Goal: Task Accomplishment & Management: Use online tool/utility

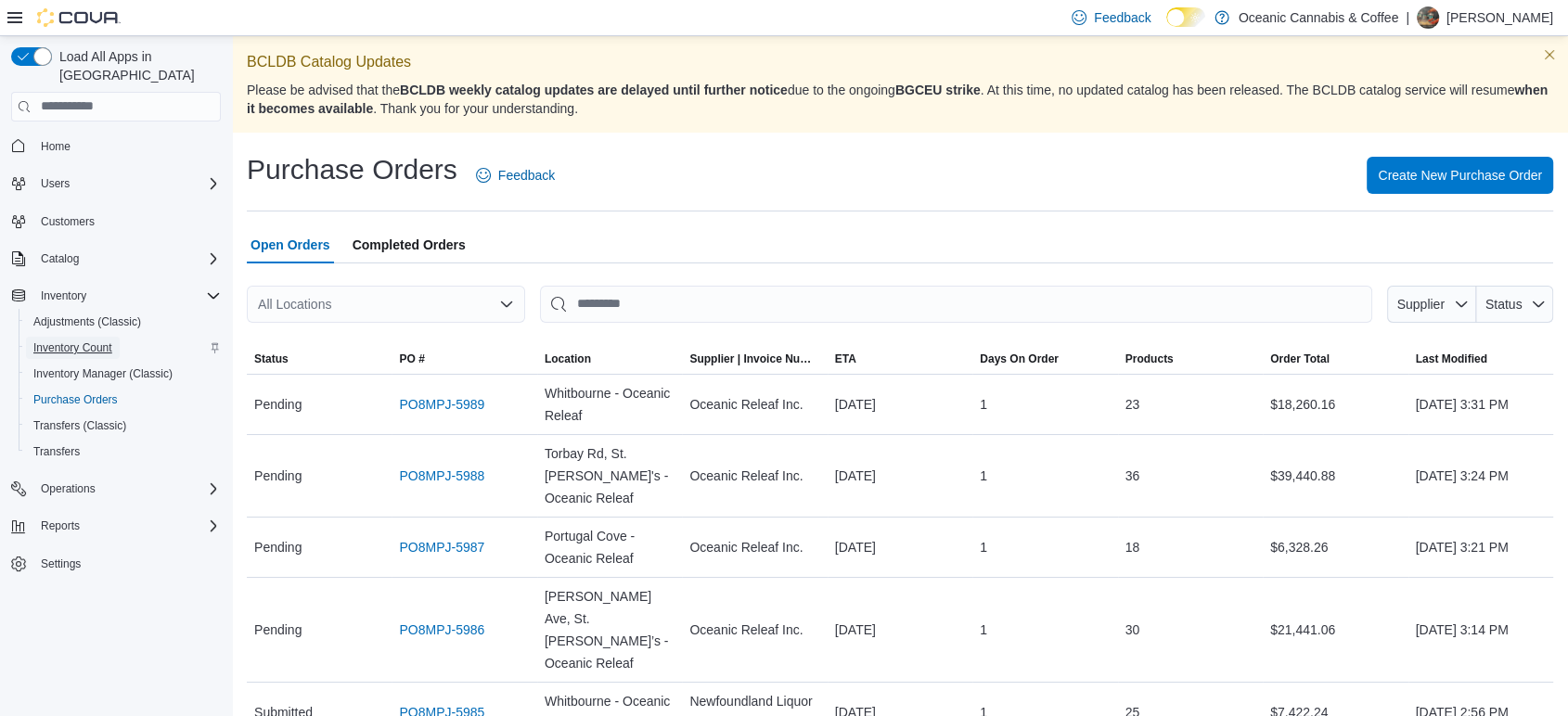
click at [100, 340] on span "Inventory Count" at bounding box center [72, 348] width 79 height 15
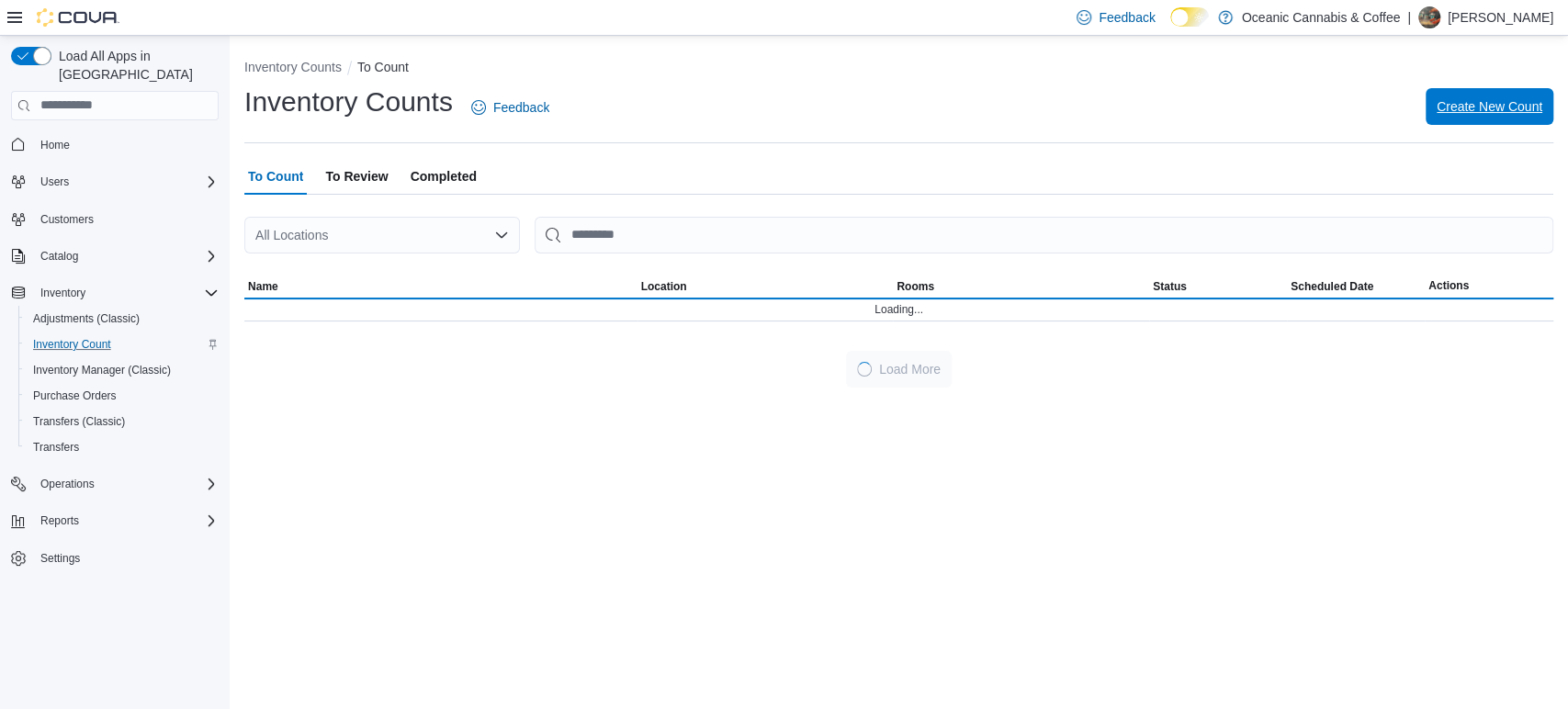
click at [1476, 114] on span "Create New Count" at bounding box center [1490, 106] width 106 height 18
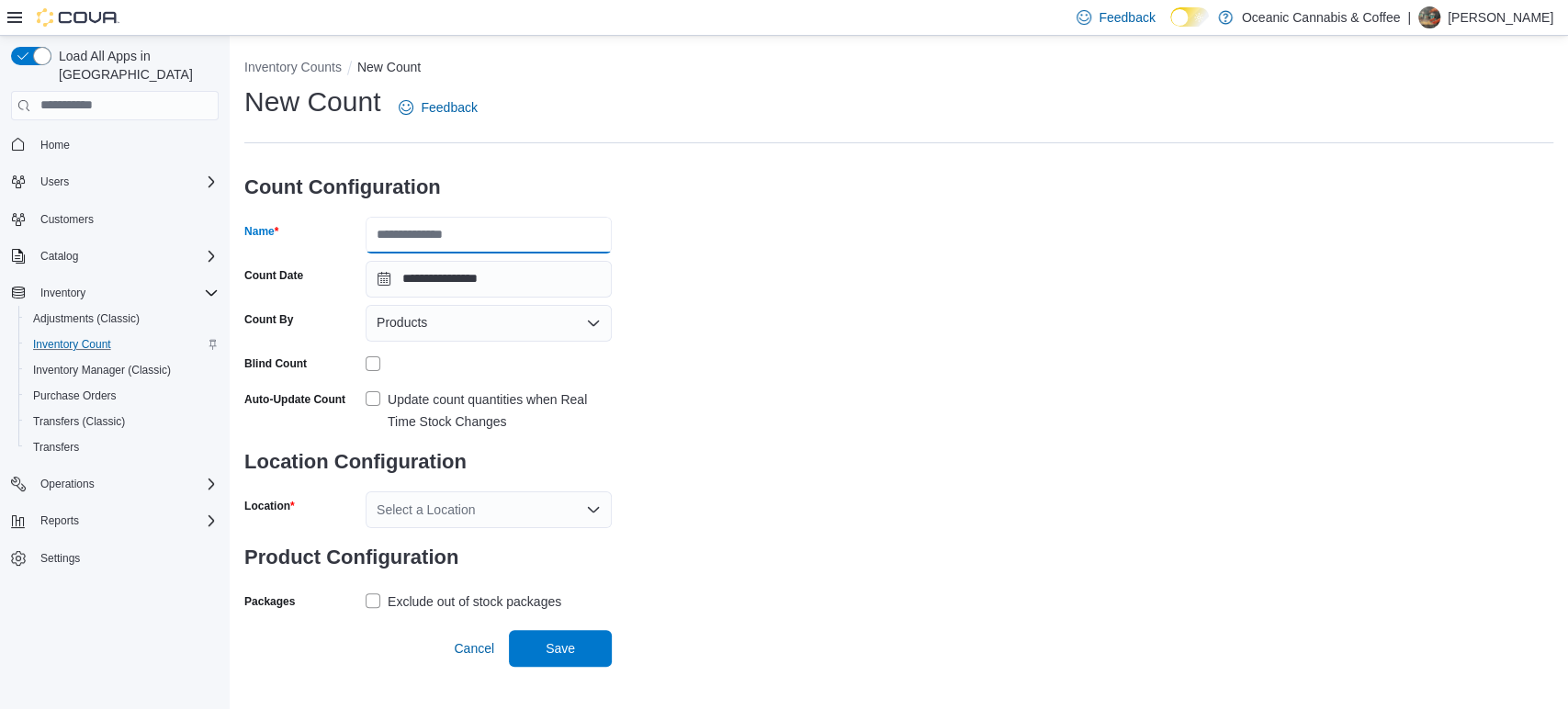
click at [542, 220] on input "Name" at bounding box center [488, 235] width 246 height 37
type input "**********"
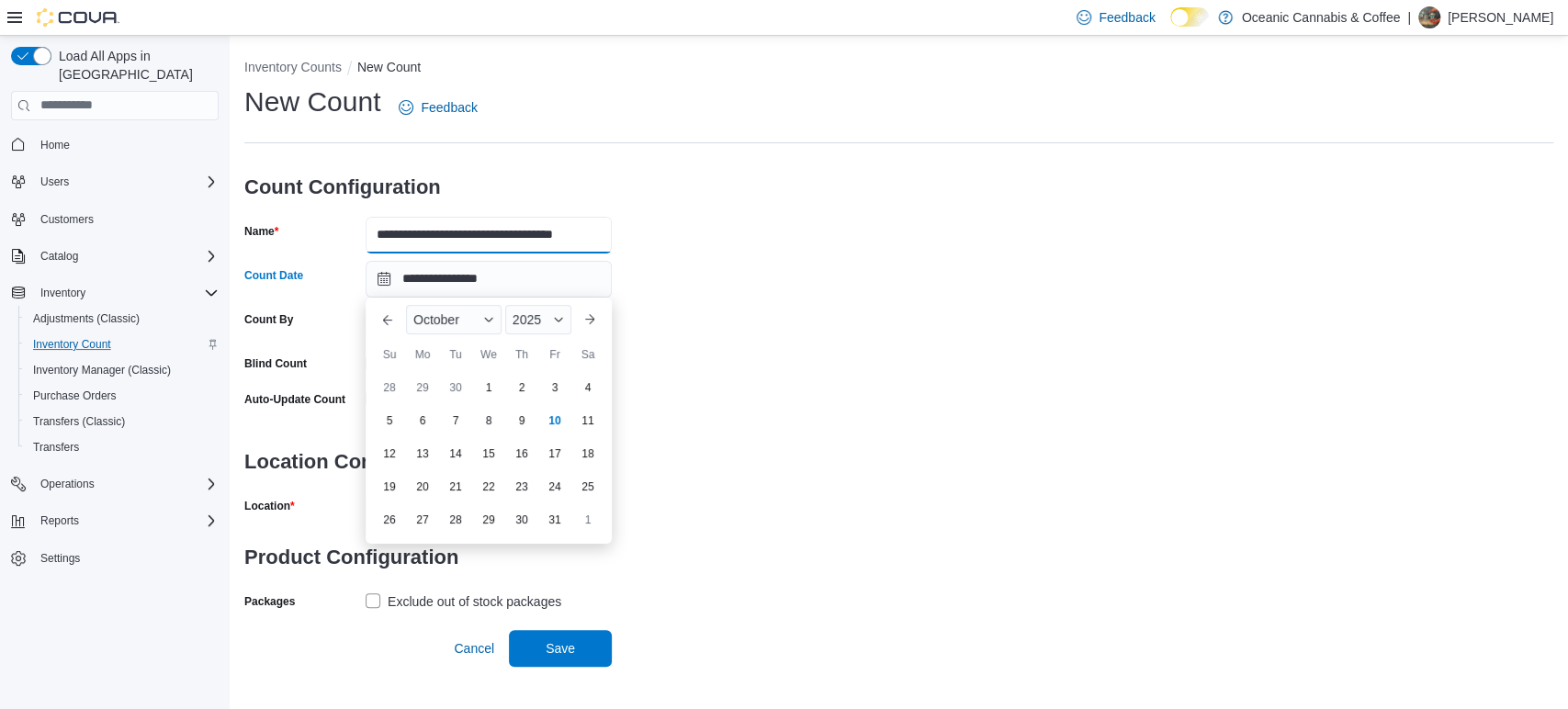
click at [542, 220] on input "**********" at bounding box center [488, 235] width 246 height 37
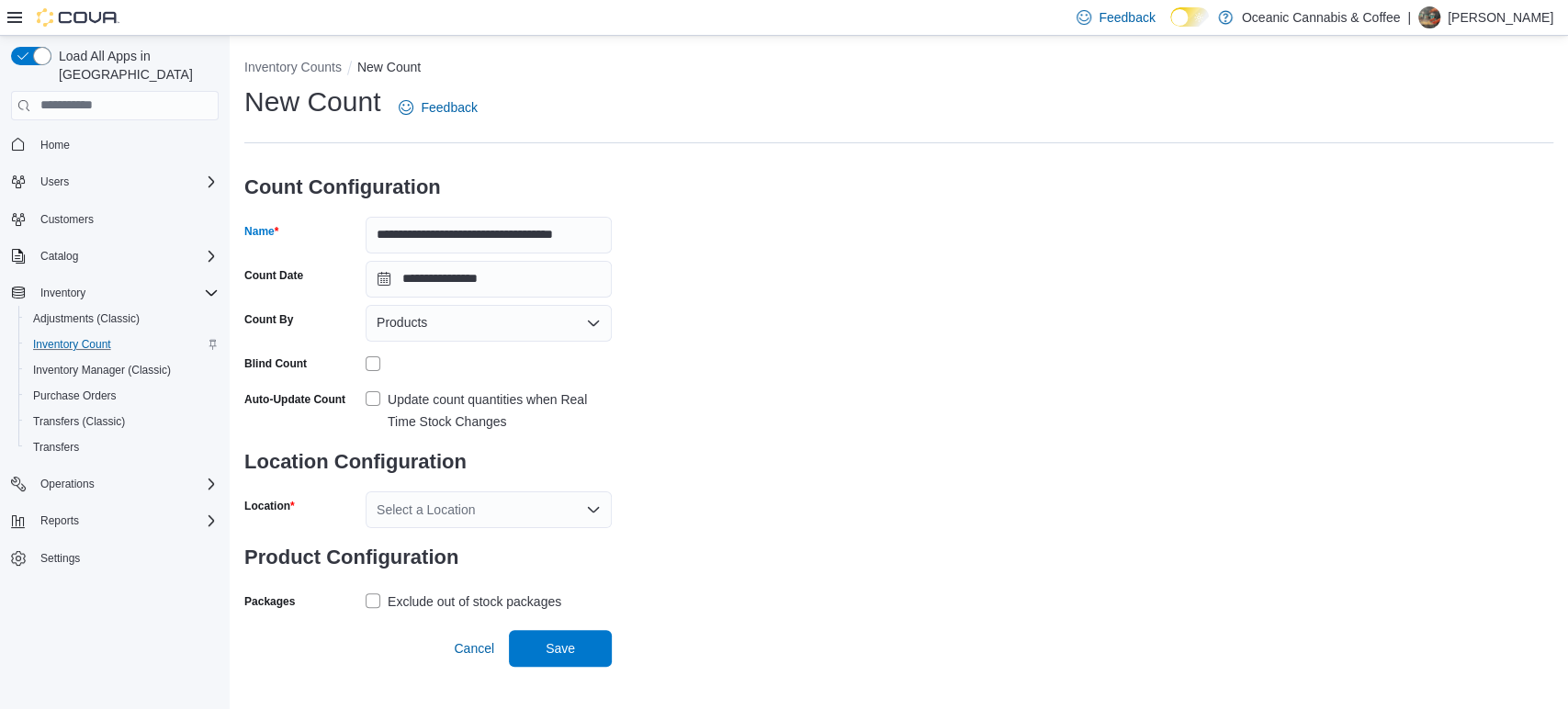
click at [543, 211] on h3 "Count Configuration" at bounding box center [428, 187] width 367 height 59
click at [440, 323] on div "Products" at bounding box center [488, 323] width 246 height 37
click at [424, 381] on span "Classifications" at bounding box center [499, 380] width 202 height 18
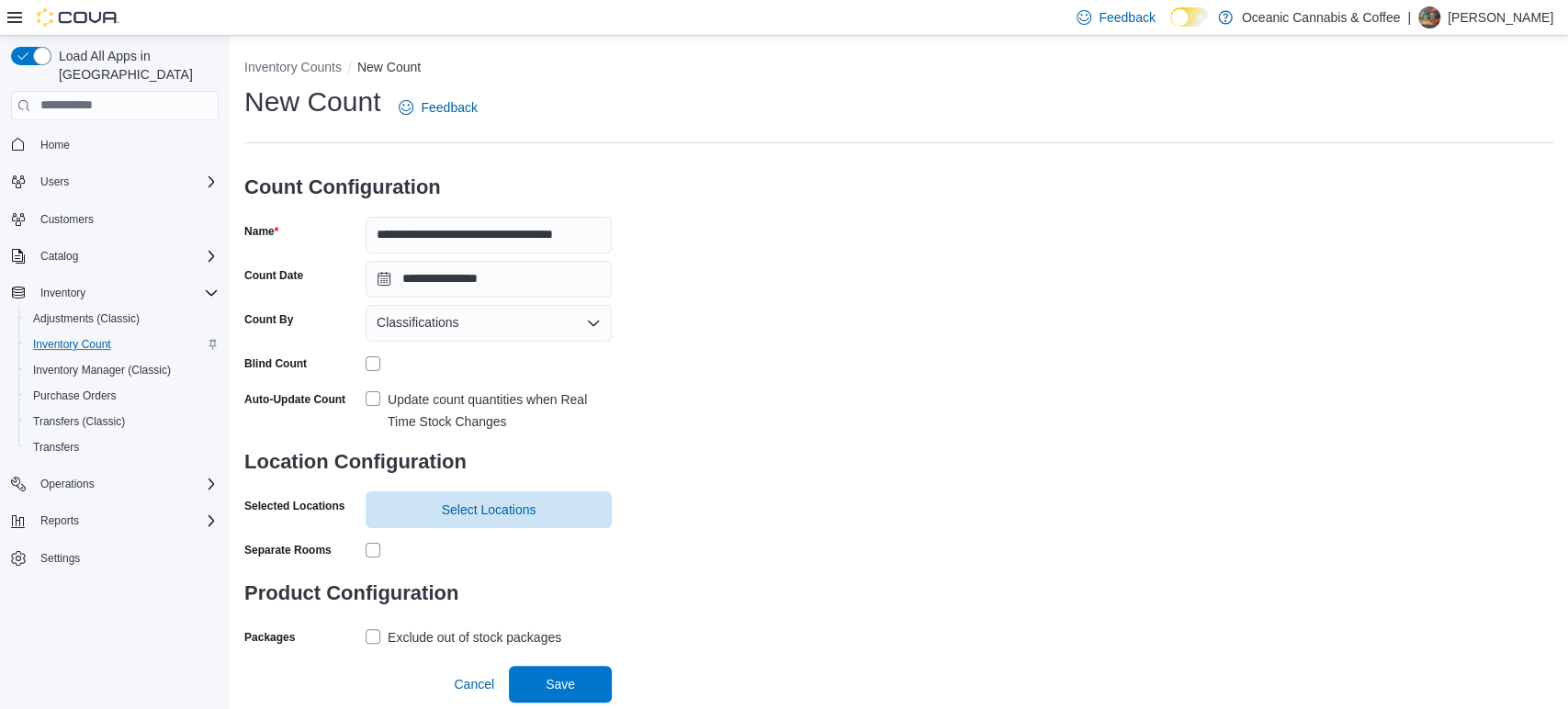
click at [375, 407] on label "Update count quantities when Real Time Stock Changes" at bounding box center [488, 411] width 246 height 44
click at [438, 504] on span "Select Locations" at bounding box center [488, 509] width 224 height 37
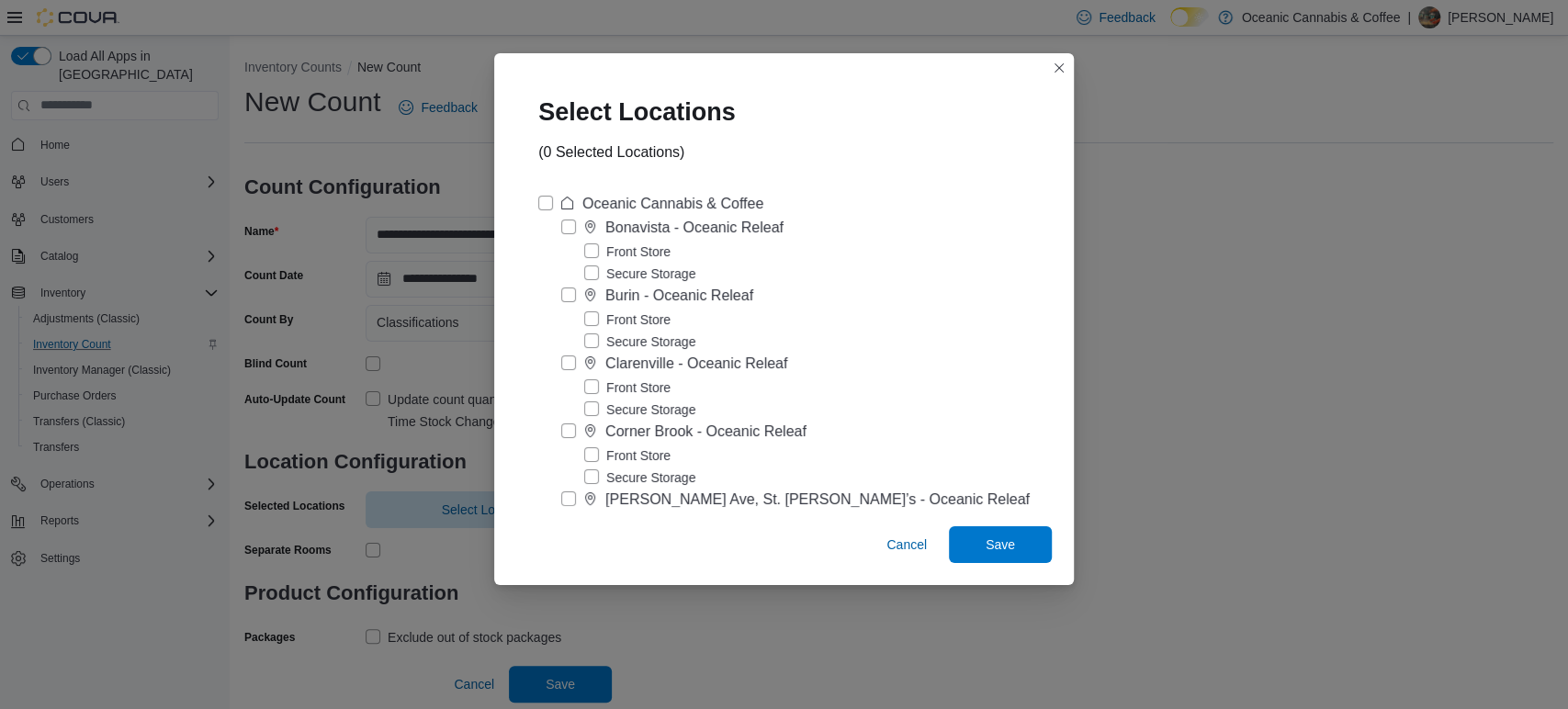
click at [667, 385] on label "Front Store" at bounding box center [627, 387] width 86 height 22
click at [986, 542] on span "Save" at bounding box center [1000, 543] width 29 height 18
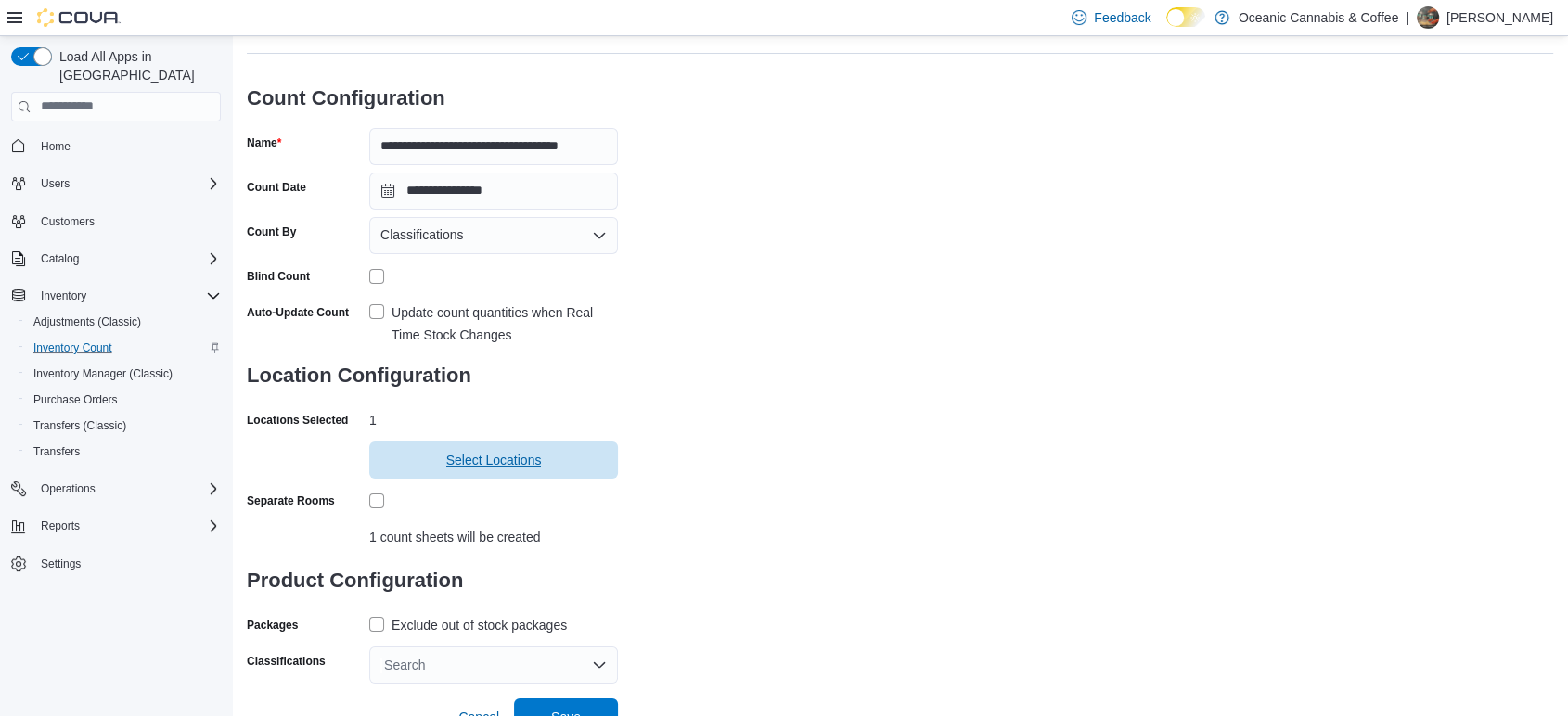
scroll to position [110, 0]
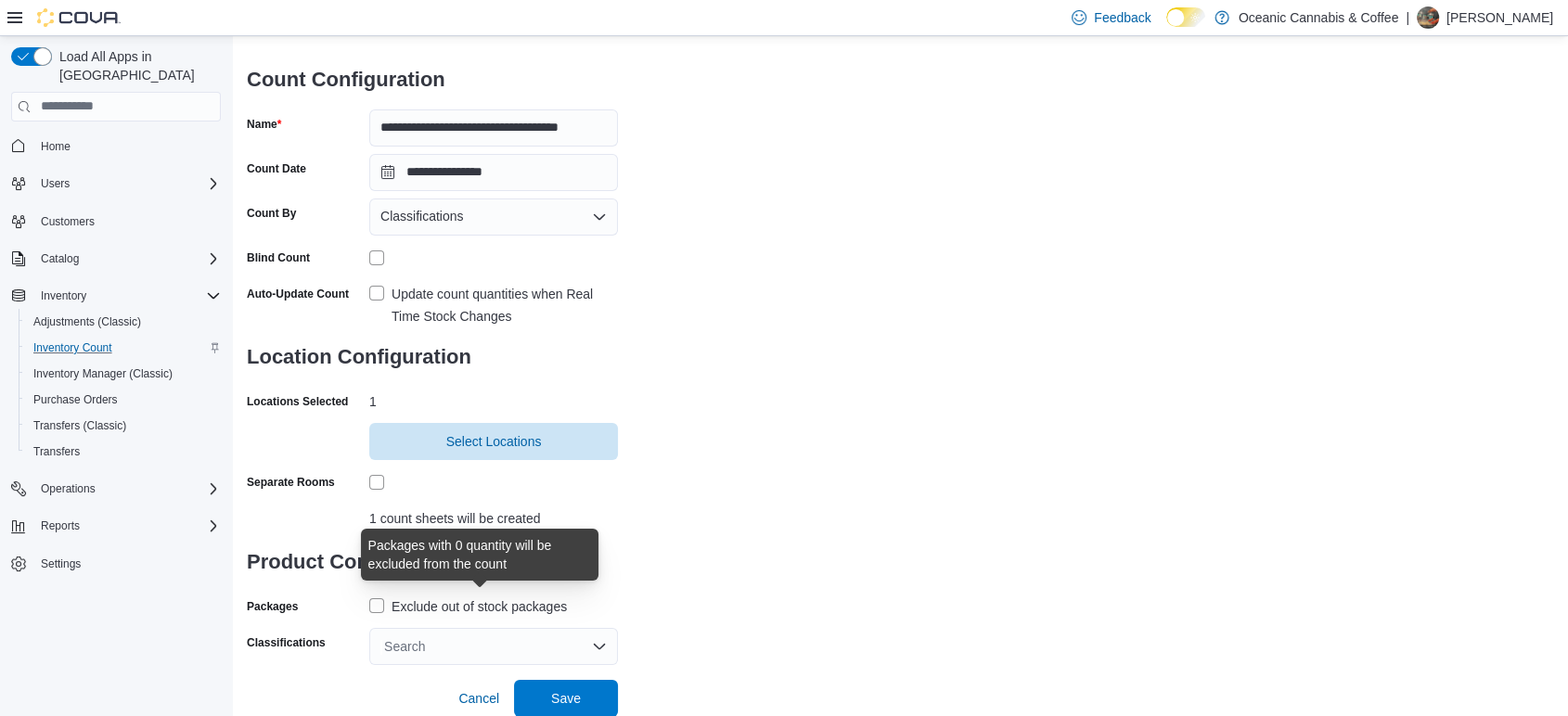
click at [543, 605] on div "Exclude out of stock packages" at bounding box center [479, 606] width 175 height 22
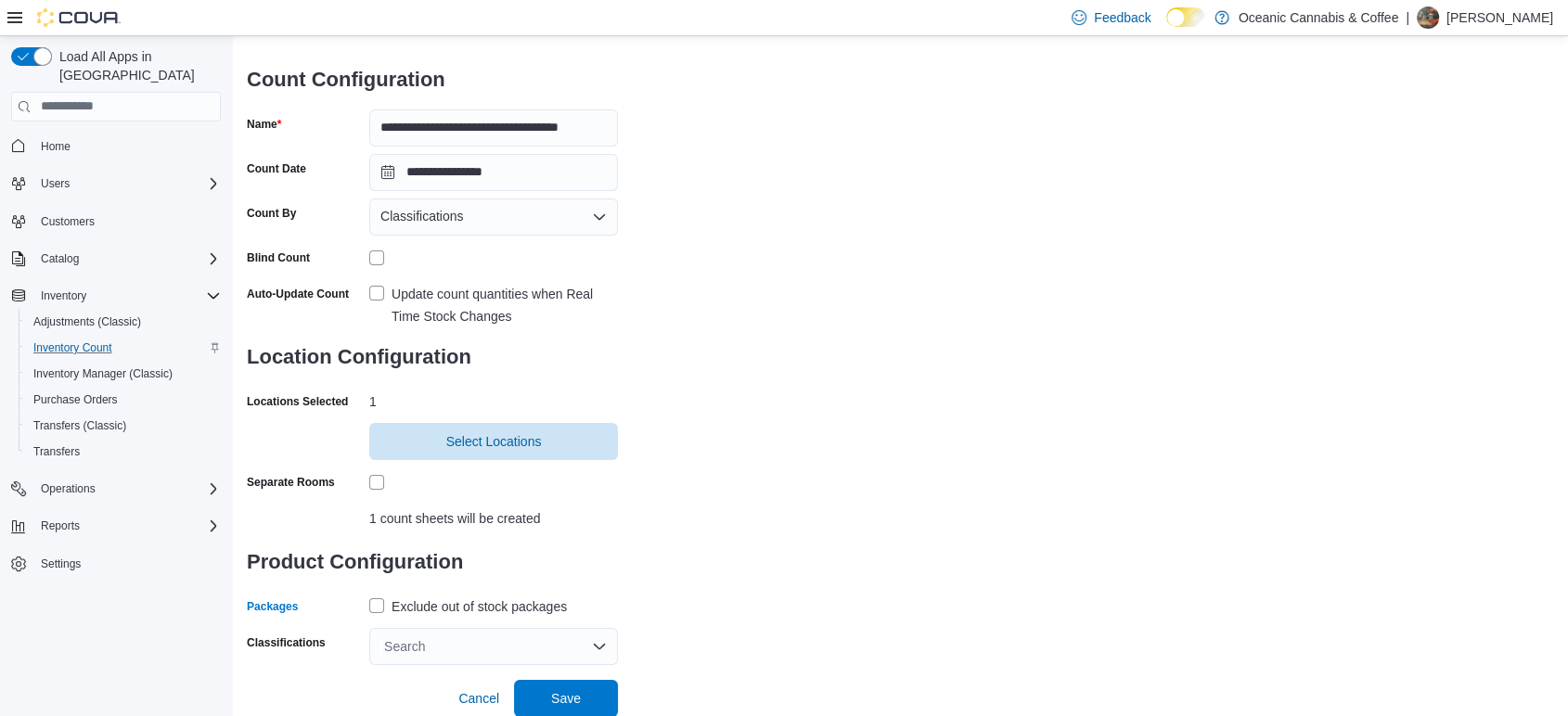
click at [492, 630] on div "Search" at bounding box center [493, 646] width 249 height 37
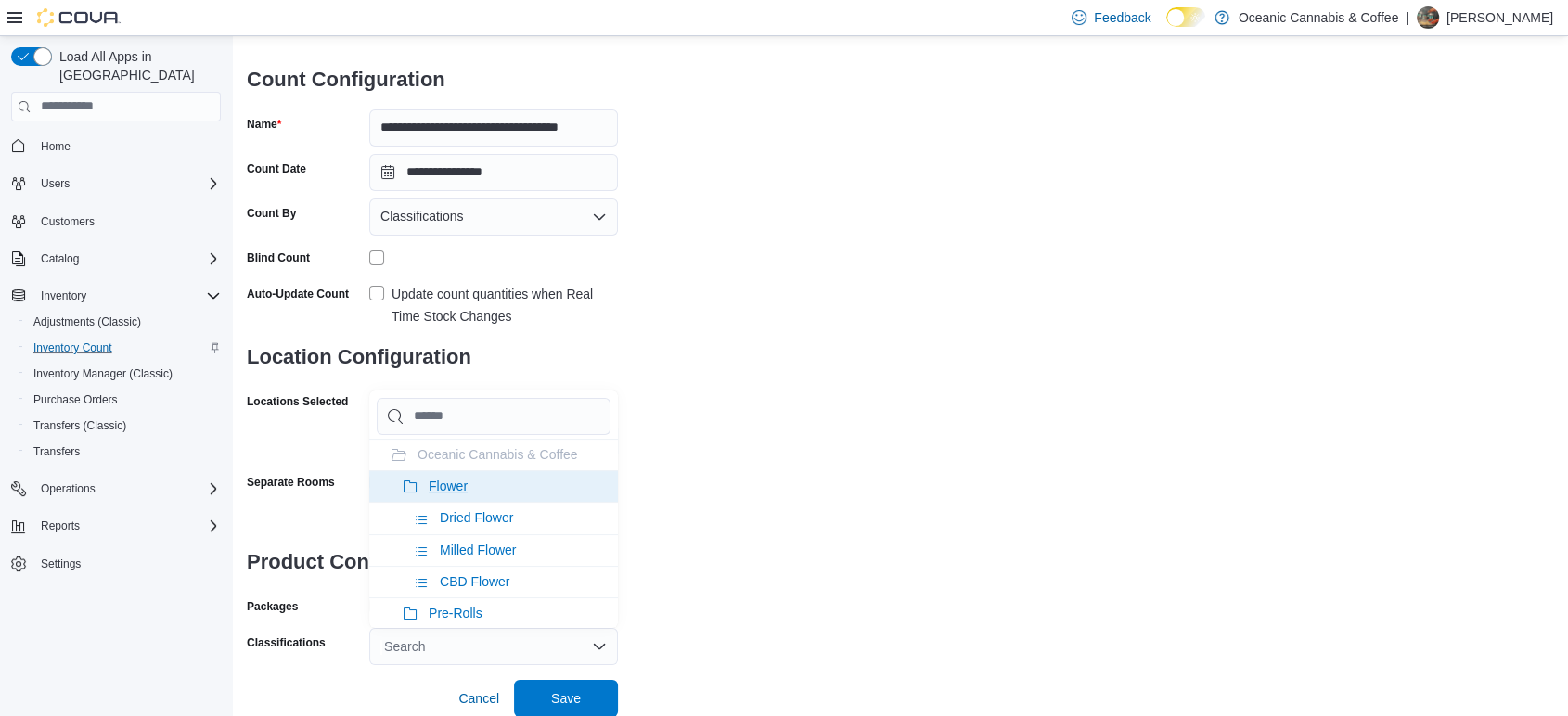
click at [458, 491] on span "Flower" at bounding box center [448, 486] width 39 height 15
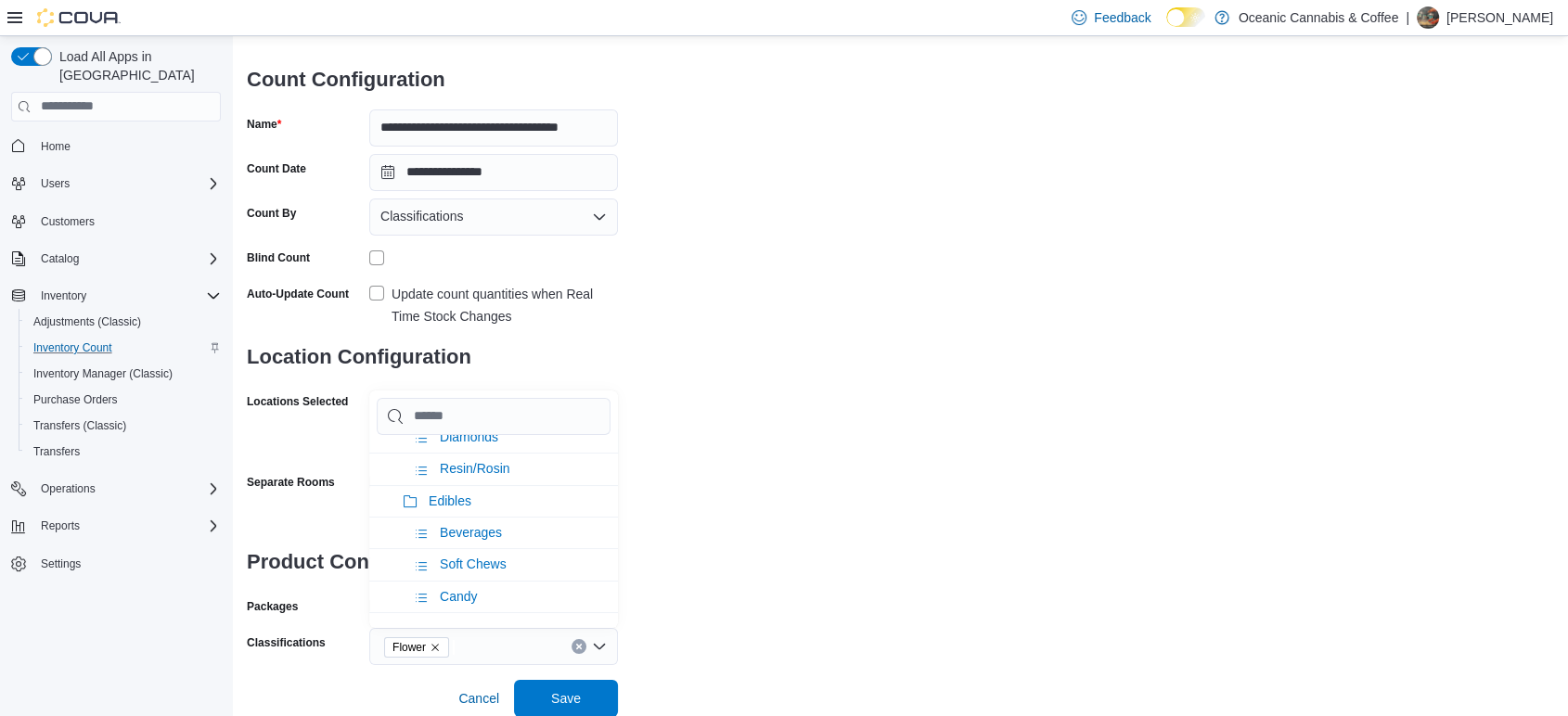
click at [458, 494] on span "Edibles" at bounding box center [450, 501] width 43 height 15
click at [458, 494] on span "Oil & Capsules" at bounding box center [472, 501] width 87 height 15
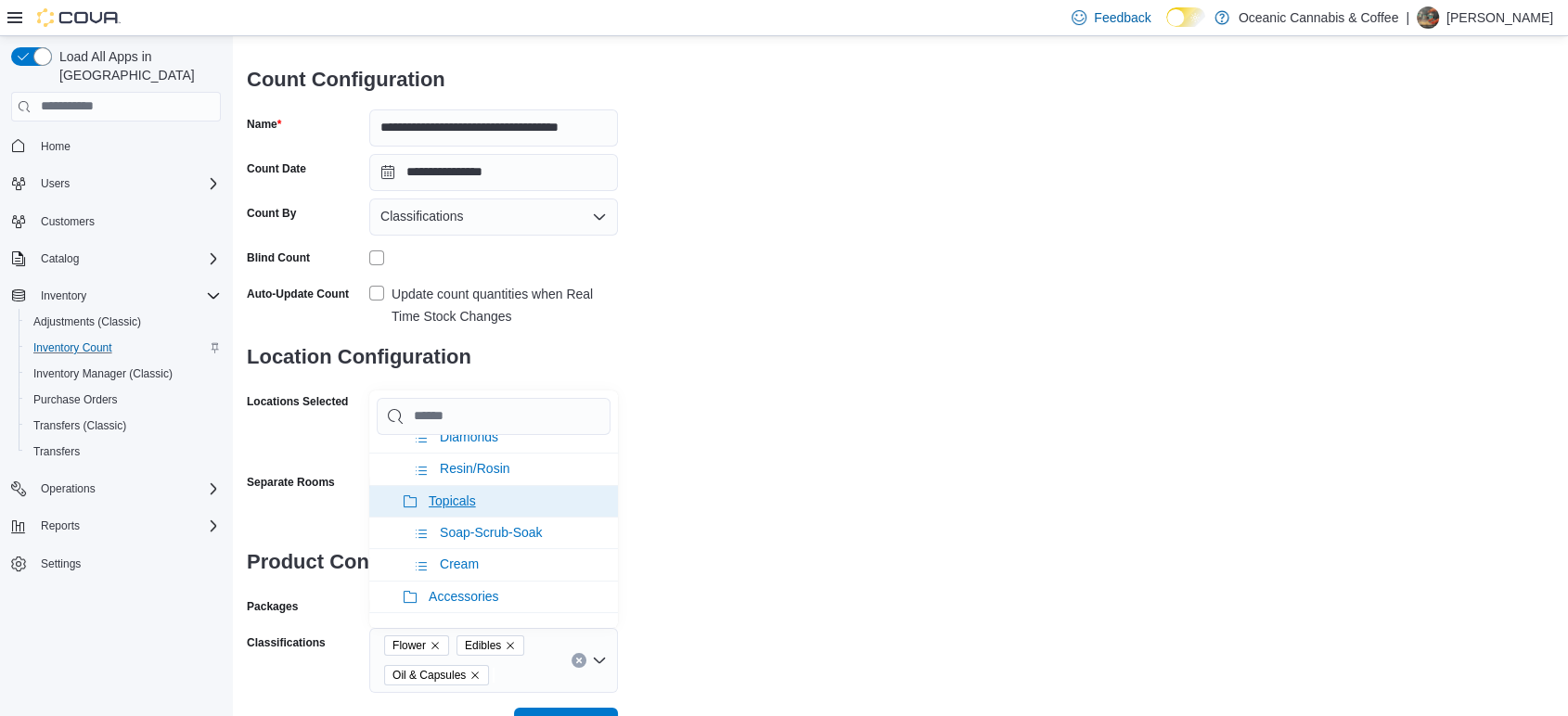
click at [458, 494] on span "Topicals" at bounding box center [453, 501] width 48 height 15
click at [676, 445] on div "**********" at bounding box center [900, 334] width 1306 height 718
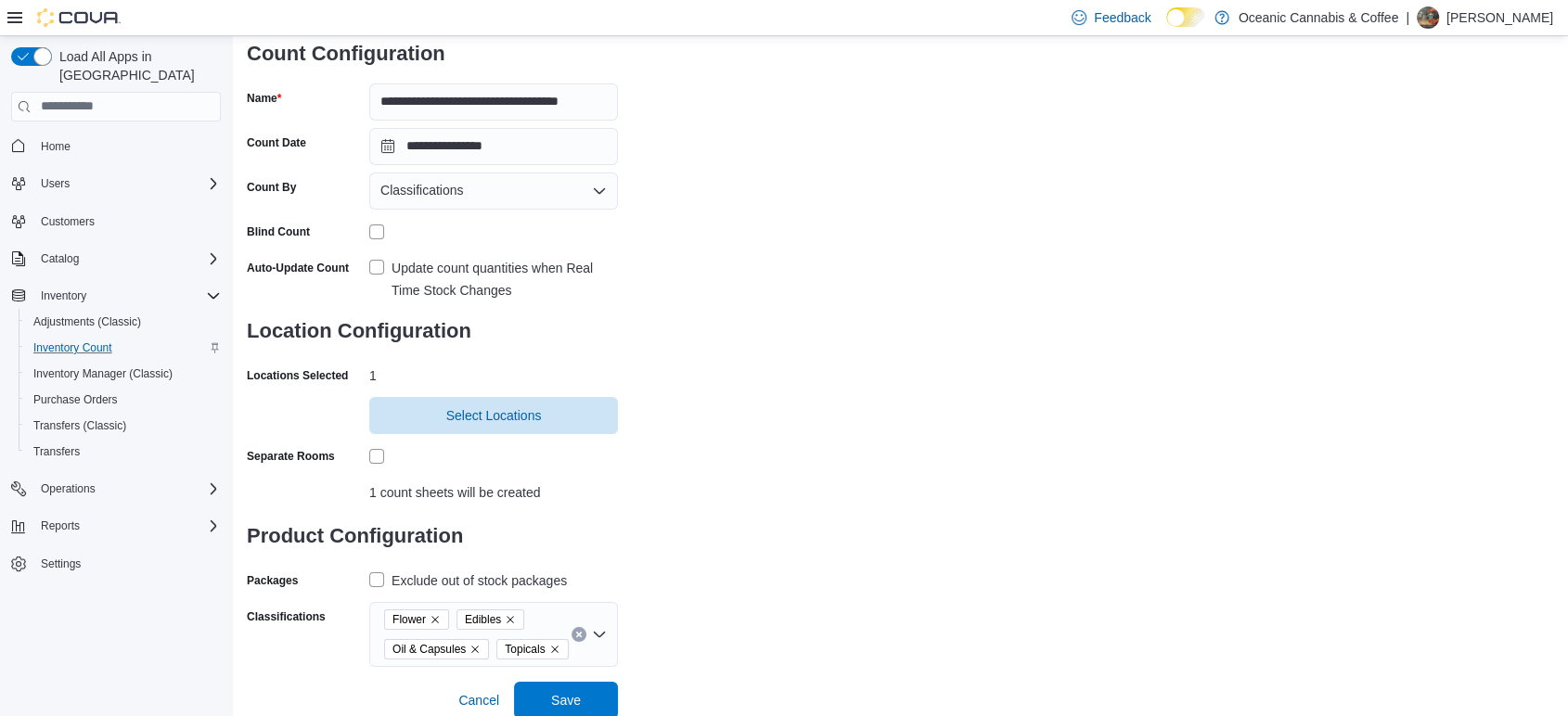
scroll to position [137, 0]
click at [544, 696] on span "Save" at bounding box center [566, 697] width 82 height 37
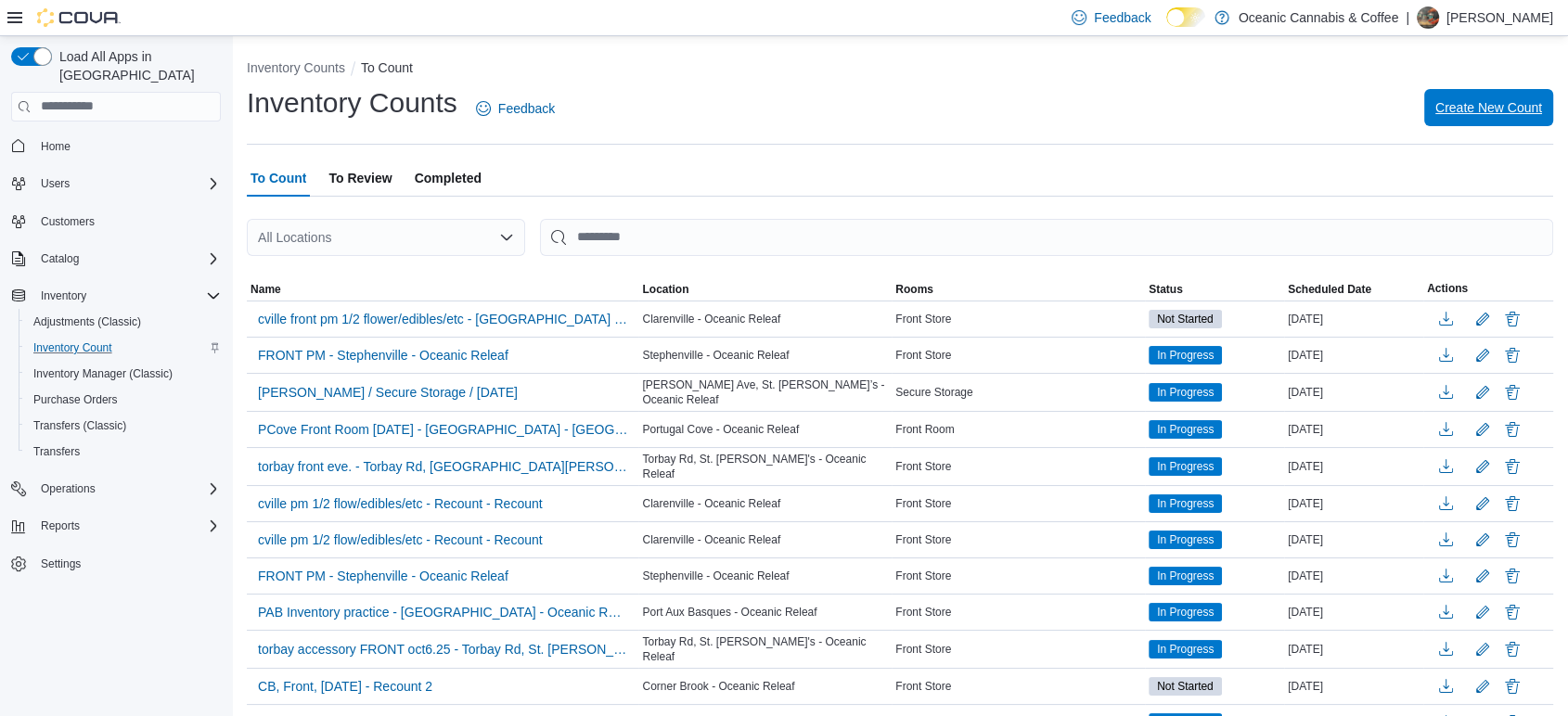
click at [1476, 102] on span "Create New Count" at bounding box center [1489, 107] width 107 height 18
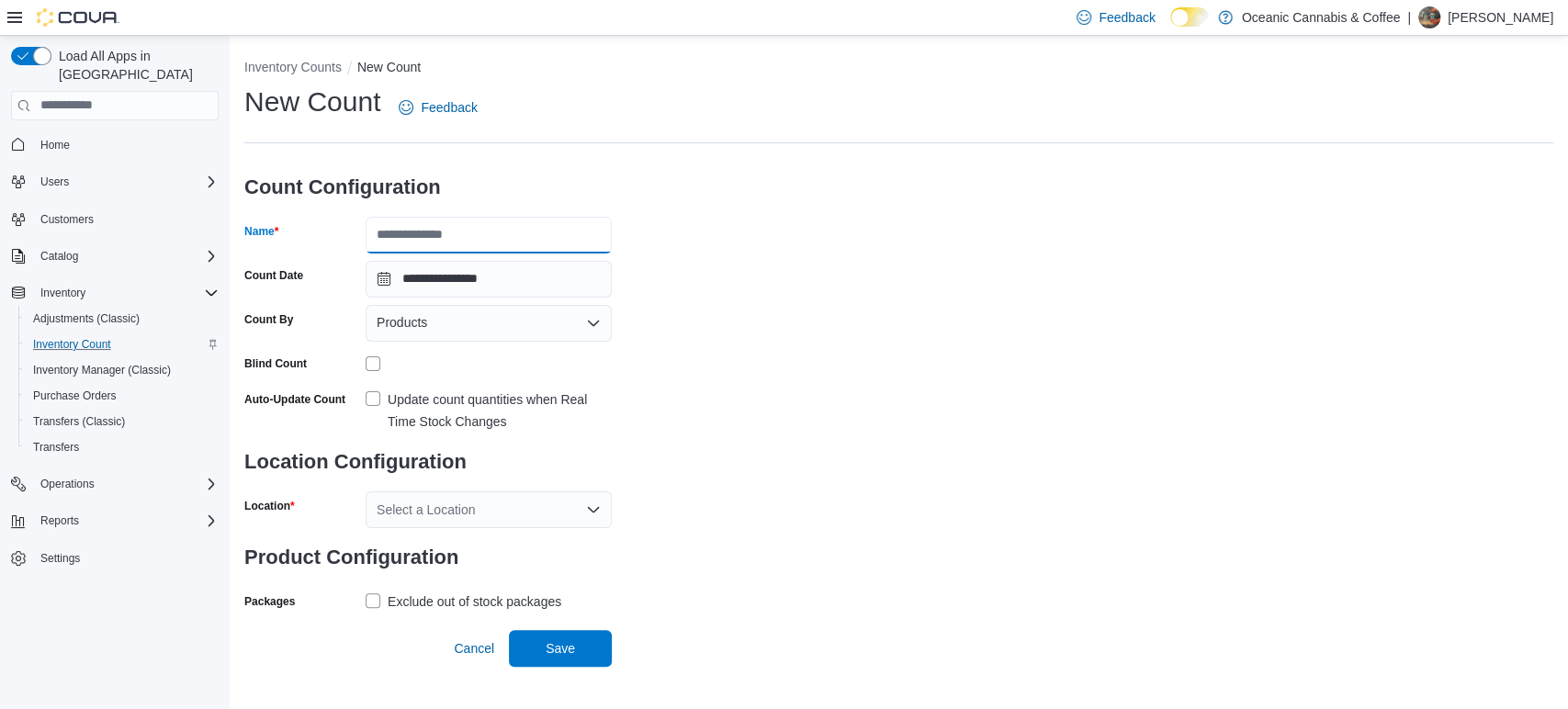
click at [537, 226] on input "Name" at bounding box center [488, 235] width 246 height 37
type input "**********"
click at [449, 321] on div "Products" at bounding box center [488, 323] width 246 height 37
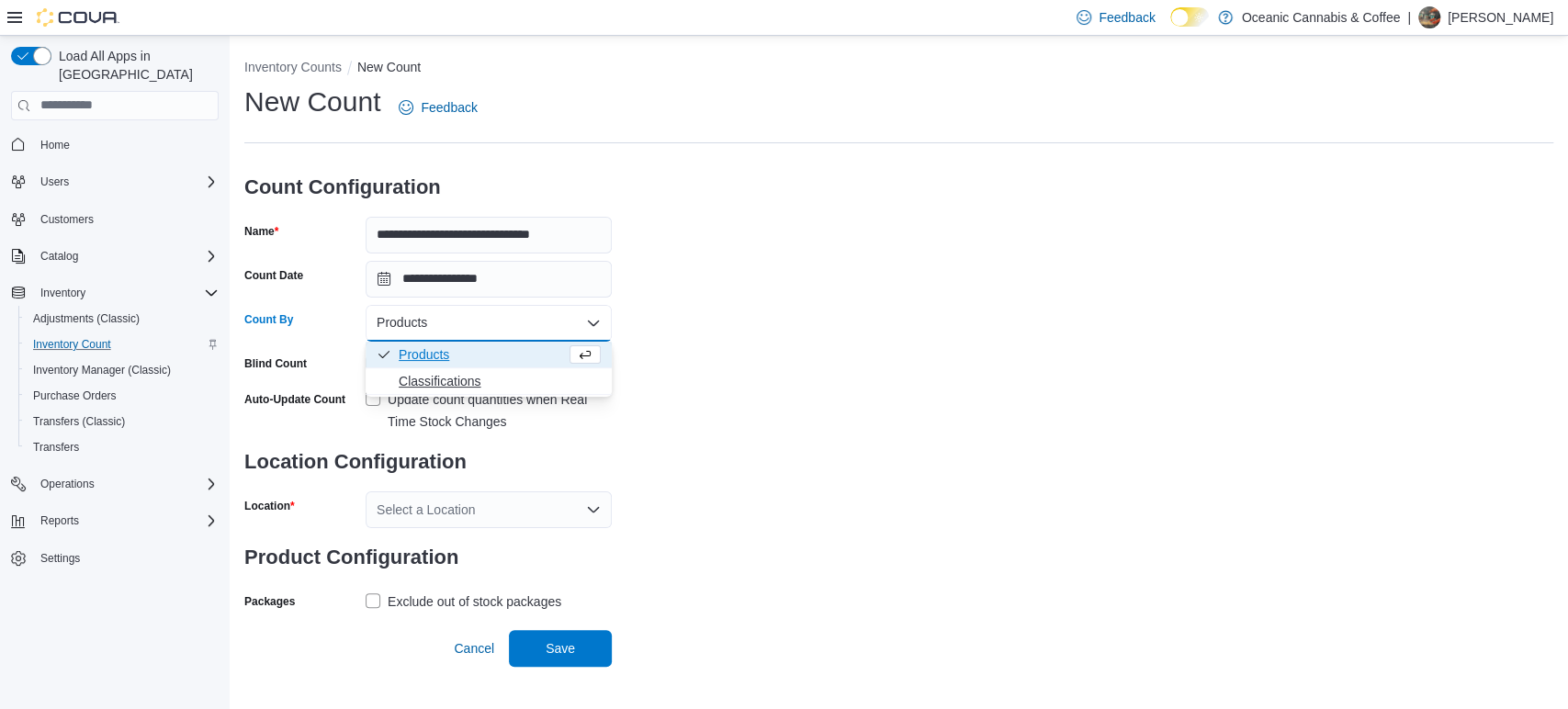
click at [427, 384] on span "Classifications" at bounding box center [499, 380] width 202 height 18
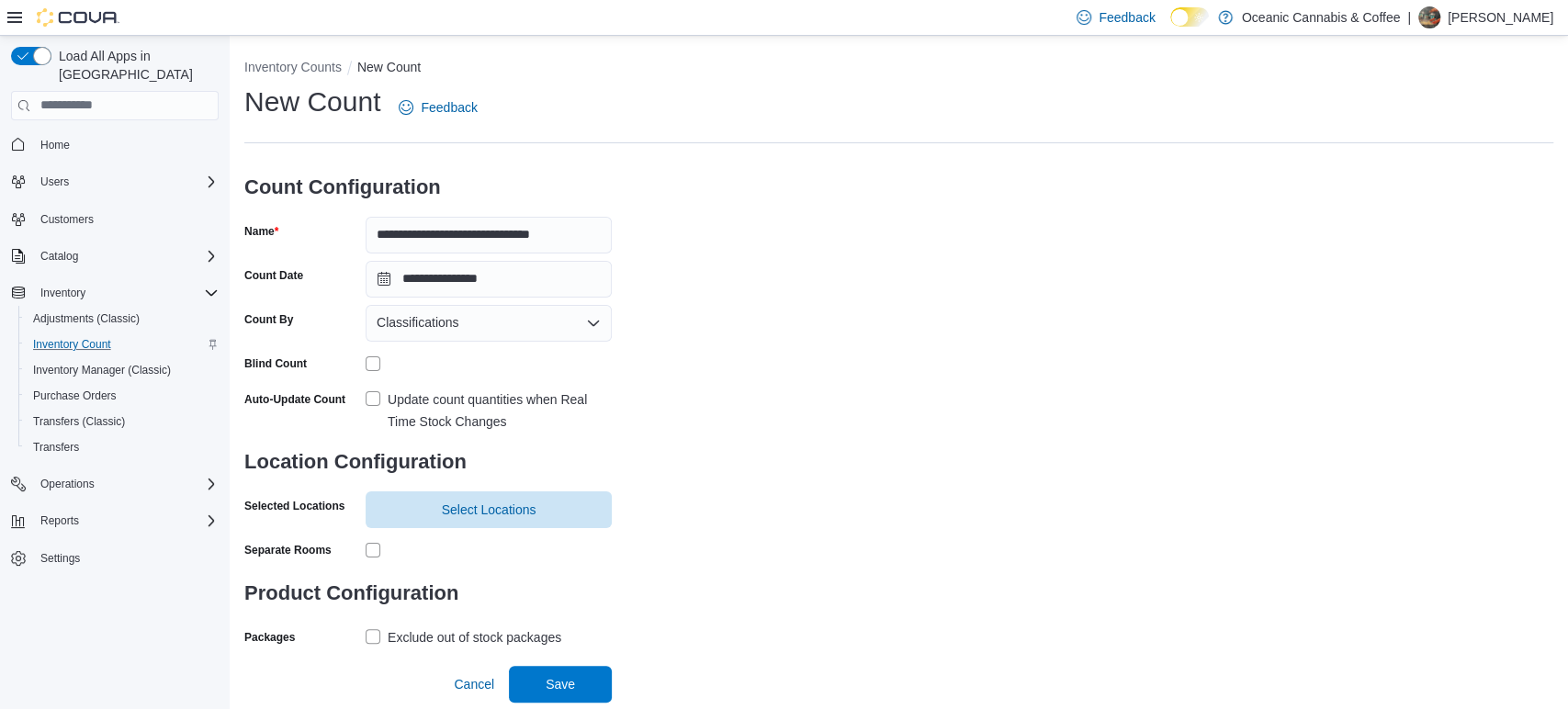
click at [386, 409] on label "Update count quantities when Real Time Stock Changes" at bounding box center [488, 411] width 246 height 44
click at [441, 499] on span "Select Locations" at bounding box center [488, 509] width 224 height 37
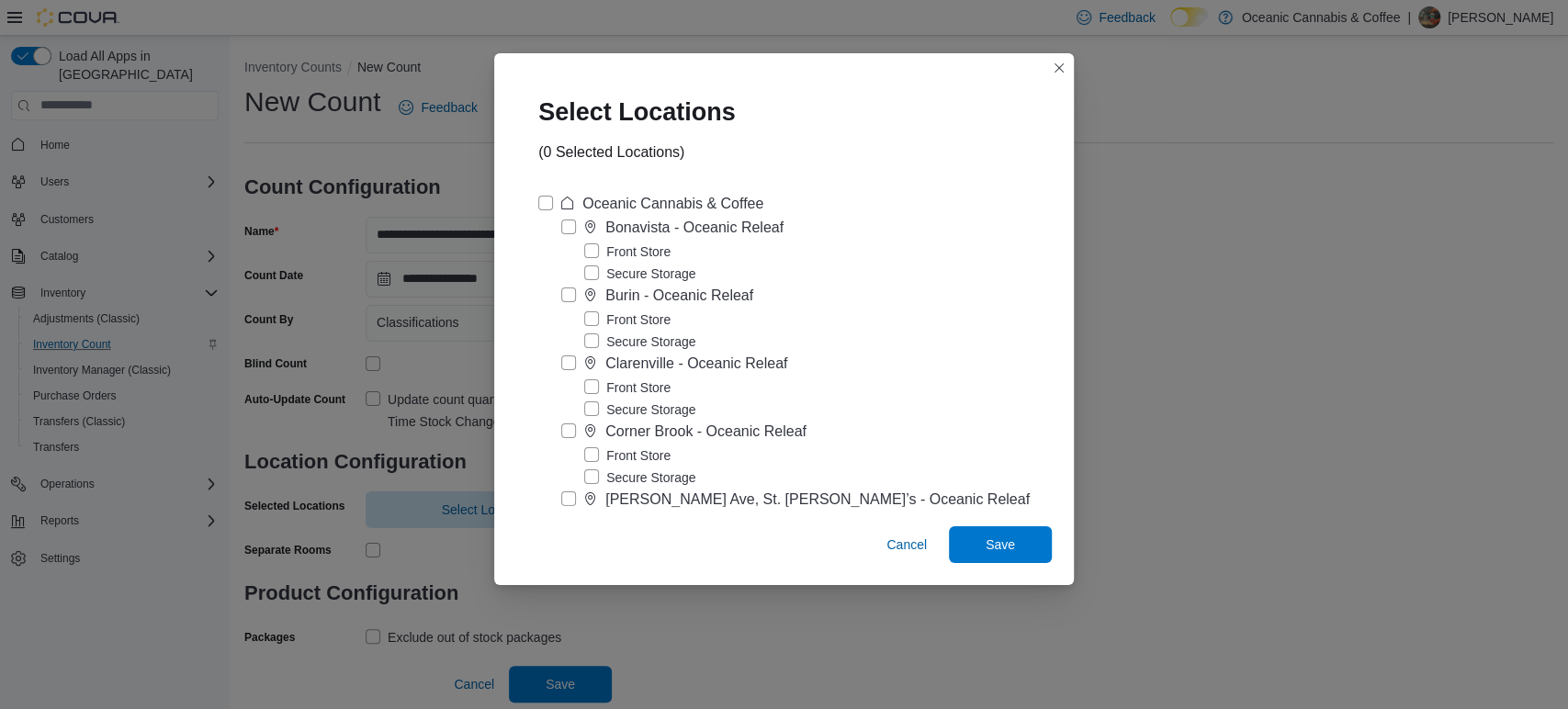
click at [662, 389] on label "Front Store" at bounding box center [627, 387] width 86 height 22
click at [983, 534] on span "Save" at bounding box center [1001, 544] width 81 height 37
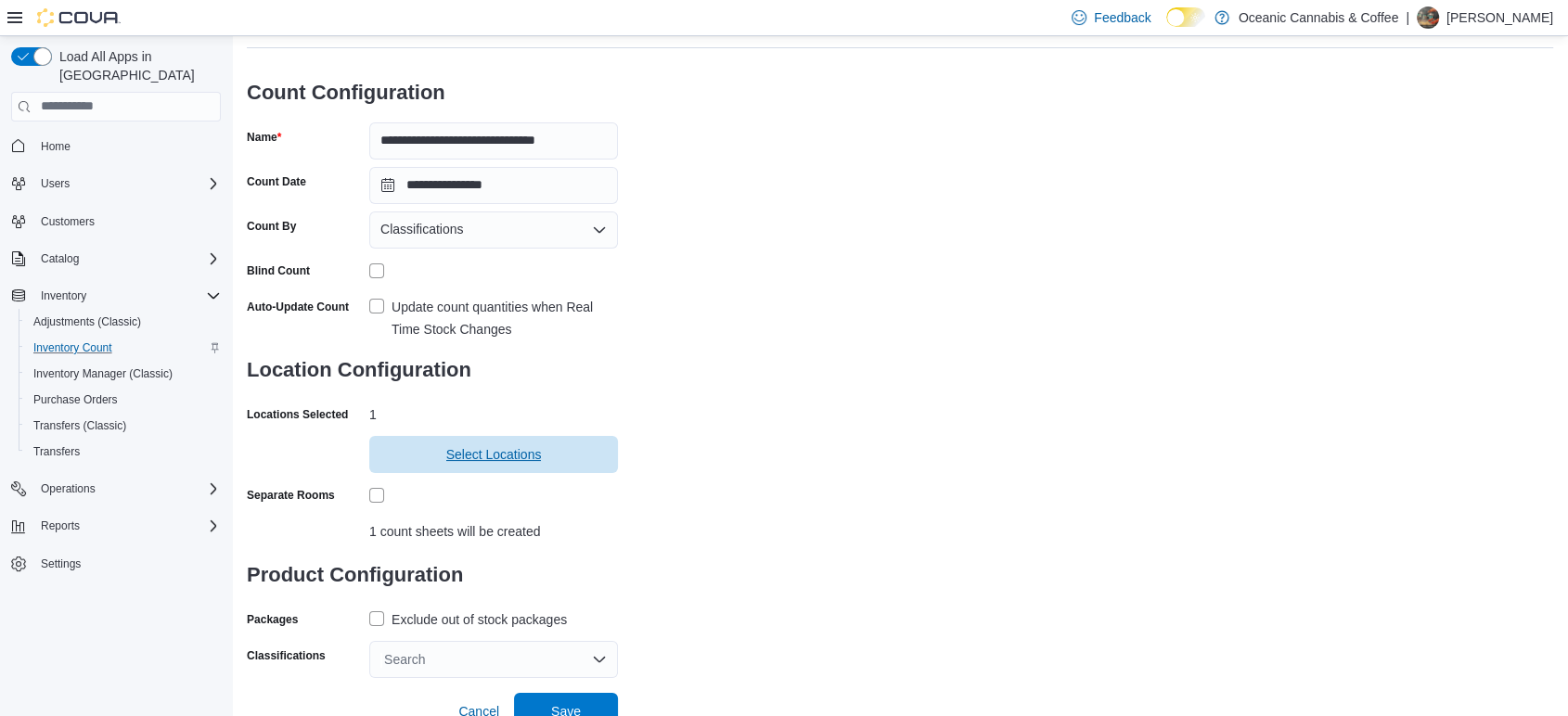
scroll to position [110, 0]
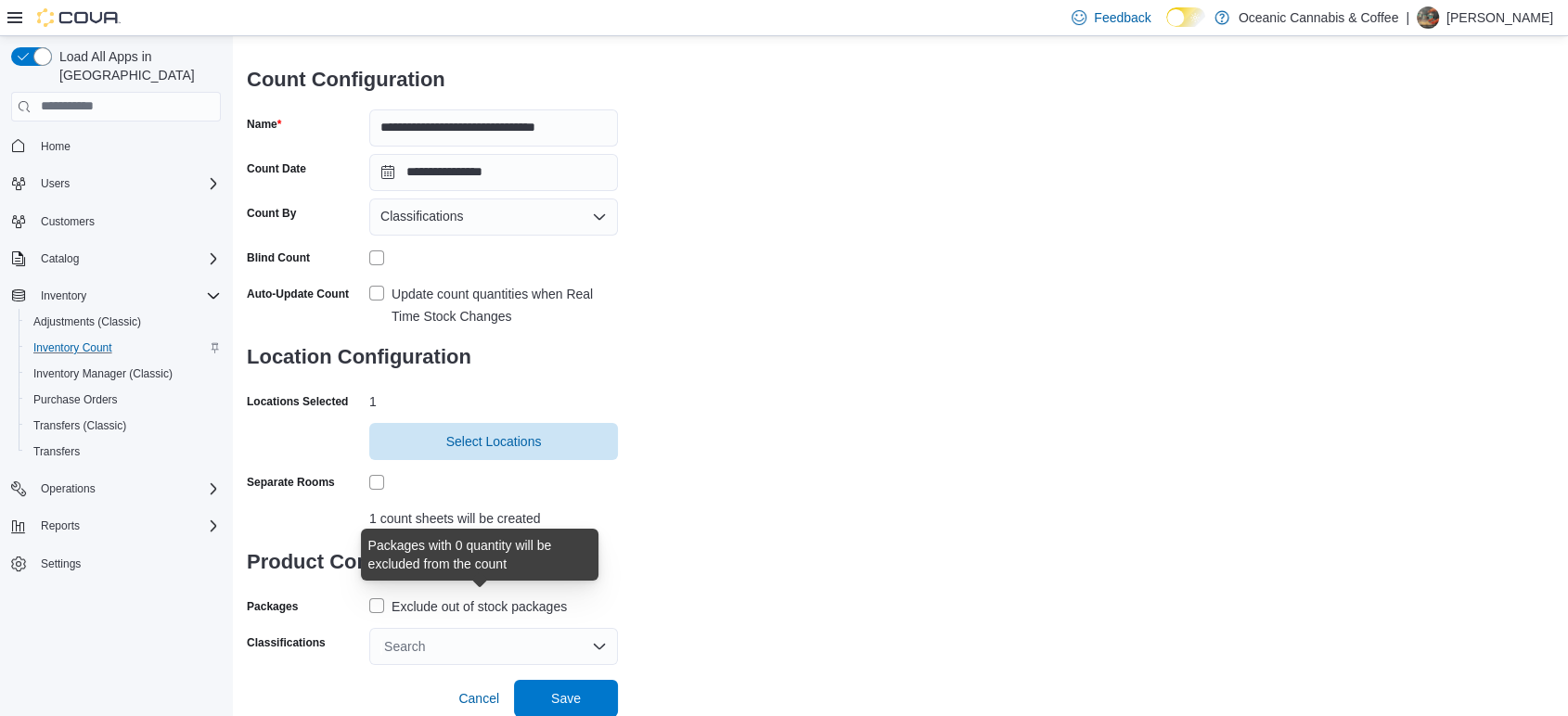
click at [548, 608] on div "Exclude out of stock packages" at bounding box center [479, 606] width 175 height 22
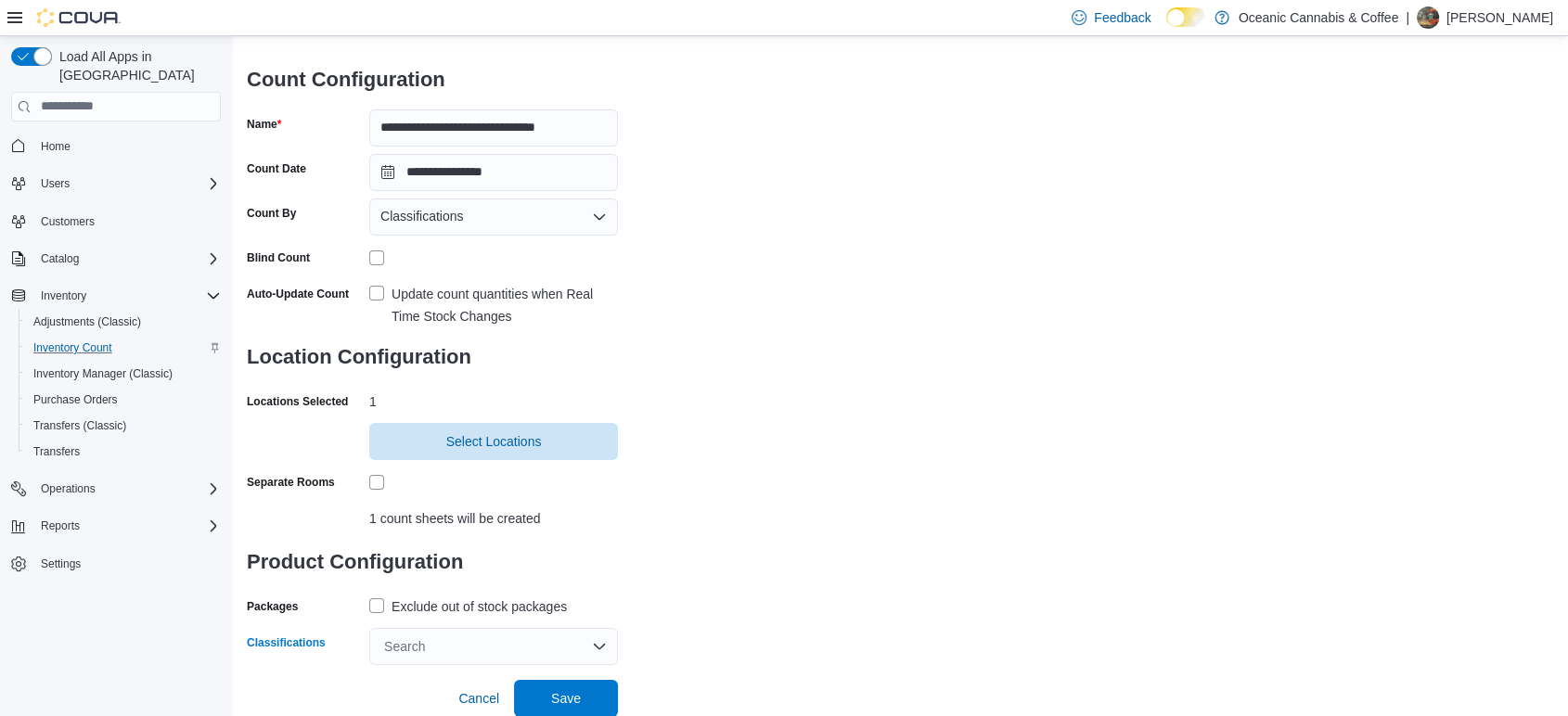
click at [552, 636] on div "Search" at bounding box center [493, 646] width 249 height 37
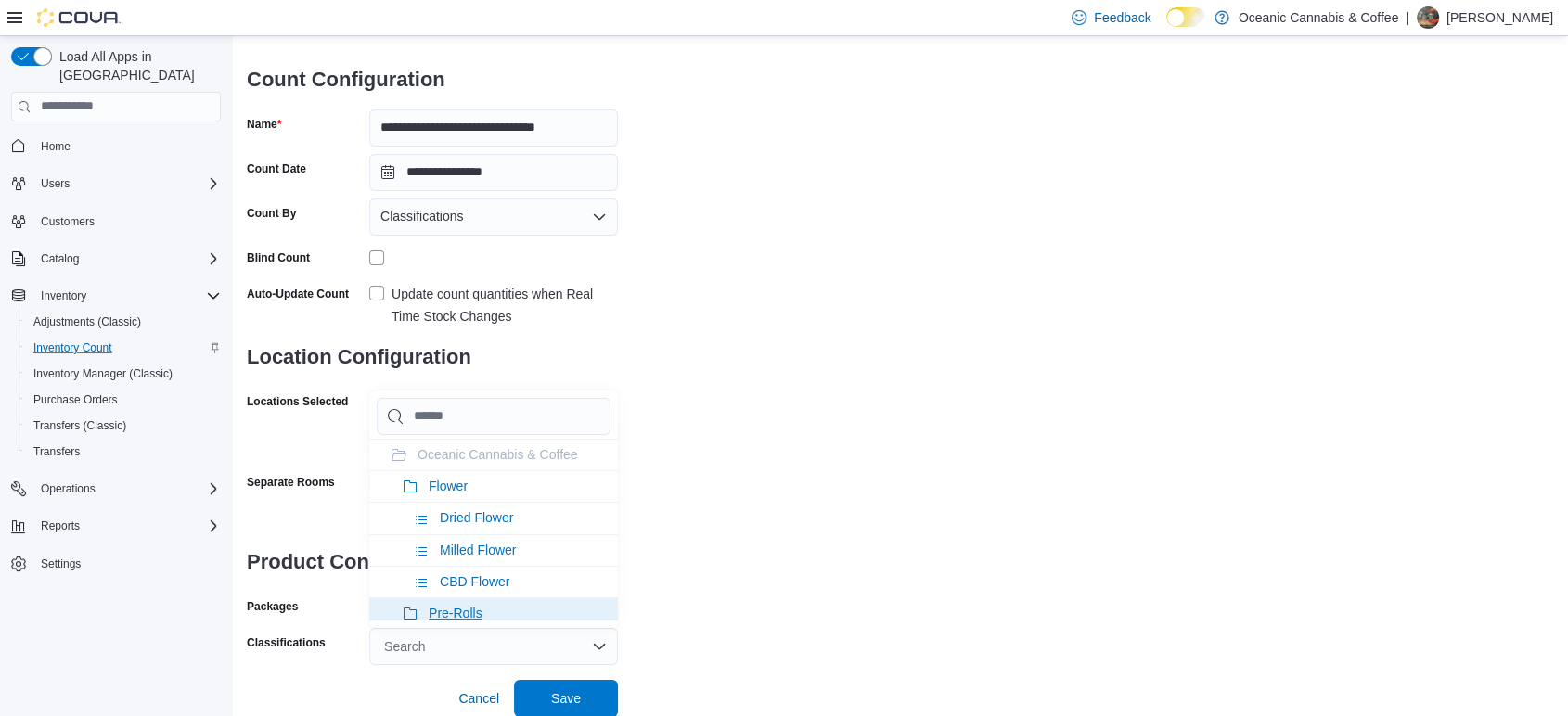
click at [467, 609] on span "Pre-Rolls" at bounding box center [456, 614] width 53 height 15
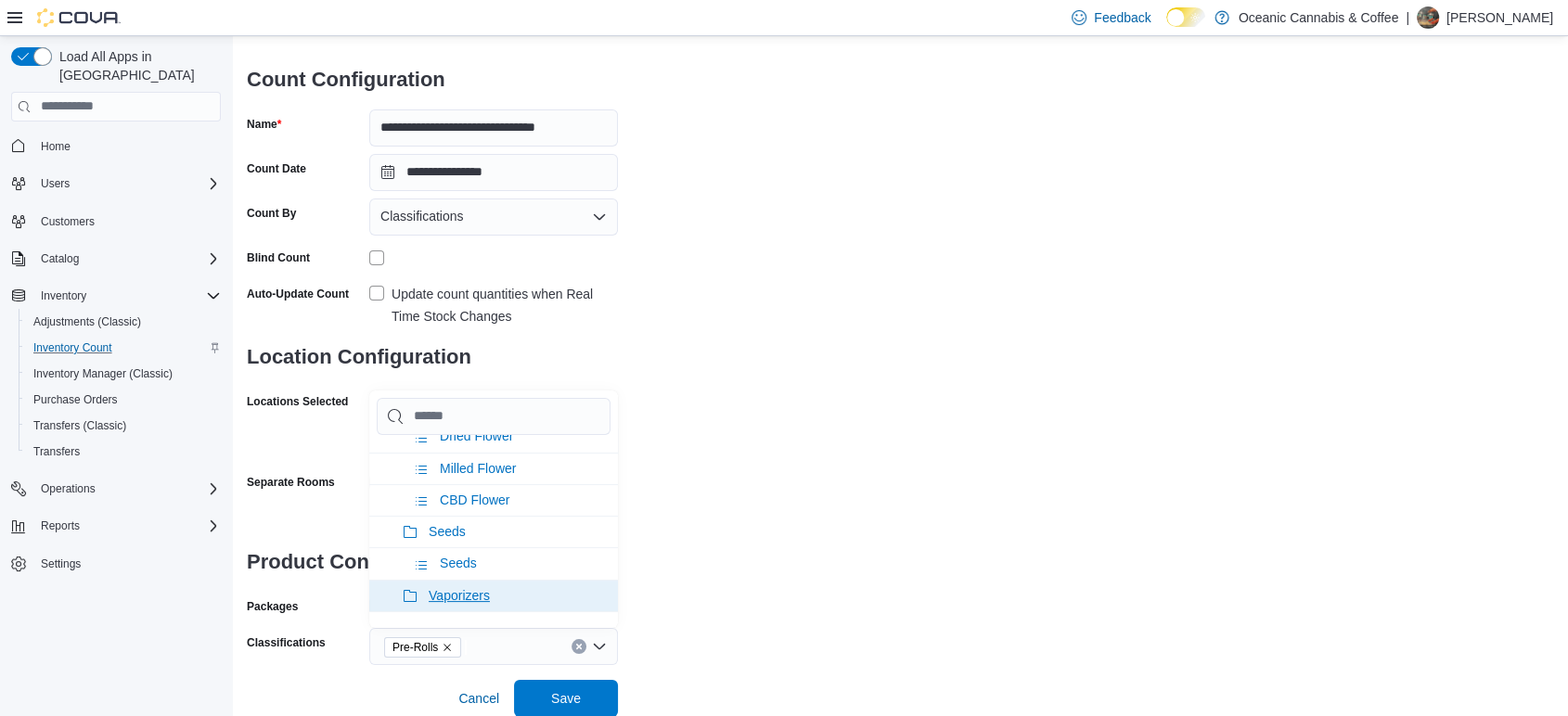
click at [468, 593] on span "Vaporizers" at bounding box center [459, 596] width 61 height 15
click at [468, 593] on span "Concentrate" at bounding box center [464, 596] width 71 height 15
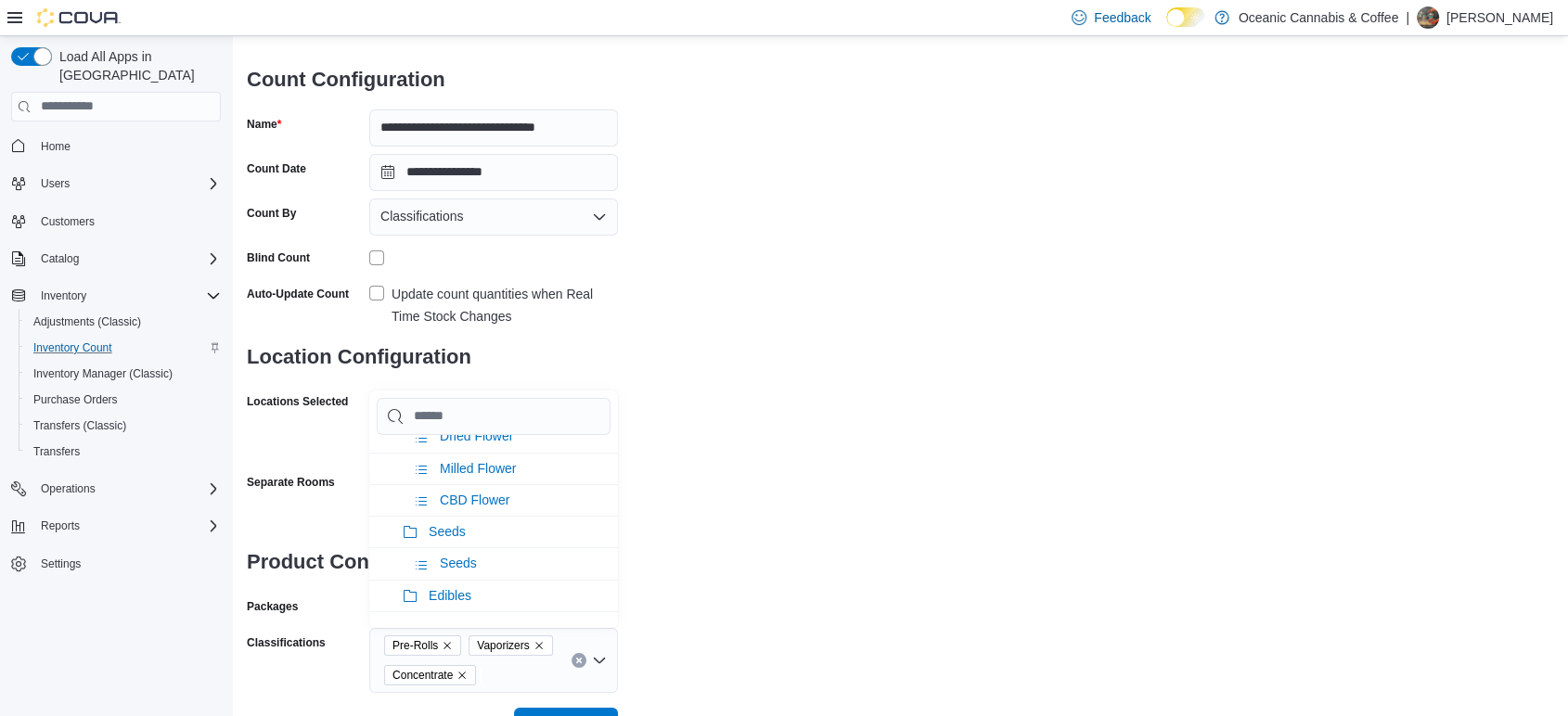
click at [822, 555] on div "**********" at bounding box center [900, 334] width 1306 height 718
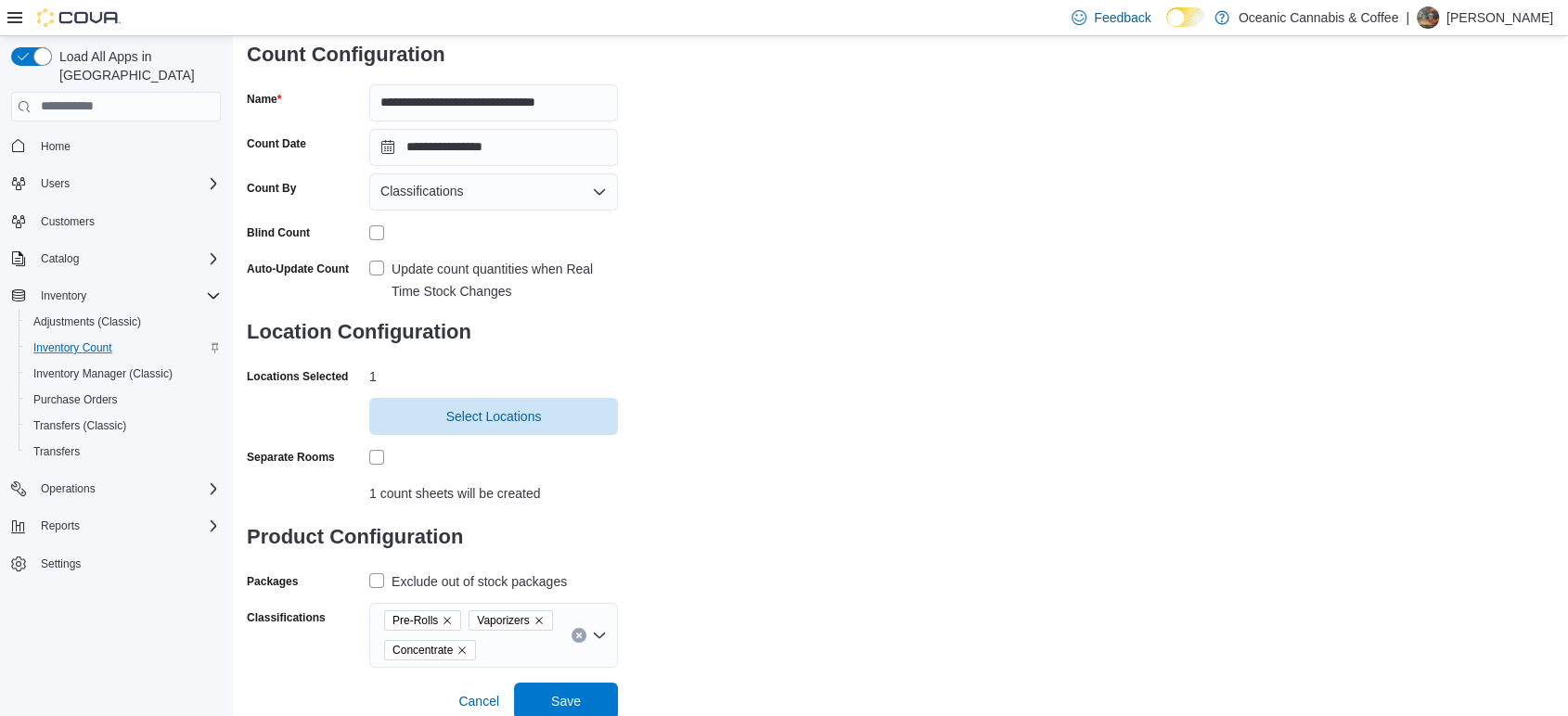
scroll to position [137, 0]
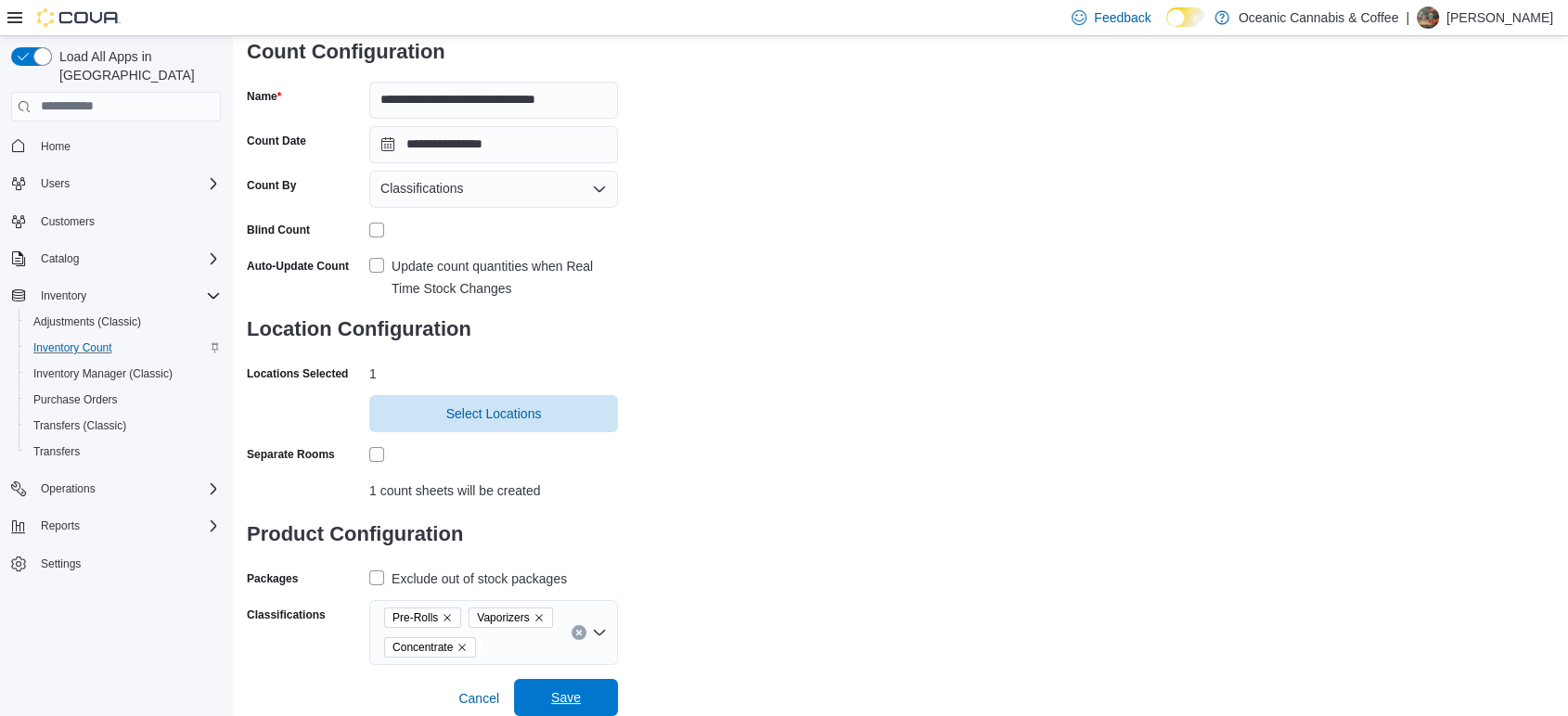
click at [580, 690] on span "Save" at bounding box center [566, 697] width 82 height 37
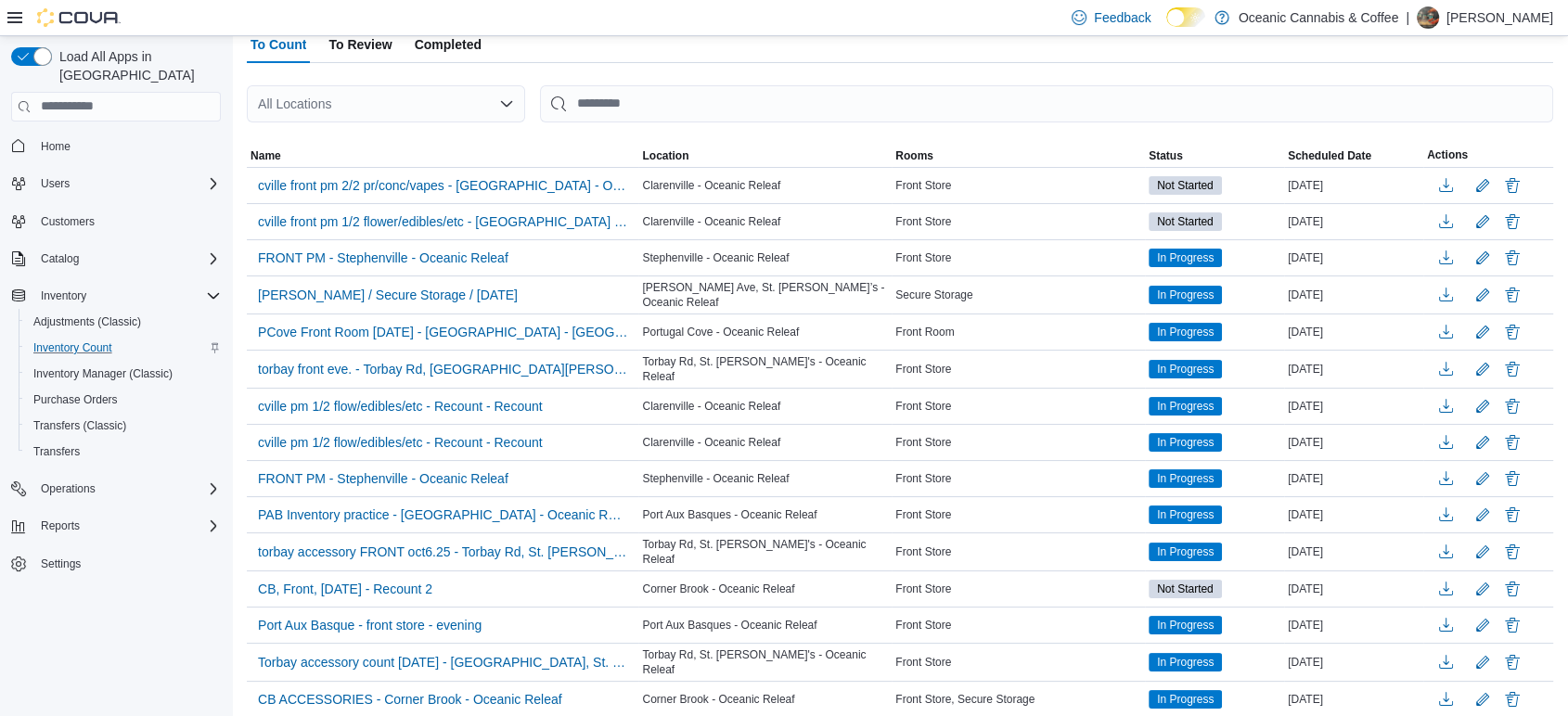
scroll to position [139, 0]
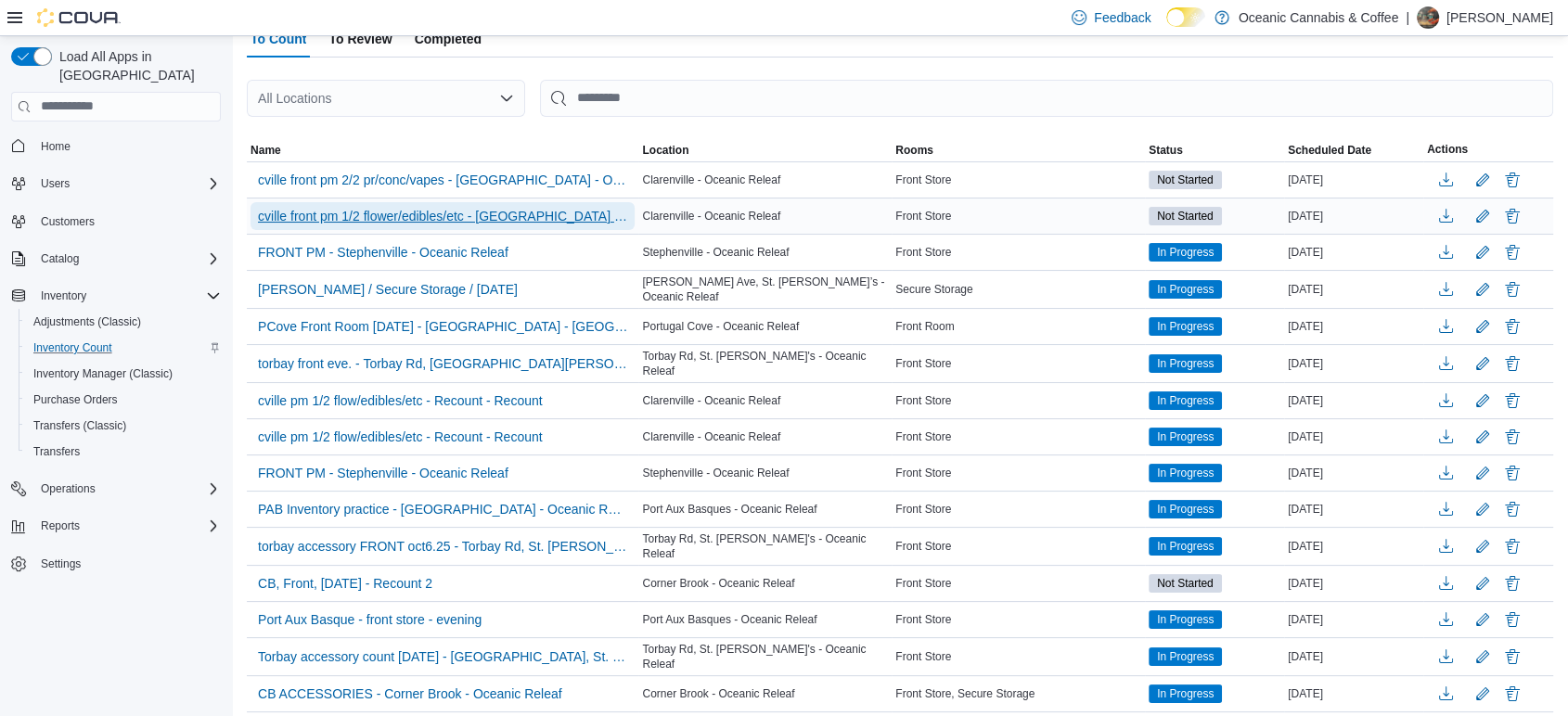
click at [513, 214] on span "cville front pm 1/2 flower/edibles/etc - [GEOGRAPHIC_DATA] - Oceanic Releaf" at bounding box center [442, 215] width 369 height 18
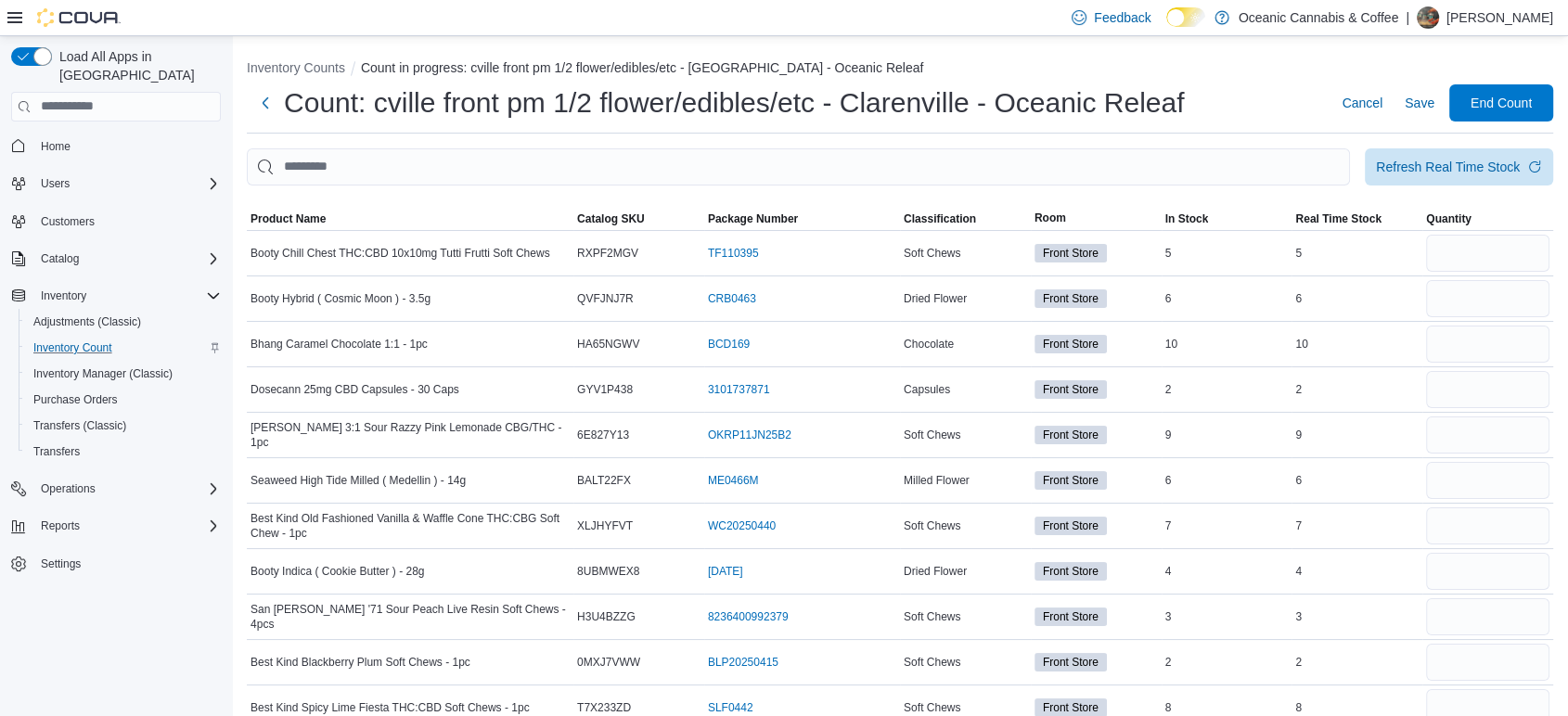
click at [961, 207] on th "Classification" at bounding box center [965, 218] width 131 height 24
click at [961, 213] on span "Classification" at bounding box center [940, 219] width 72 height 15
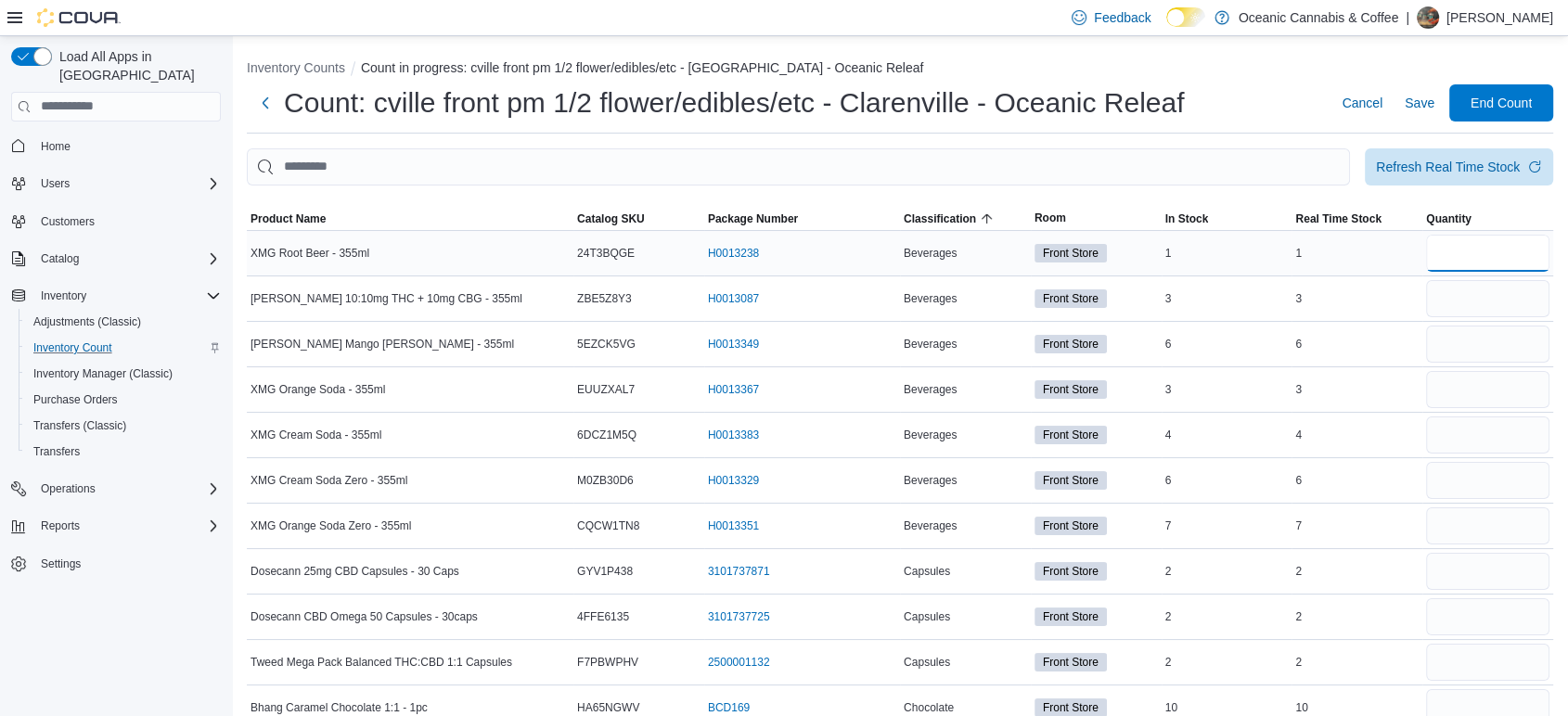
click at [1497, 257] on input "number" at bounding box center [1487, 253] width 123 height 37
type input "*"
click at [1509, 295] on input "number" at bounding box center [1487, 298] width 123 height 37
type input "*"
click at [1504, 337] on input "number" at bounding box center [1487, 344] width 123 height 37
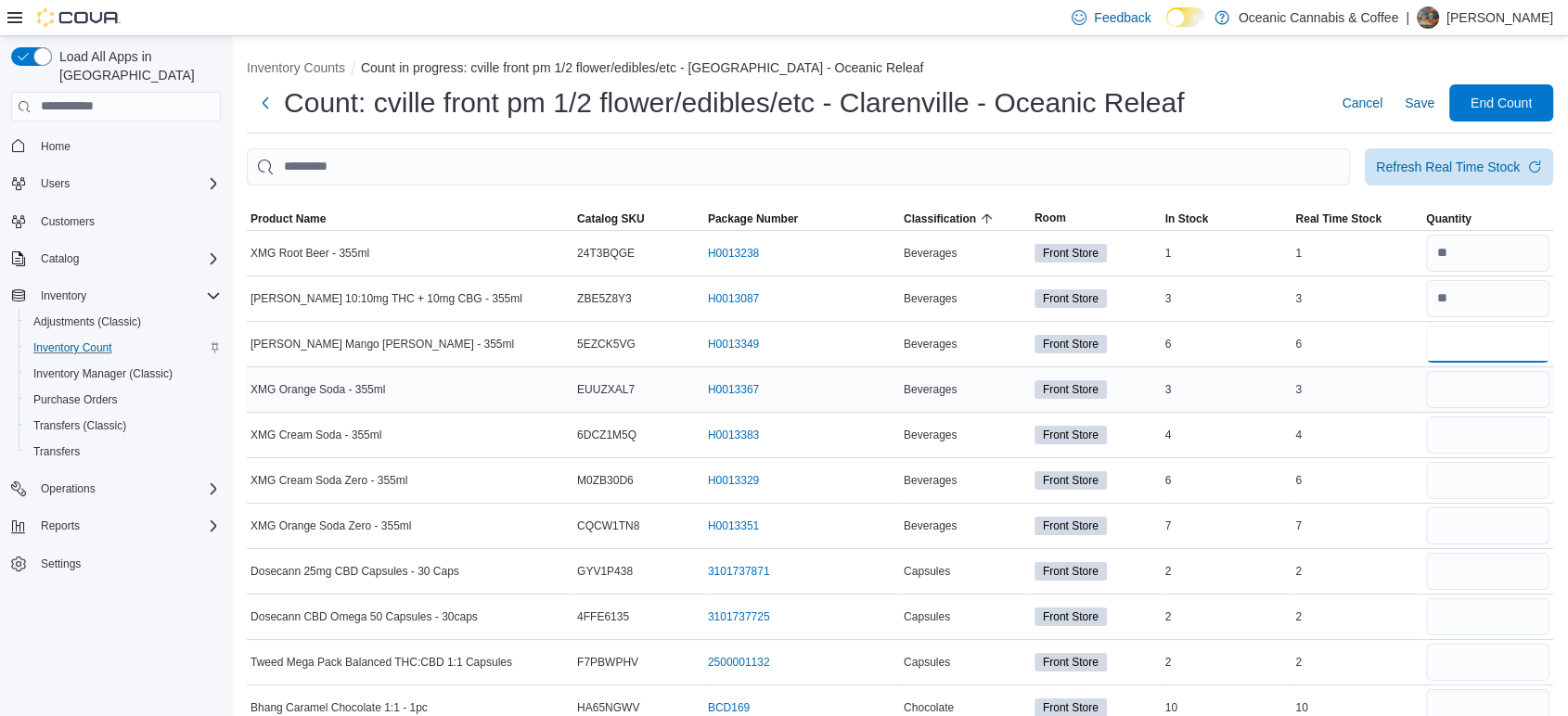
type input "*"
click at [1481, 387] on input "number" at bounding box center [1487, 389] width 123 height 37
type input "*"
click at [1482, 430] on input "number" at bounding box center [1487, 435] width 123 height 37
type input "*"
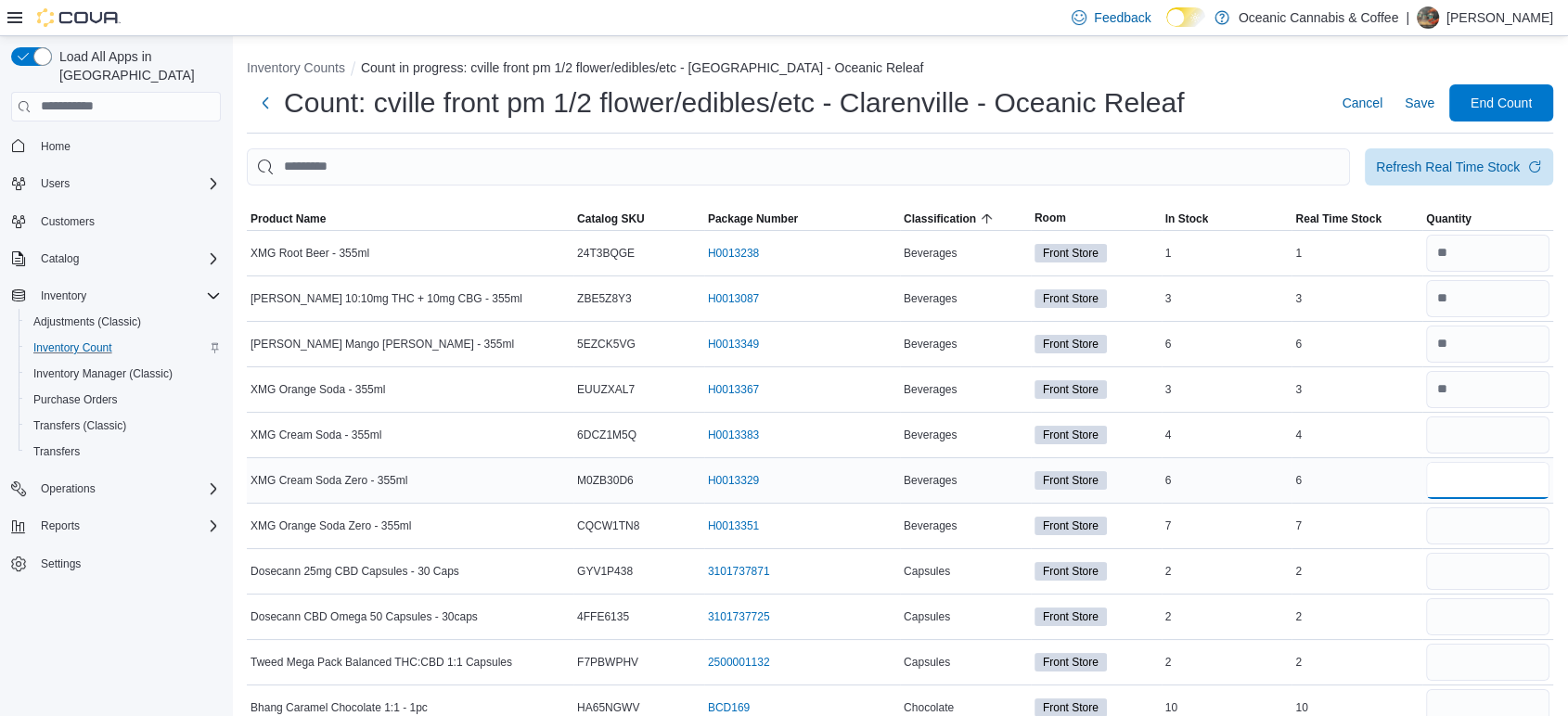
click at [1477, 476] on input "number" at bounding box center [1487, 481] width 123 height 37
type input "*"
click at [1483, 531] on input "number" at bounding box center [1487, 525] width 123 height 37
type input "*"
click at [1488, 570] on input "number" at bounding box center [1487, 571] width 123 height 37
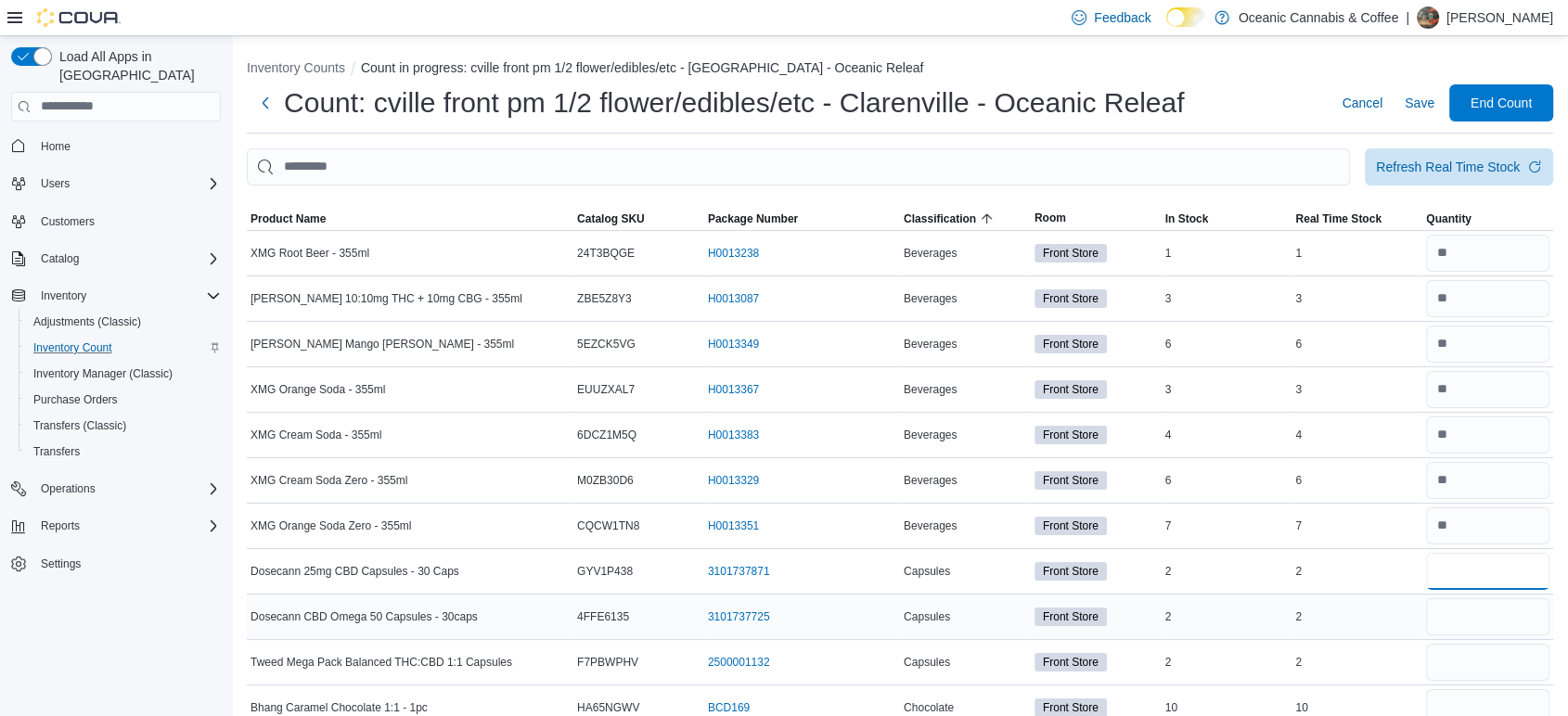
type input "*"
click at [1498, 614] on input "number" at bounding box center [1487, 617] width 123 height 37
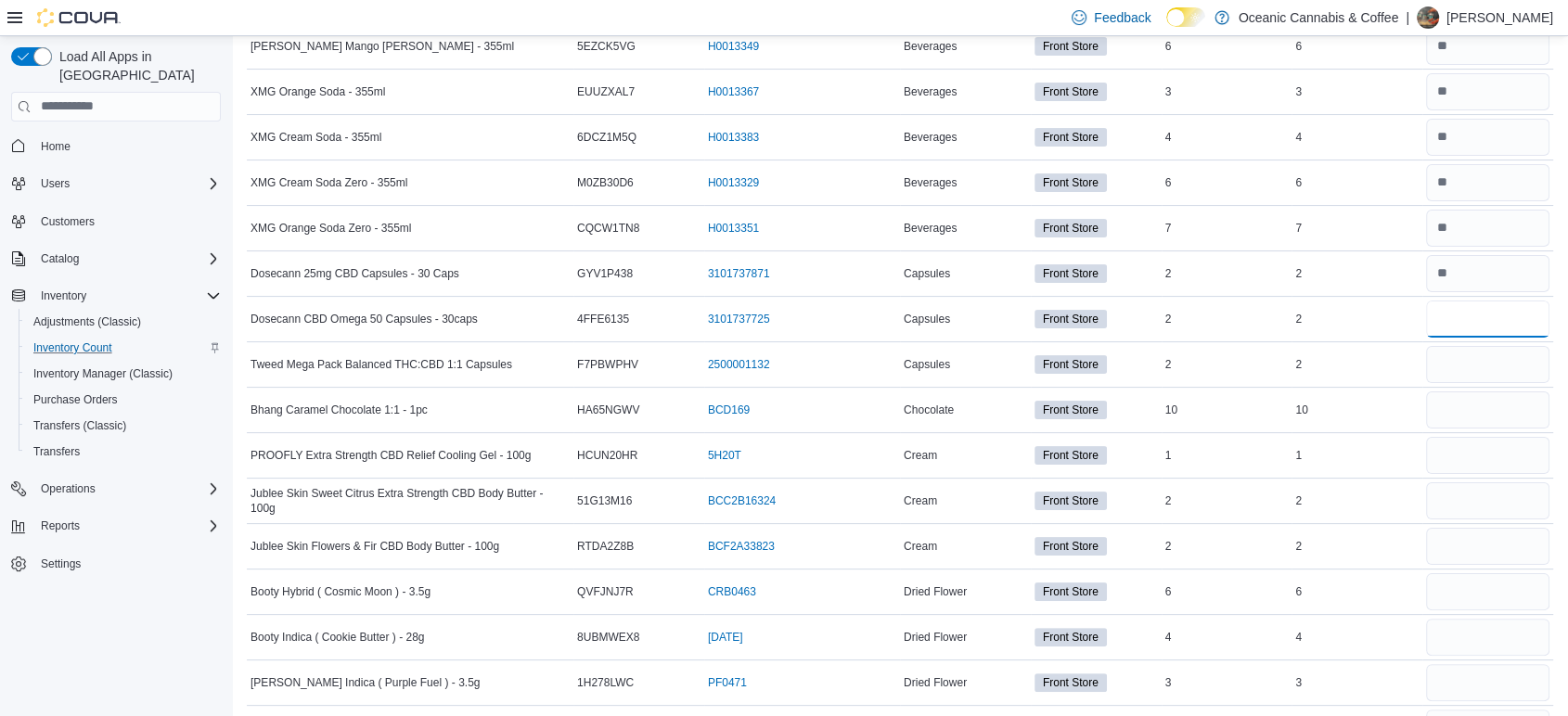
scroll to position [378, 0]
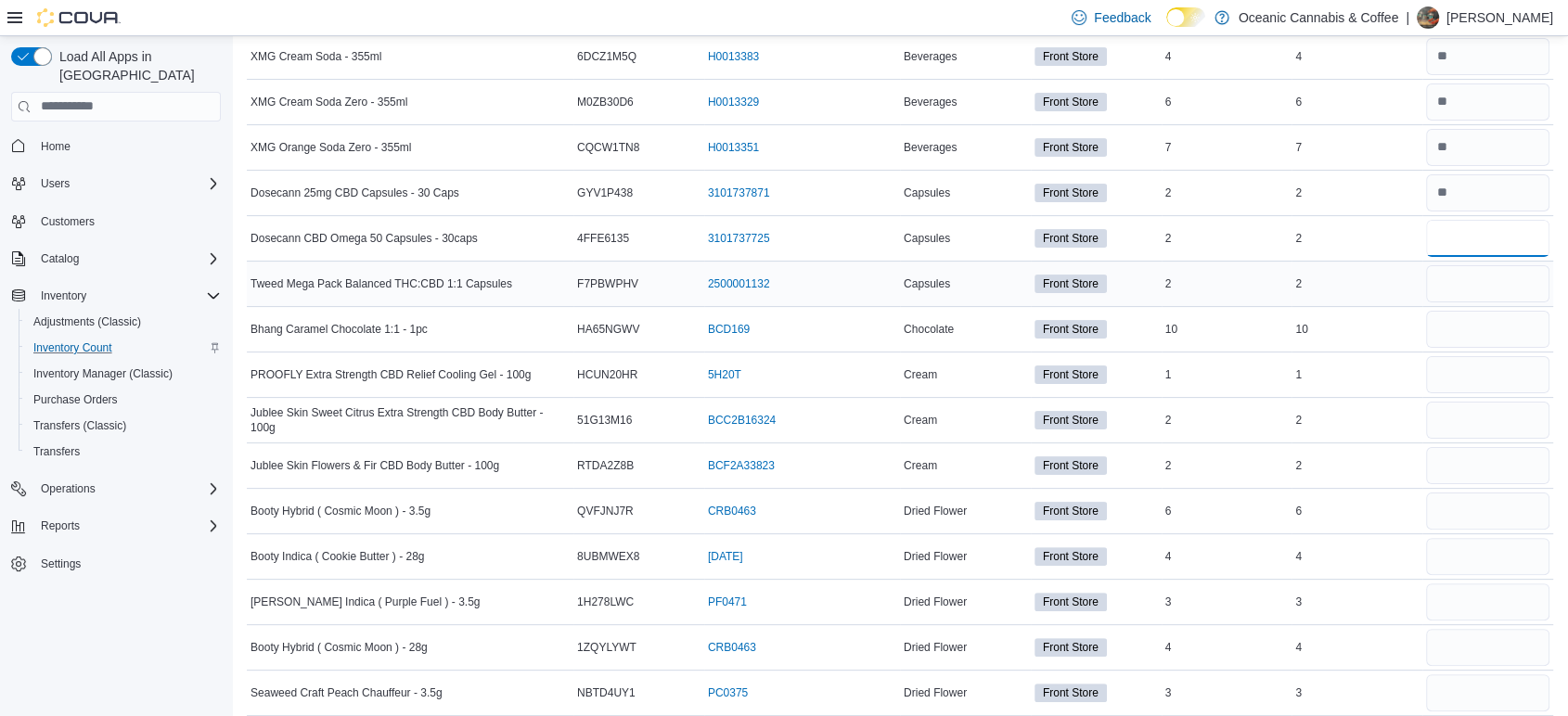
type input "*"
click at [1483, 281] on input "number" at bounding box center [1487, 283] width 123 height 37
type input "*"
click at [1494, 320] on input "number" at bounding box center [1487, 329] width 123 height 37
type input "**"
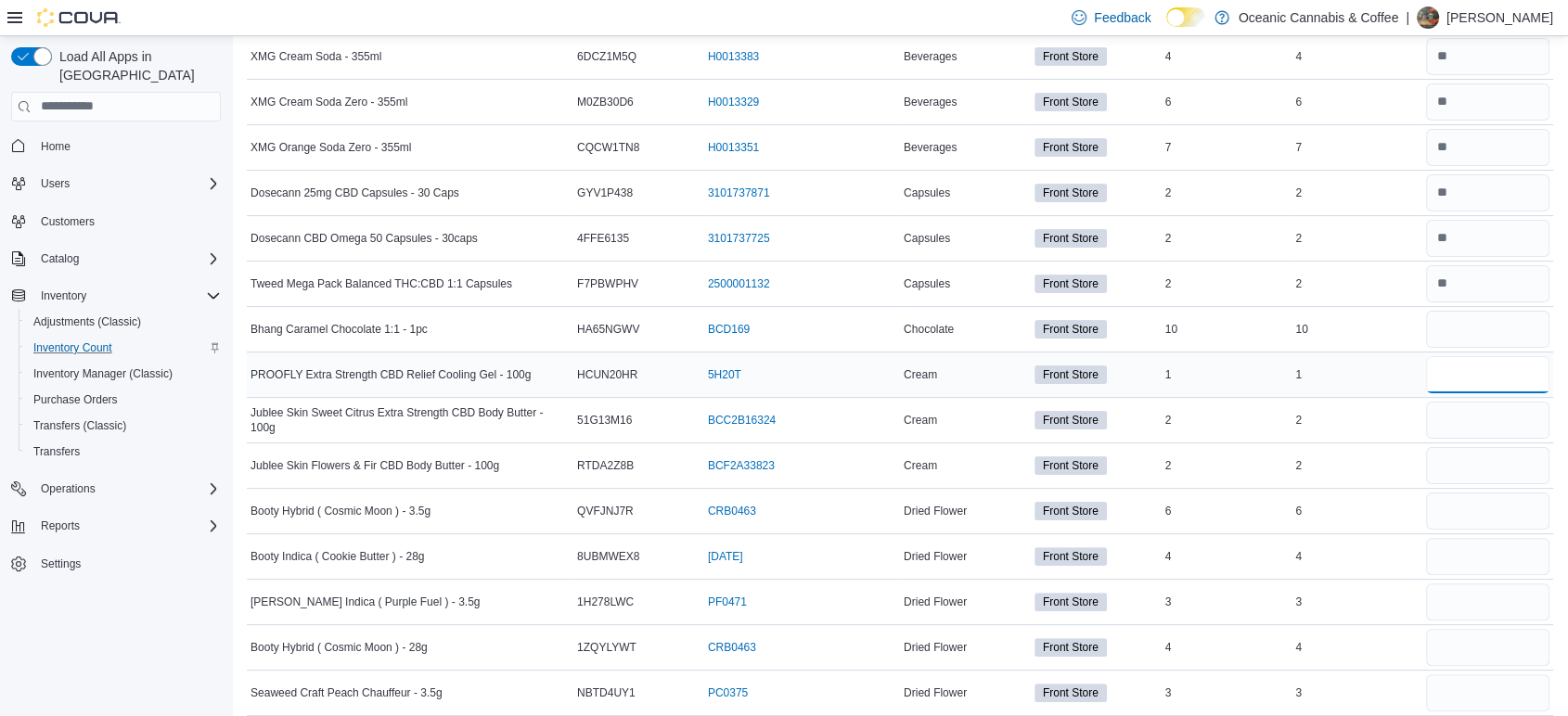
click at [1510, 378] on input "number" at bounding box center [1487, 375] width 123 height 37
type input "*"
click at [1499, 431] on input "number" at bounding box center [1487, 419] width 123 height 37
type input "*"
click at [1504, 458] on input "number" at bounding box center [1487, 465] width 123 height 37
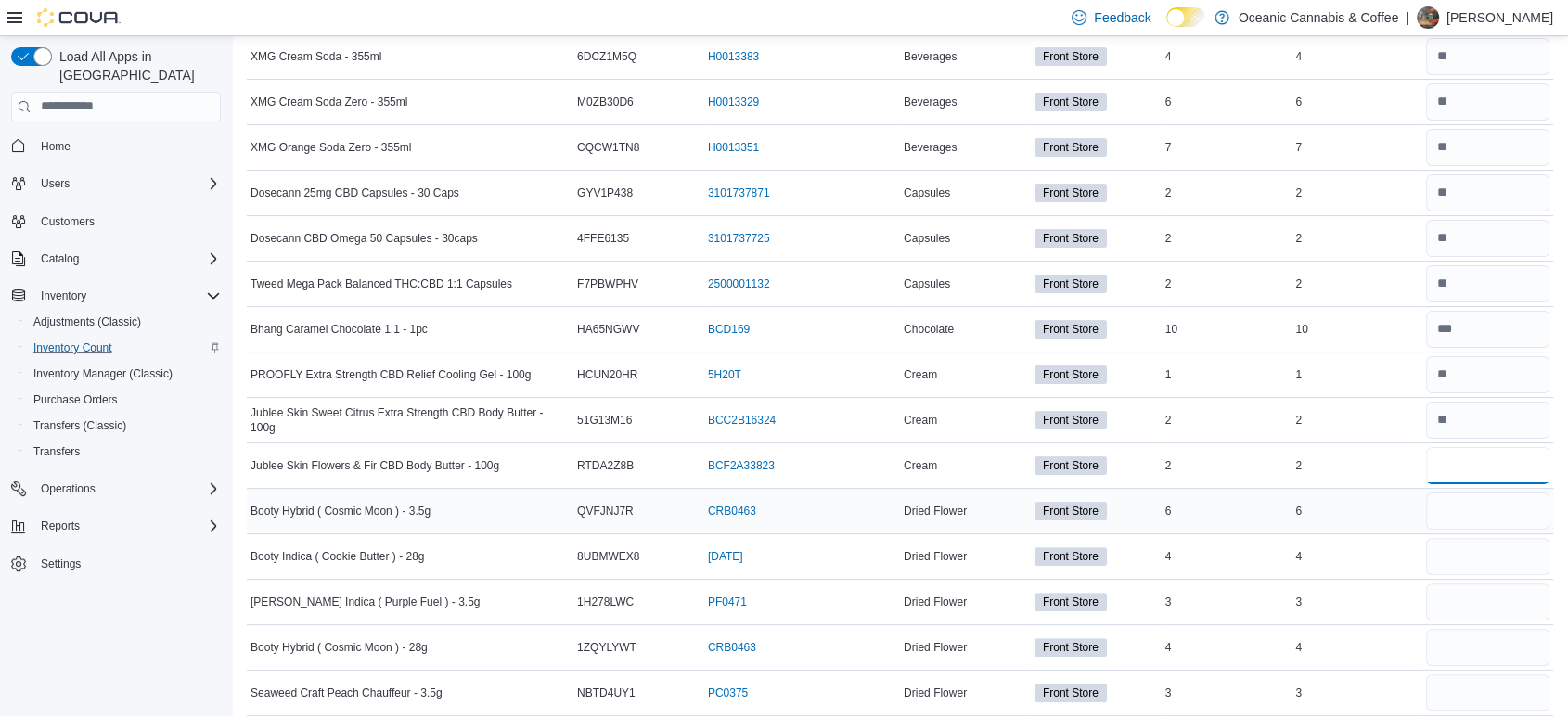
type input "*"
click at [1492, 510] on input "number" at bounding box center [1487, 511] width 123 height 37
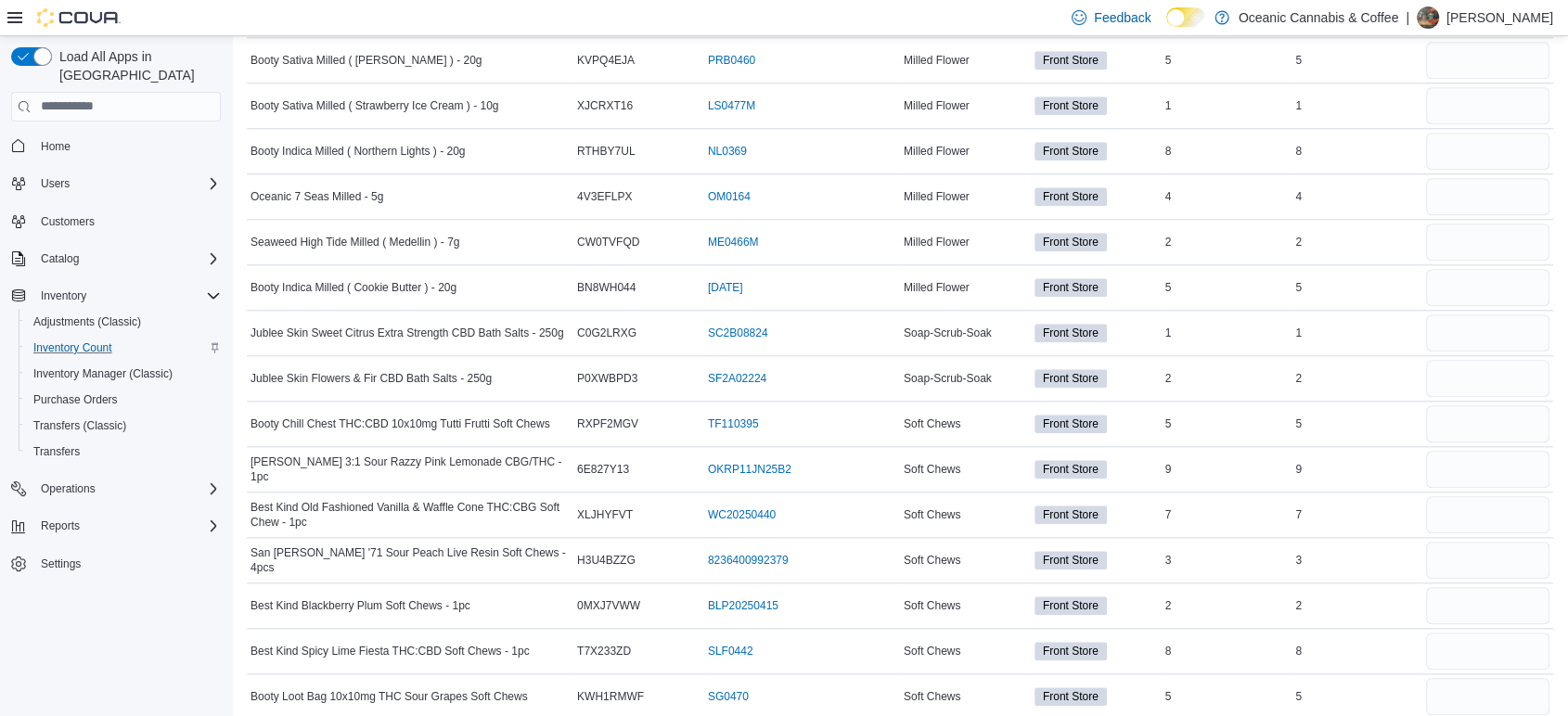
scroll to position [1735, 0]
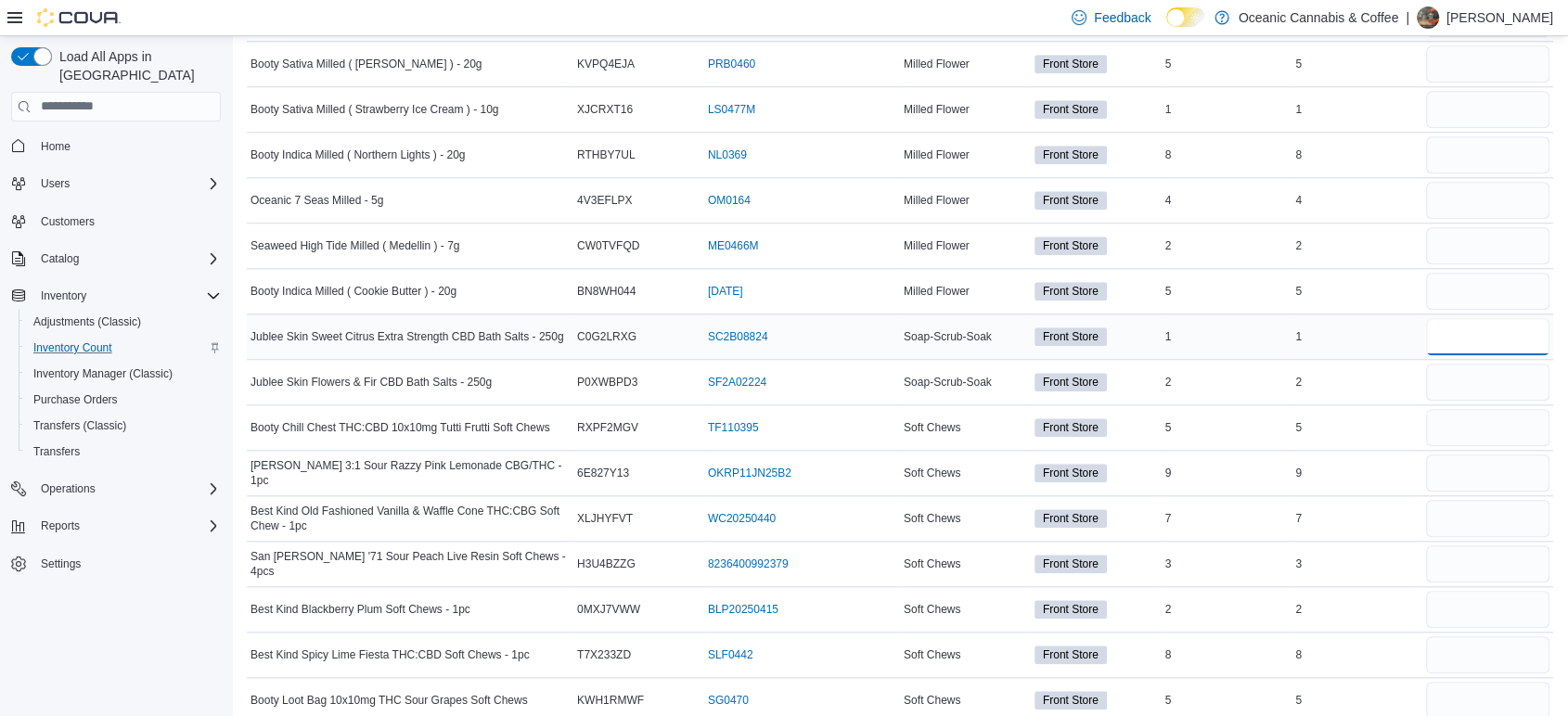
click at [1506, 334] on input "number" at bounding box center [1487, 337] width 123 height 37
type input "*"
click at [1514, 383] on input "number" at bounding box center [1487, 382] width 123 height 37
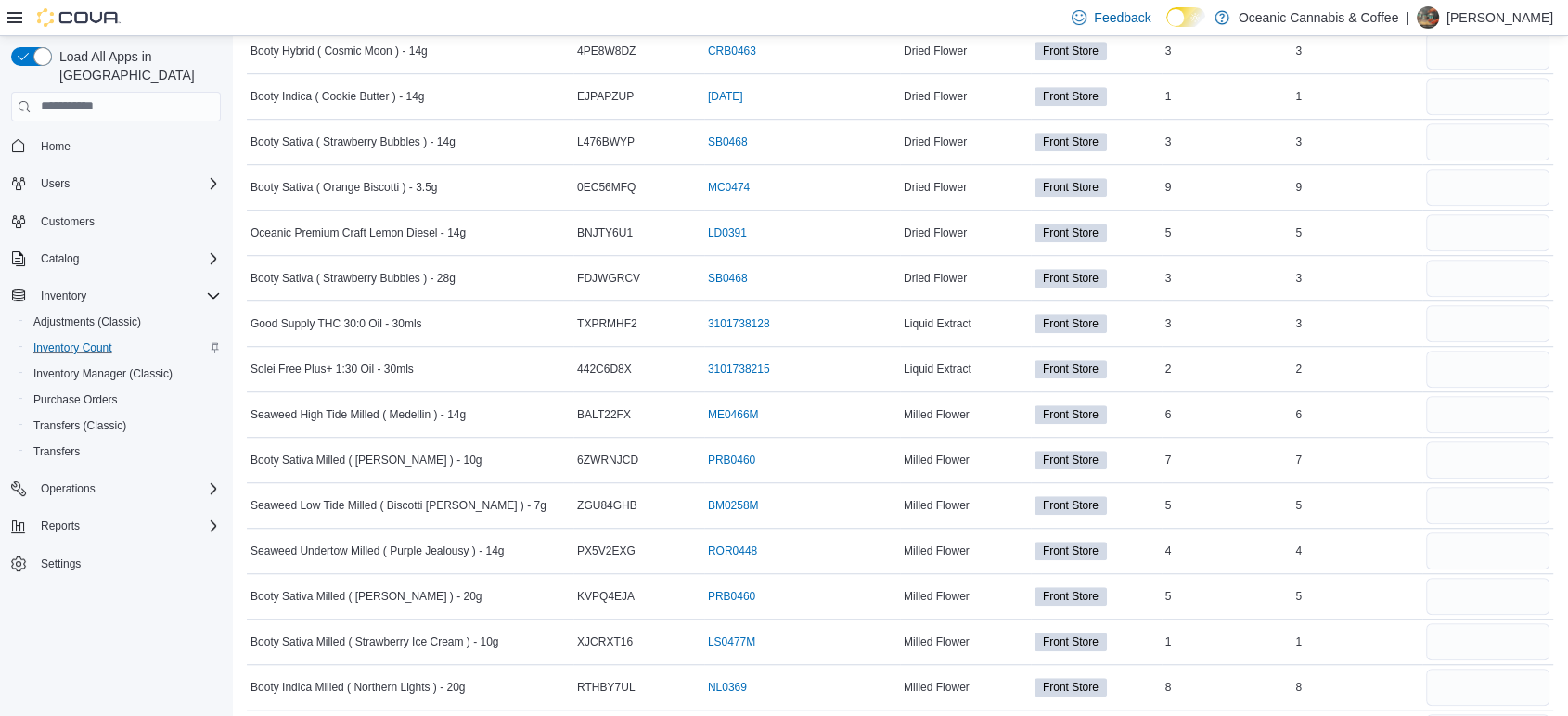
scroll to position [1210, 0]
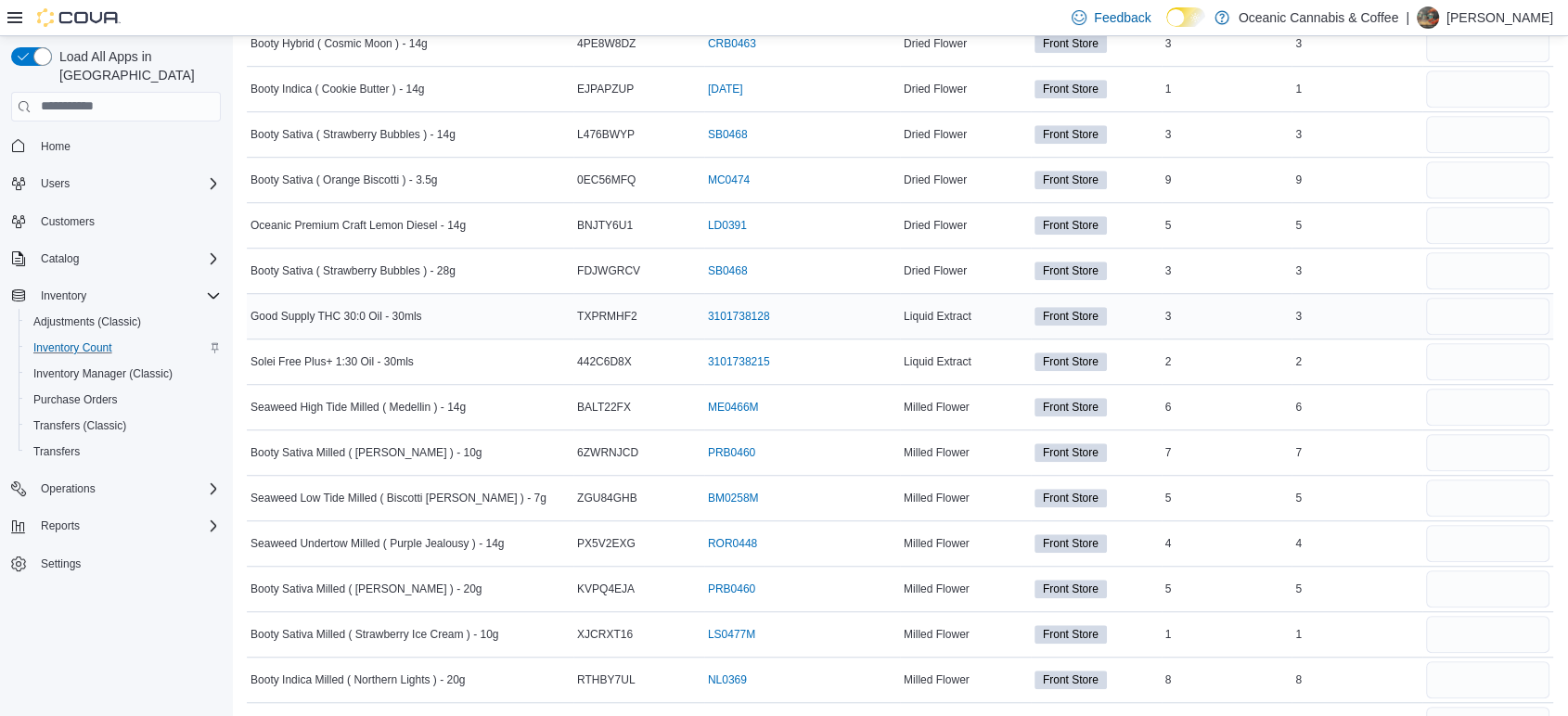
type input "*"
click at [1528, 305] on input "number" at bounding box center [1487, 316] width 123 height 37
type input "*"
click at [1517, 362] on input "number" at bounding box center [1487, 361] width 123 height 37
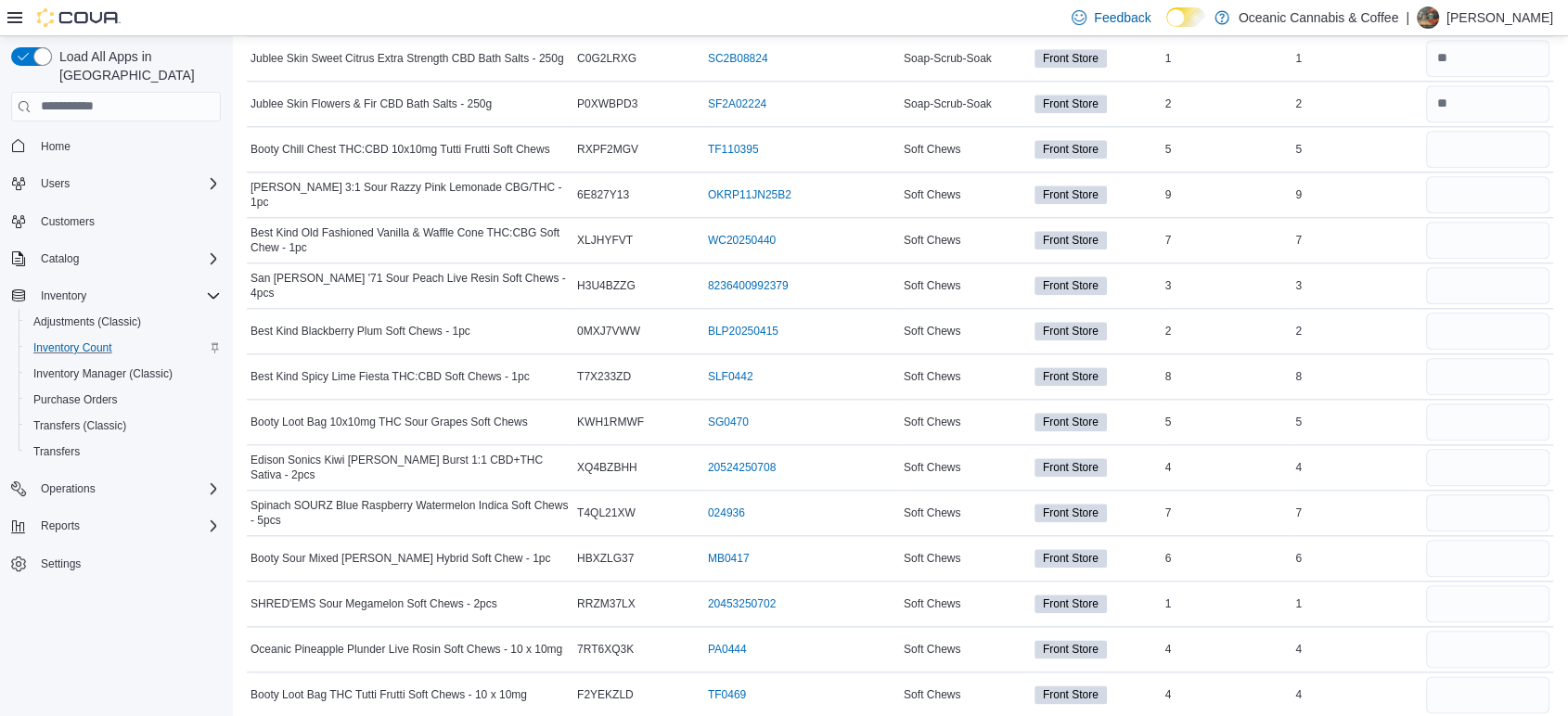
scroll to position [2035, 0]
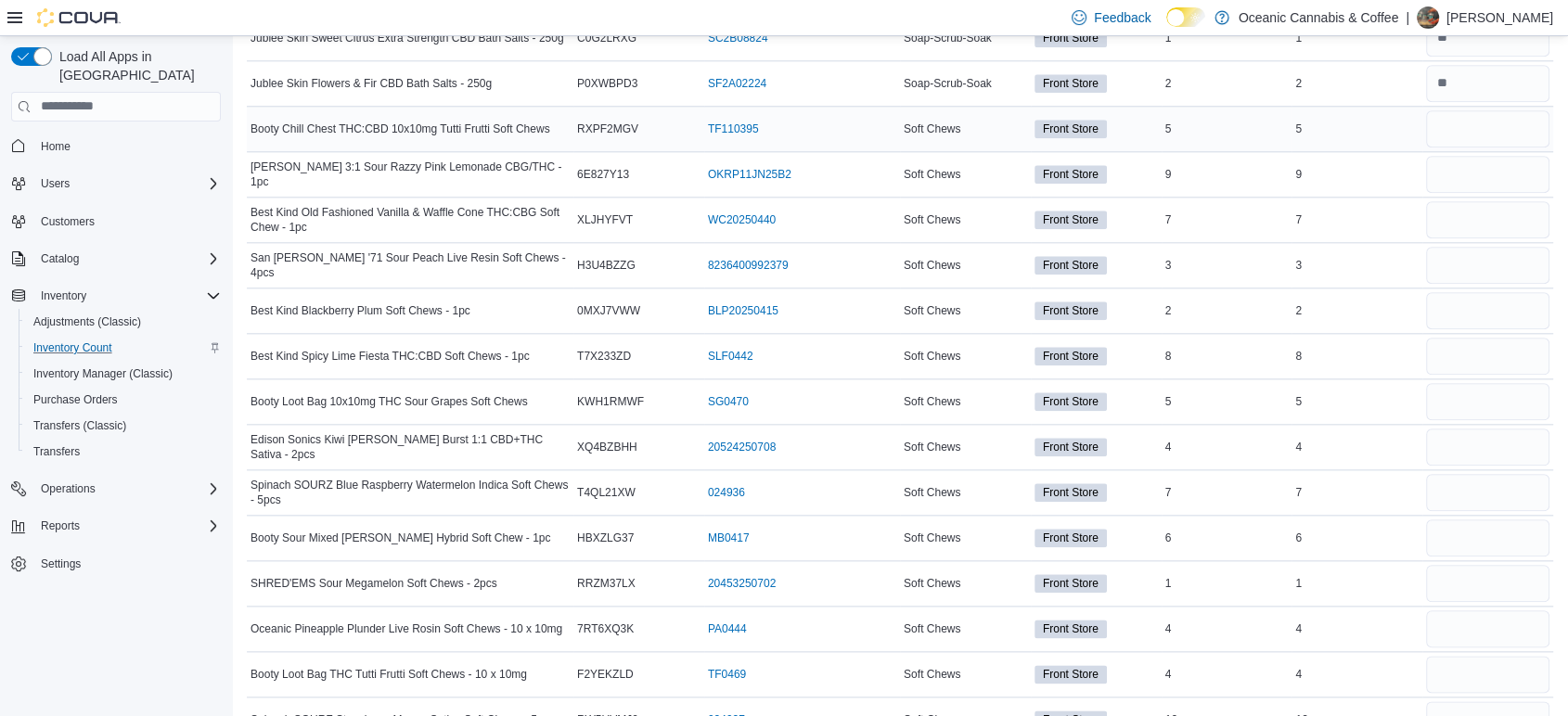
type input "*"
click at [1473, 124] on input "number" at bounding box center [1487, 129] width 123 height 37
type input "*"
click at [1498, 180] on input "number" at bounding box center [1487, 174] width 123 height 37
type input "*"
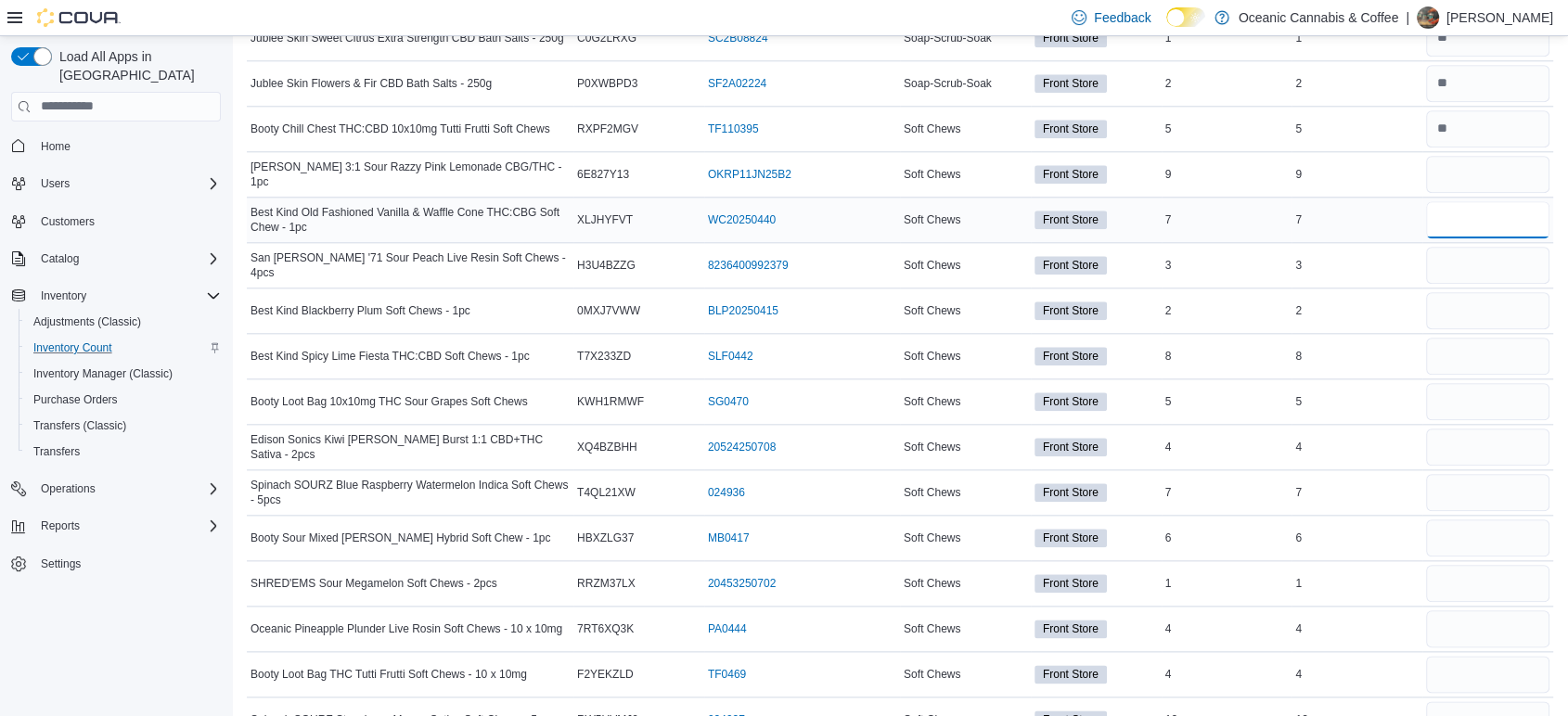
click at [1501, 207] on input "number" at bounding box center [1487, 219] width 123 height 37
type input "*"
click at [1508, 261] on input "number" at bounding box center [1487, 265] width 123 height 37
type input "*"
click at [1509, 301] on input "number" at bounding box center [1487, 311] width 123 height 37
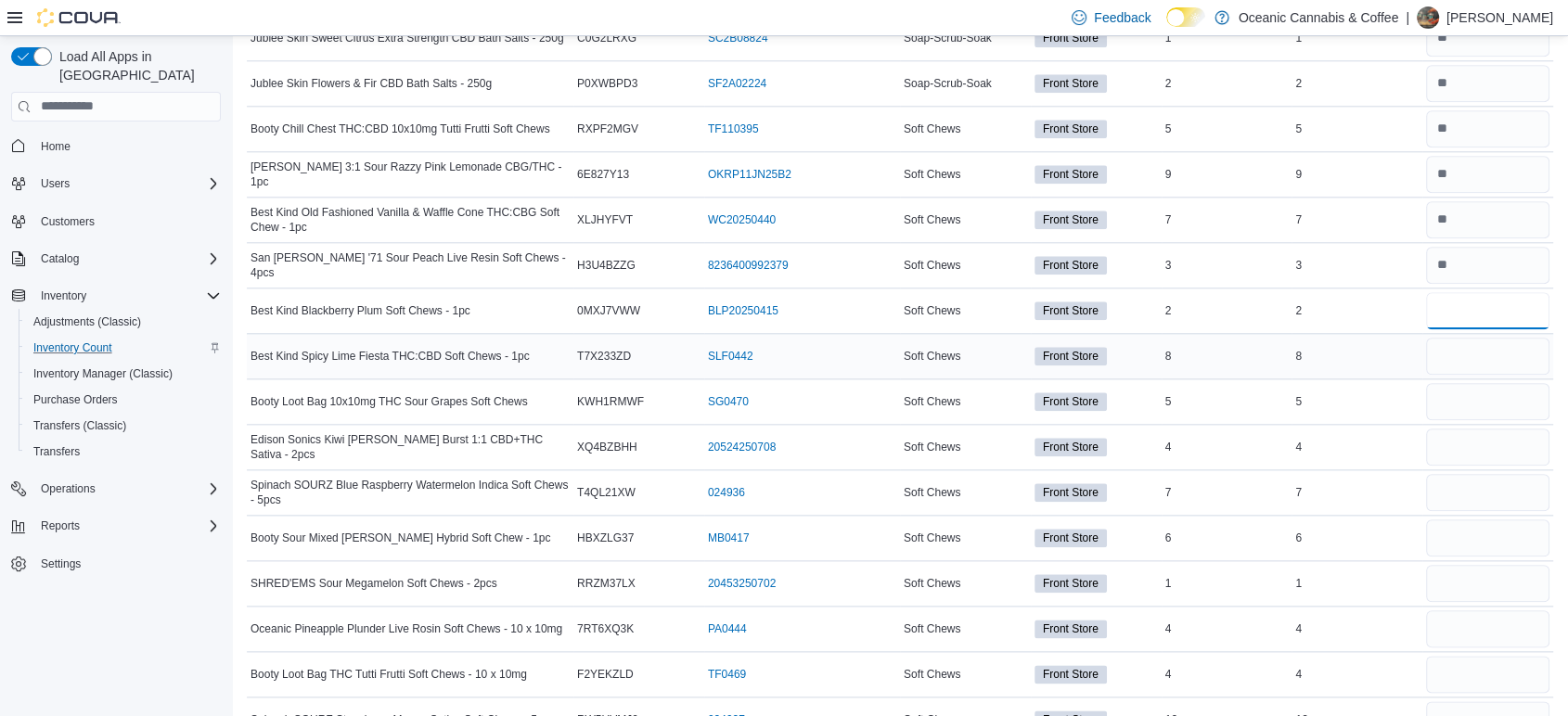
type input "*"
click at [1505, 356] on input "number" at bounding box center [1487, 356] width 123 height 37
type input "*"
click at [1507, 387] on input "number" at bounding box center [1487, 401] width 123 height 37
type input "*"
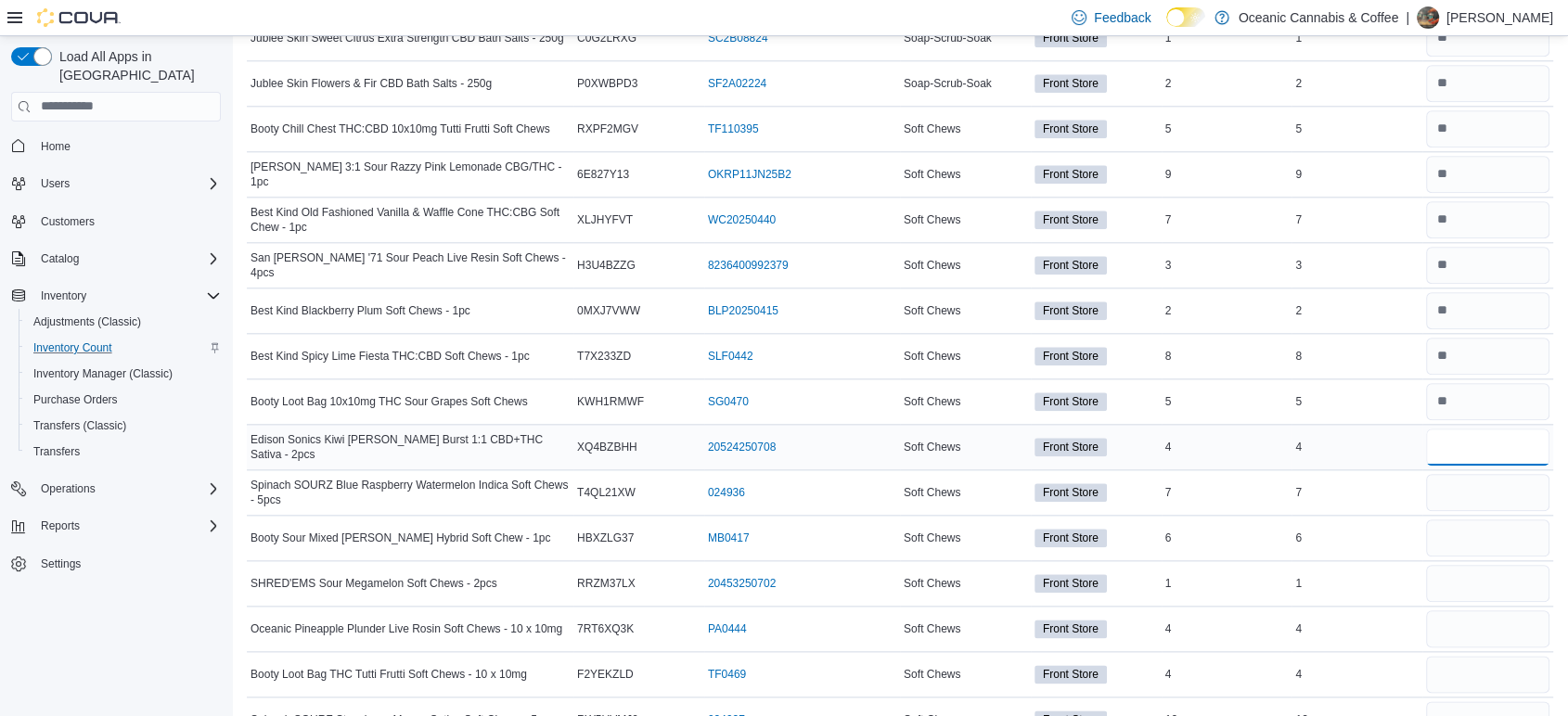
click at [1503, 452] on input "number" at bounding box center [1487, 447] width 123 height 37
type input "*"
click at [1503, 482] on input "number" at bounding box center [1487, 492] width 123 height 37
type input "*"
click at [1494, 537] on input "number" at bounding box center [1487, 538] width 123 height 37
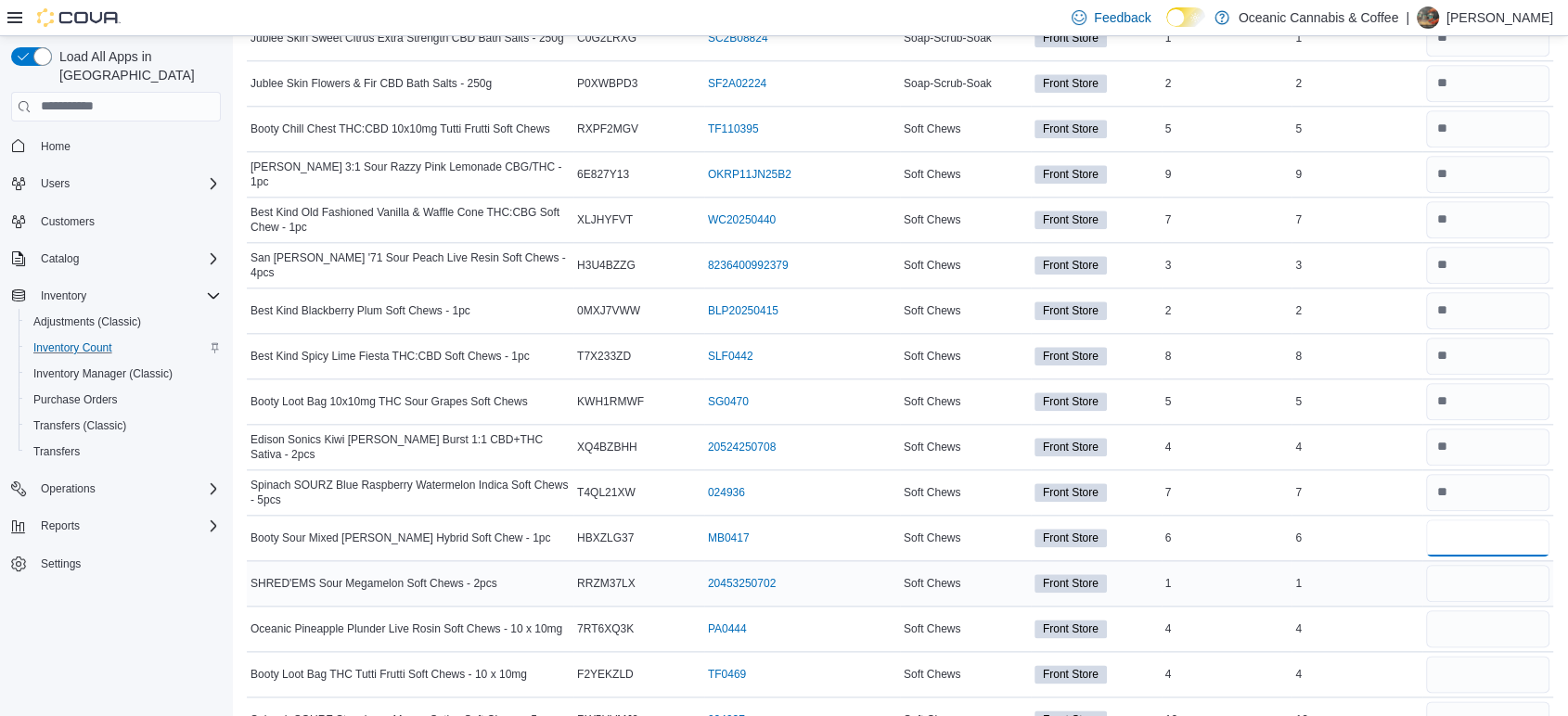
type input "*"
click at [1493, 577] on input "number" at bounding box center [1487, 583] width 123 height 37
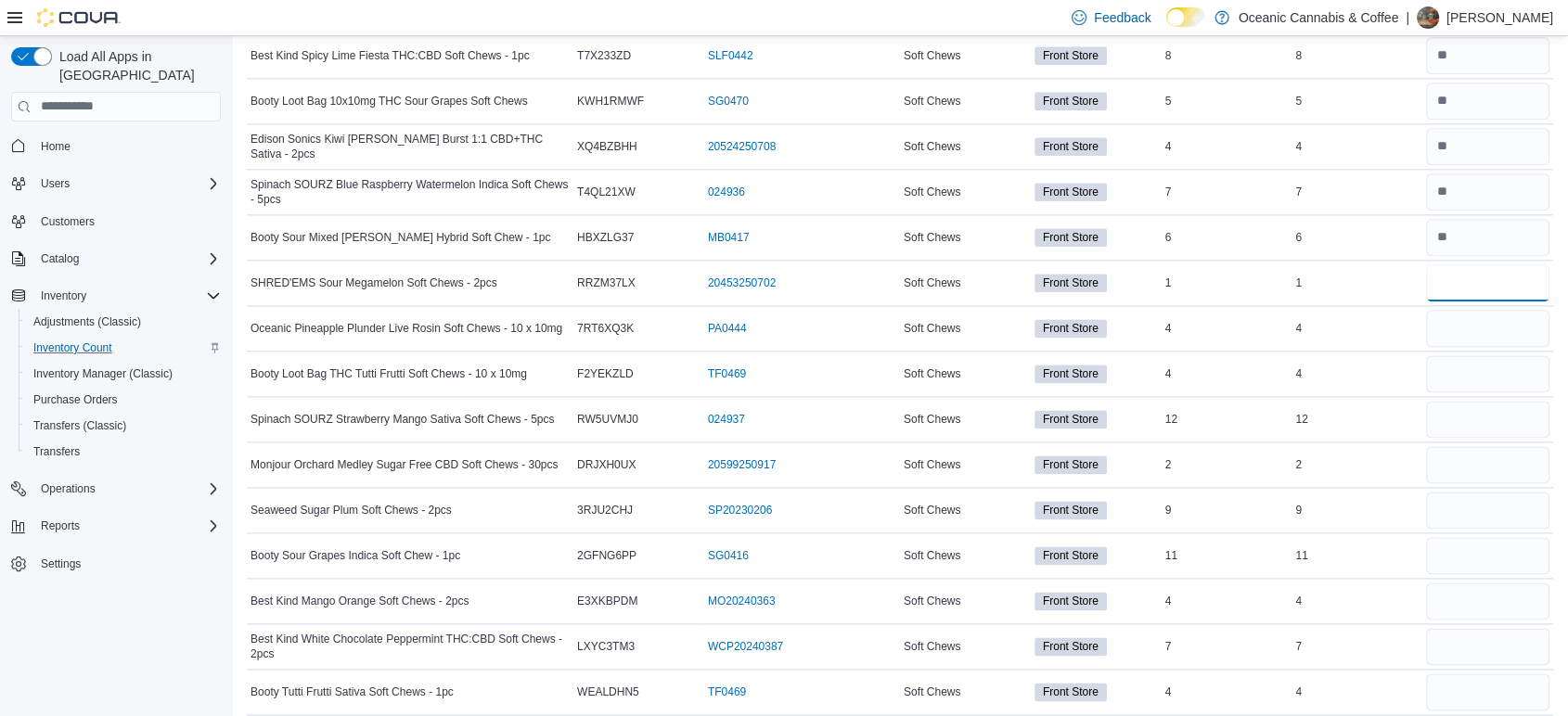
scroll to position [2342, 0]
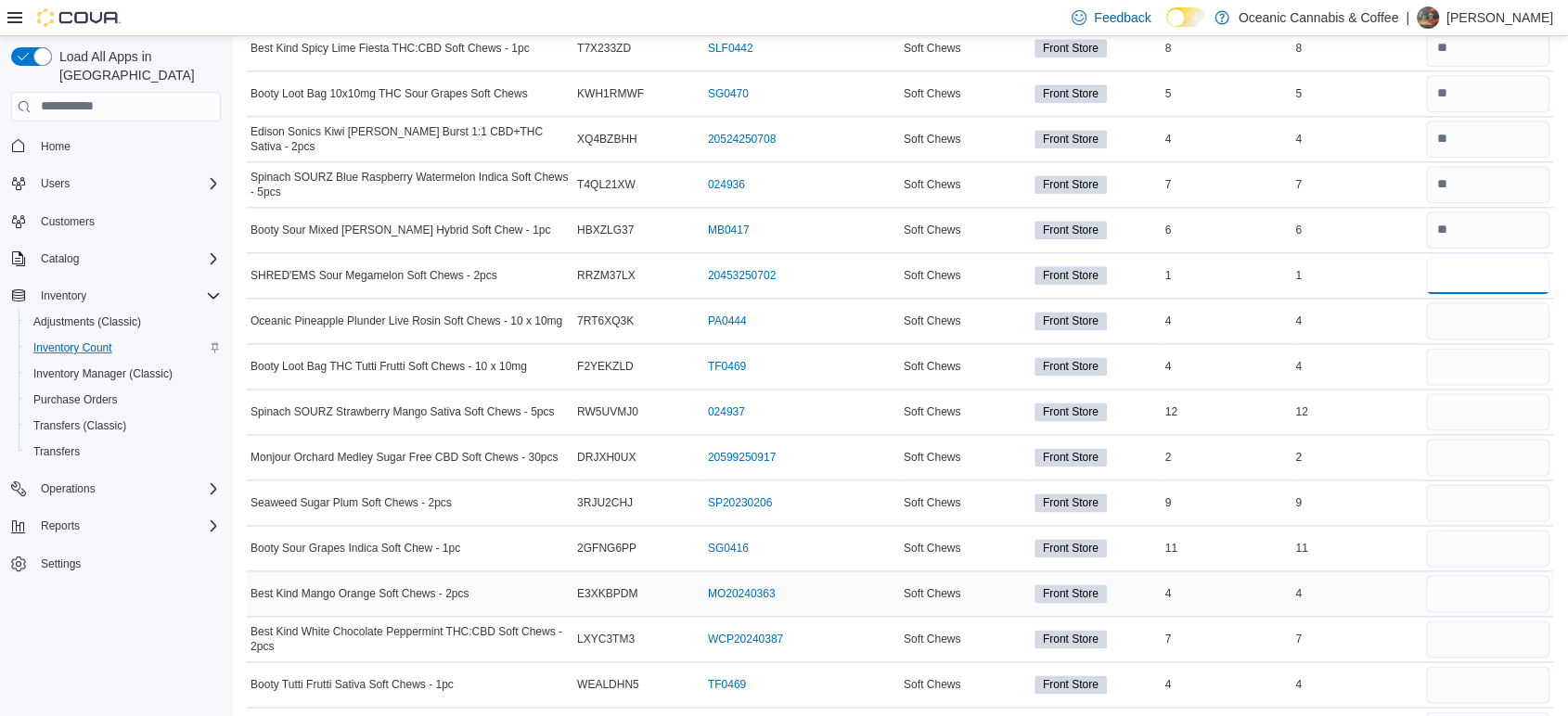
type input "*"
drag, startPoint x: 1460, startPoint y: 563, endPoint x: 1582, endPoint y: 447, distance: 168.3
click at [1477, 314] on input "number" at bounding box center [1487, 320] width 123 height 37
type input "*"
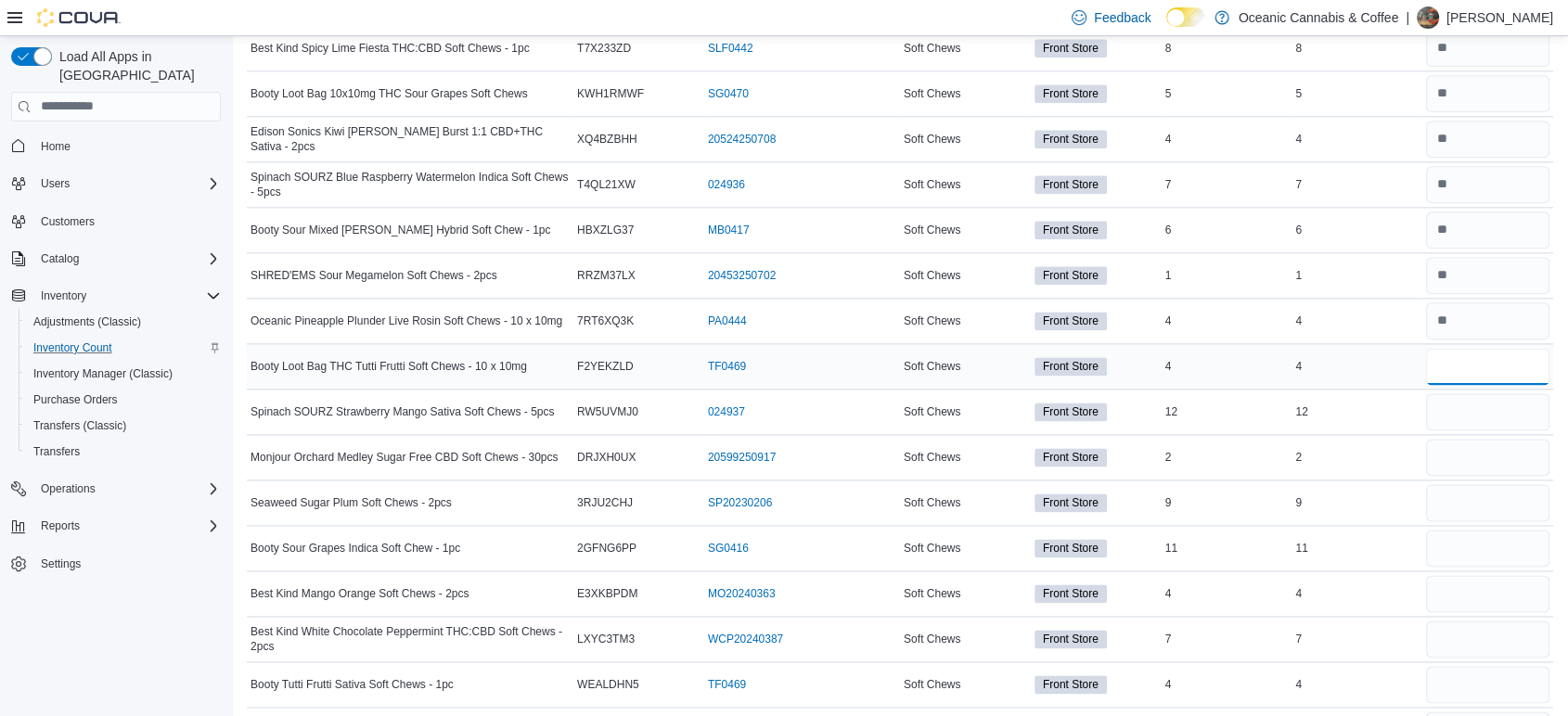
click at [1493, 364] on input "number" at bounding box center [1487, 366] width 123 height 37
type input "*"
click at [1505, 396] on input "number" at bounding box center [1487, 412] width 123 height 37
type input "**"
click at [1482, 448] on input "number" at bounding box center [1487, 457] width 123 height 37
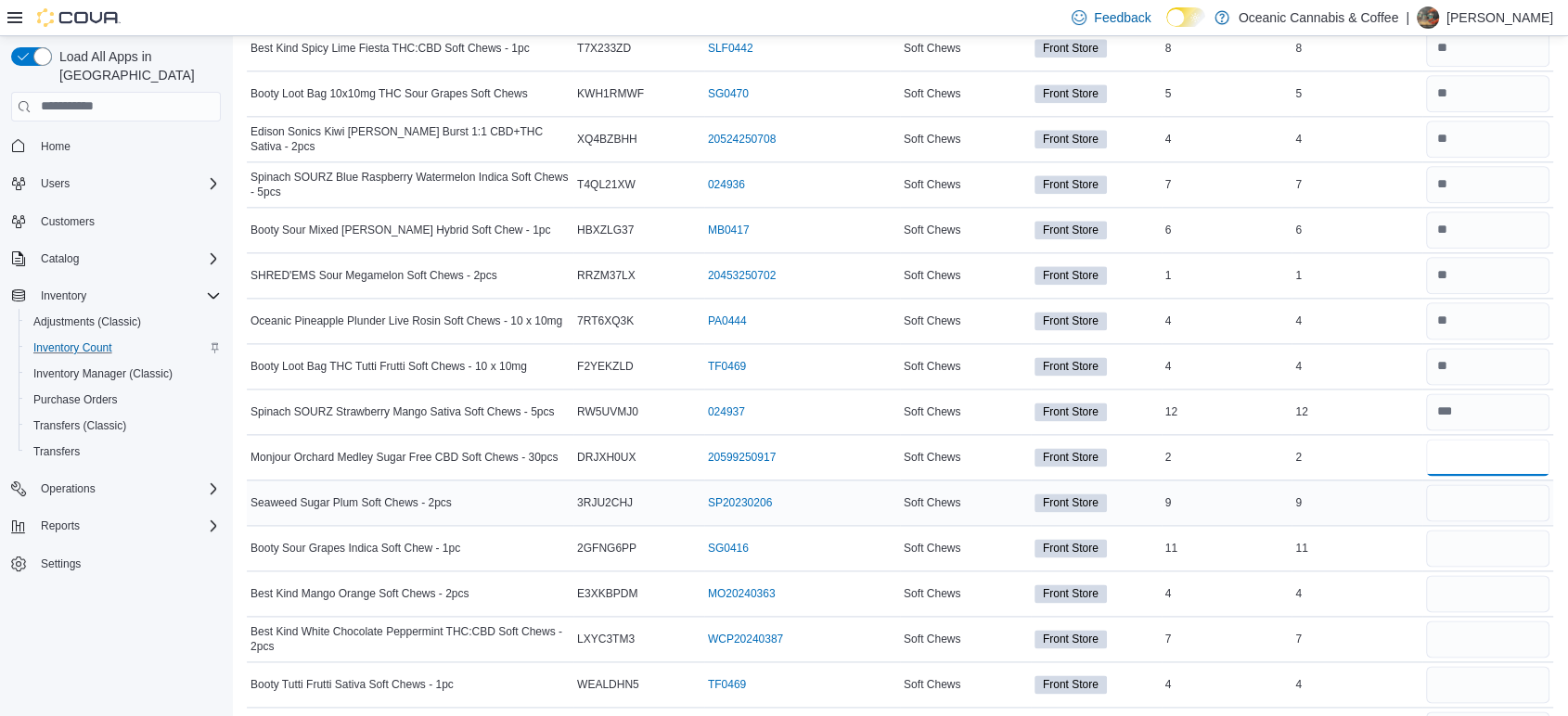
type input "*"
click at [1484, 496] on input "number" at bounding box center [1487, 502] width 123 height 37
type input "*"
click at [1473, 536] on input "number" at bounding box center [1487, 548] width 123 height 37
type input "**"
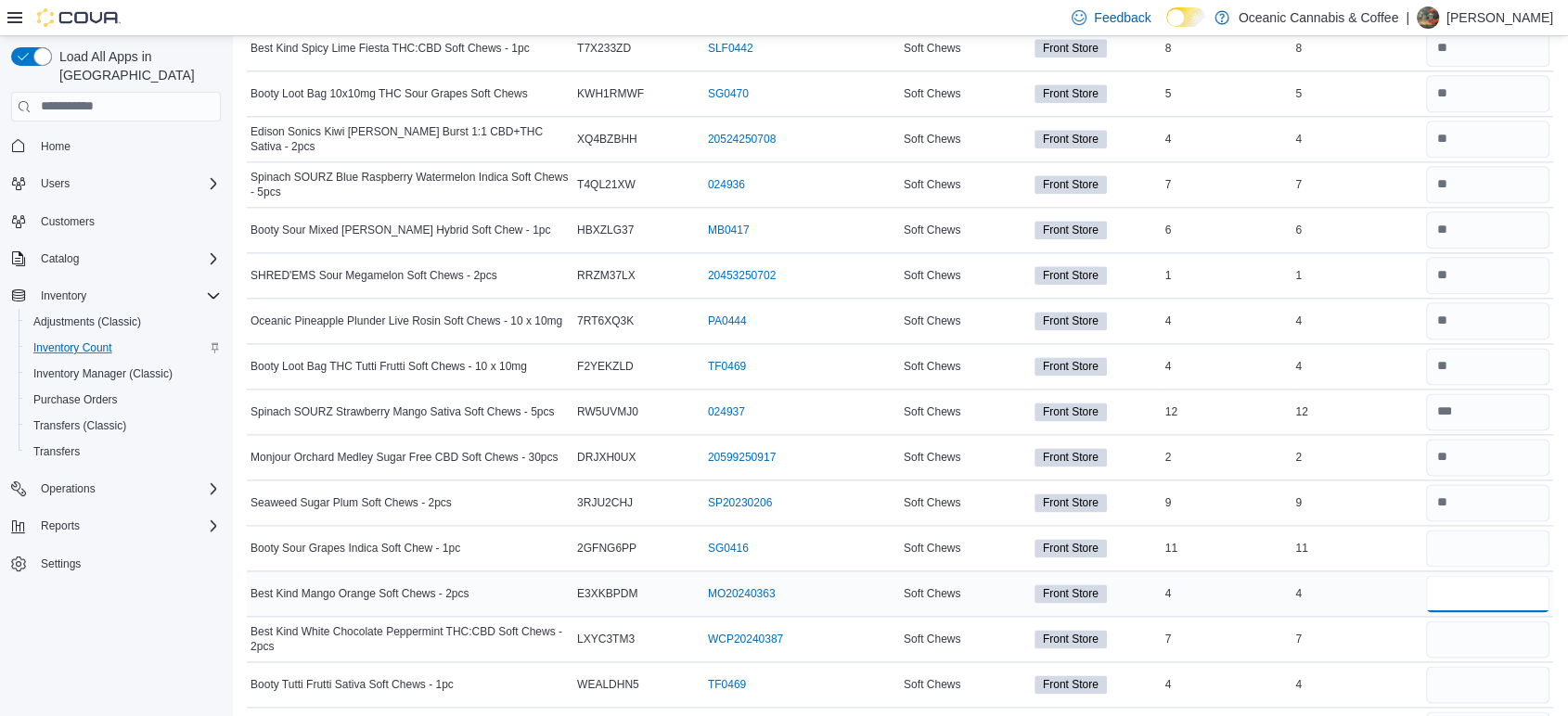
click at [1464, 587] on input "number" at bounding box center [1487, 593] width 123 height 37
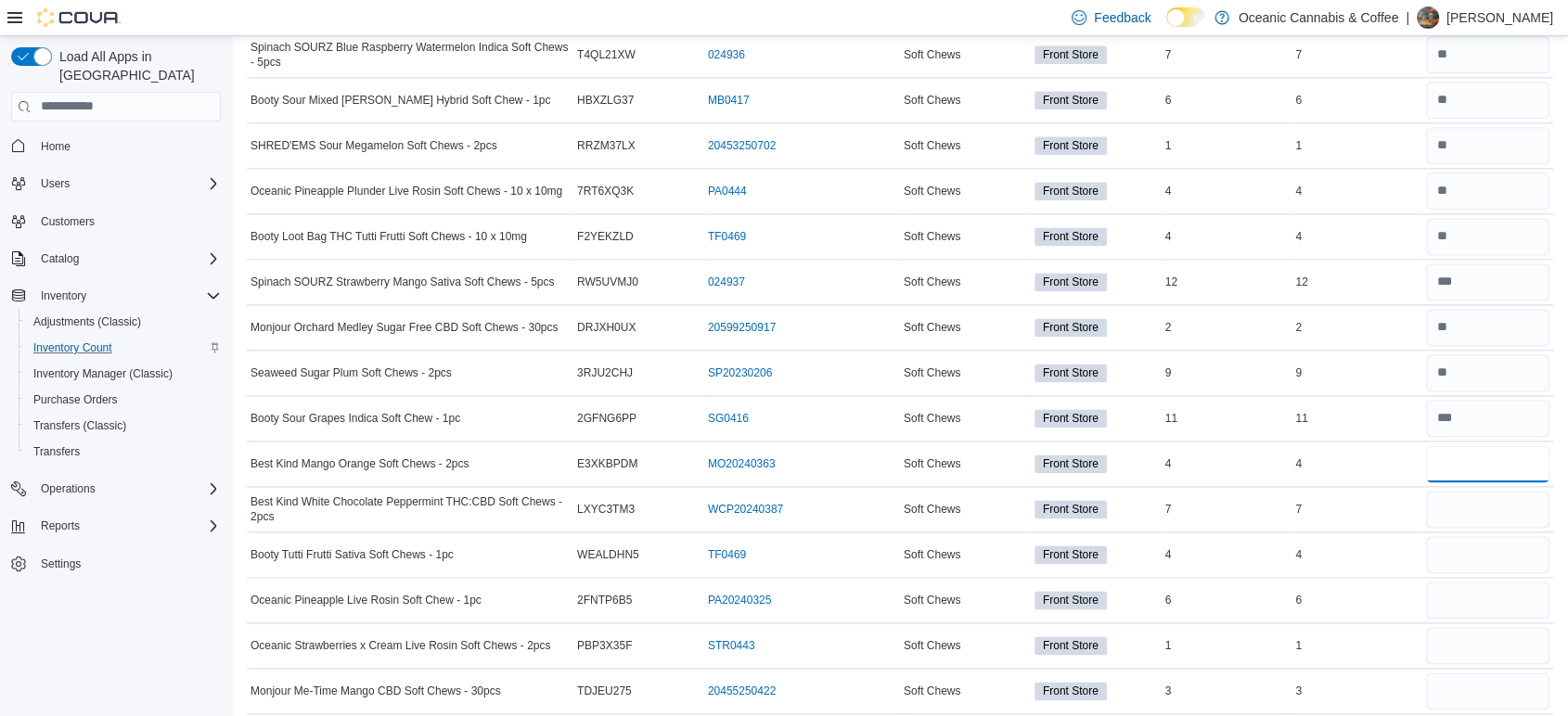
scroll to position [2568, 0]
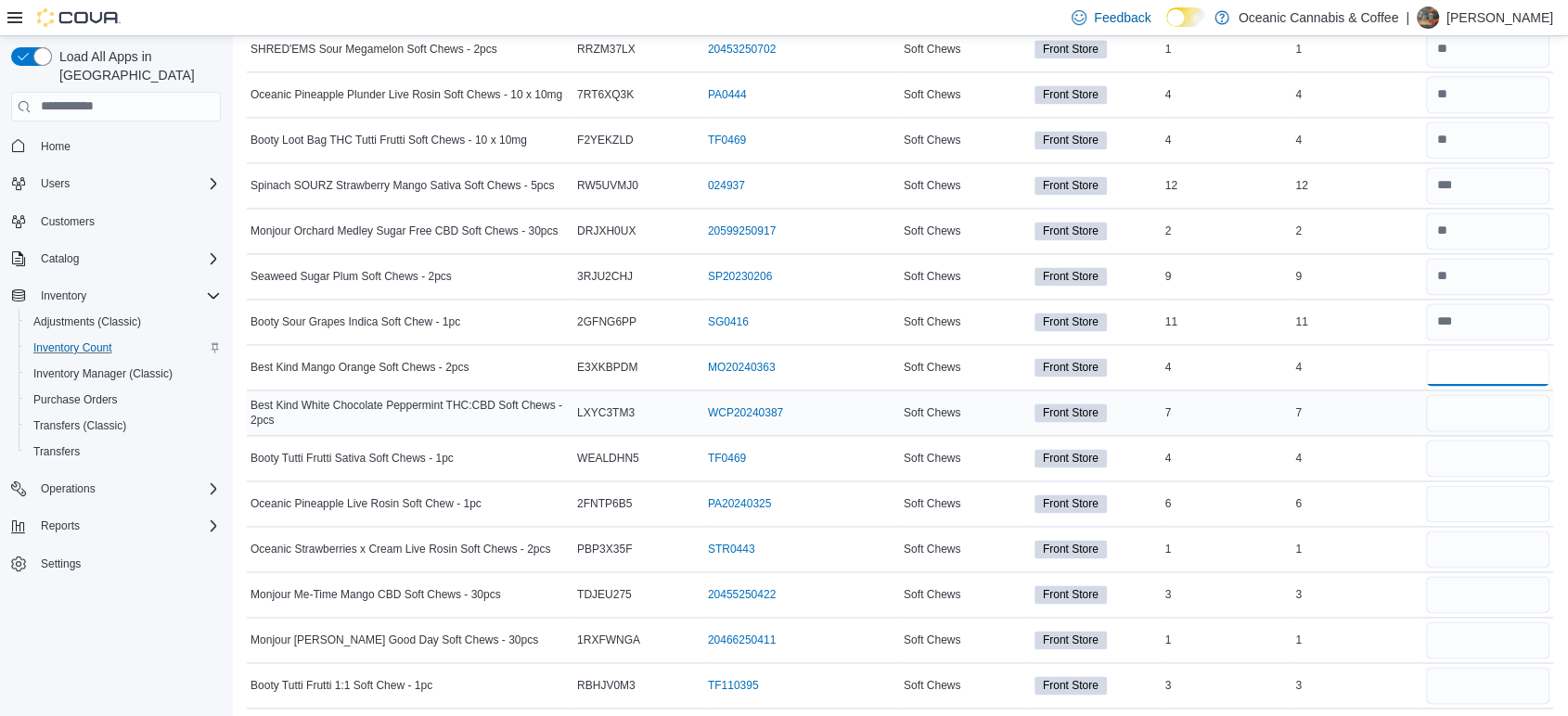
type input "*"
click at [1489, 414] on input "number" at bounding box center [1487, 413] width 123 height 37
type input "*"
click at [1505, 459] on input "number" at bounding box center [1487, 458] width 123 height 37
type input "*"
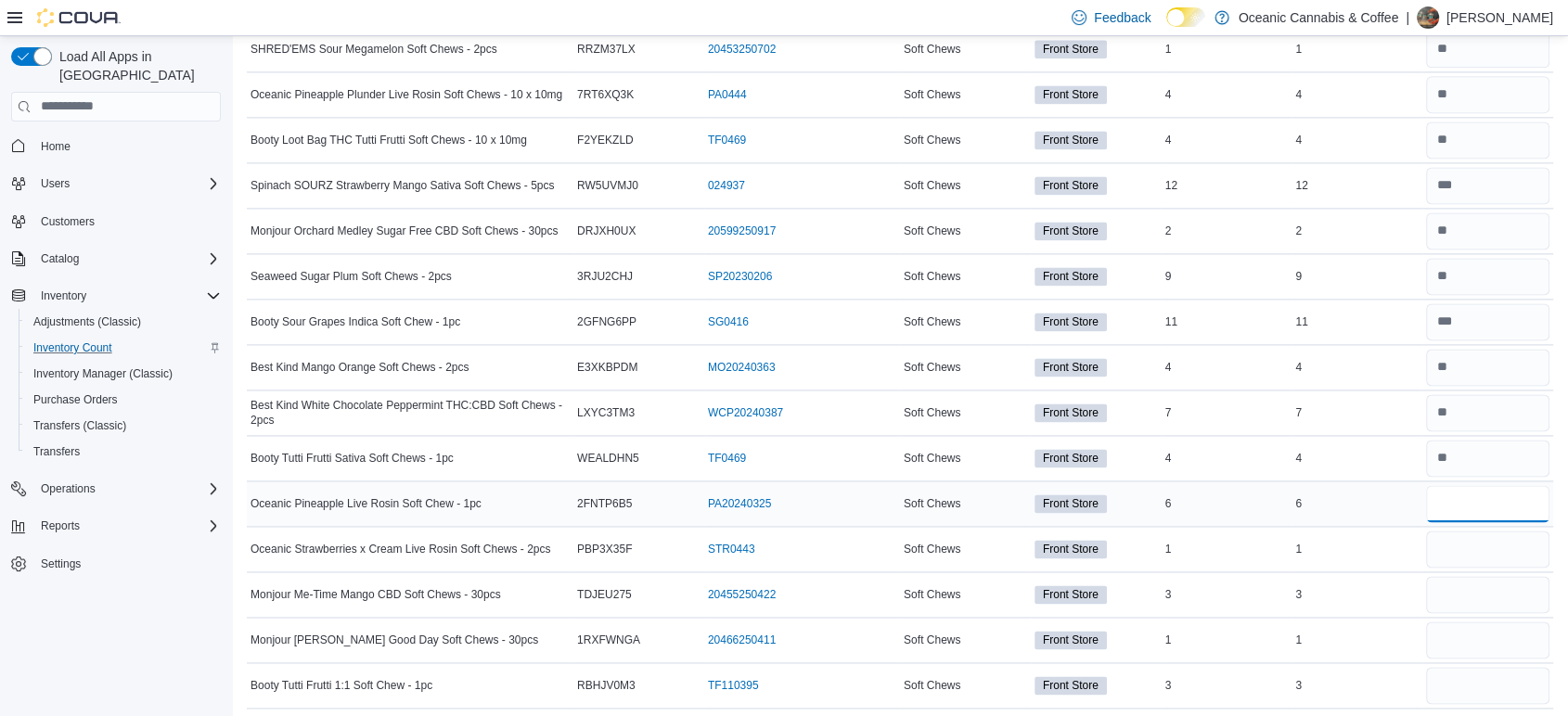
click at [1504, 485] on input "number" at bounding box center [1487, 503] width 123 height 37
type input "*"
click at [1500, 555] on input "number" at bounding box center [1487, 549] width 123 height 37
type input "*"
click at [1487, 592] on input "number" at bounding box center [1487, 594] width 123 height 37
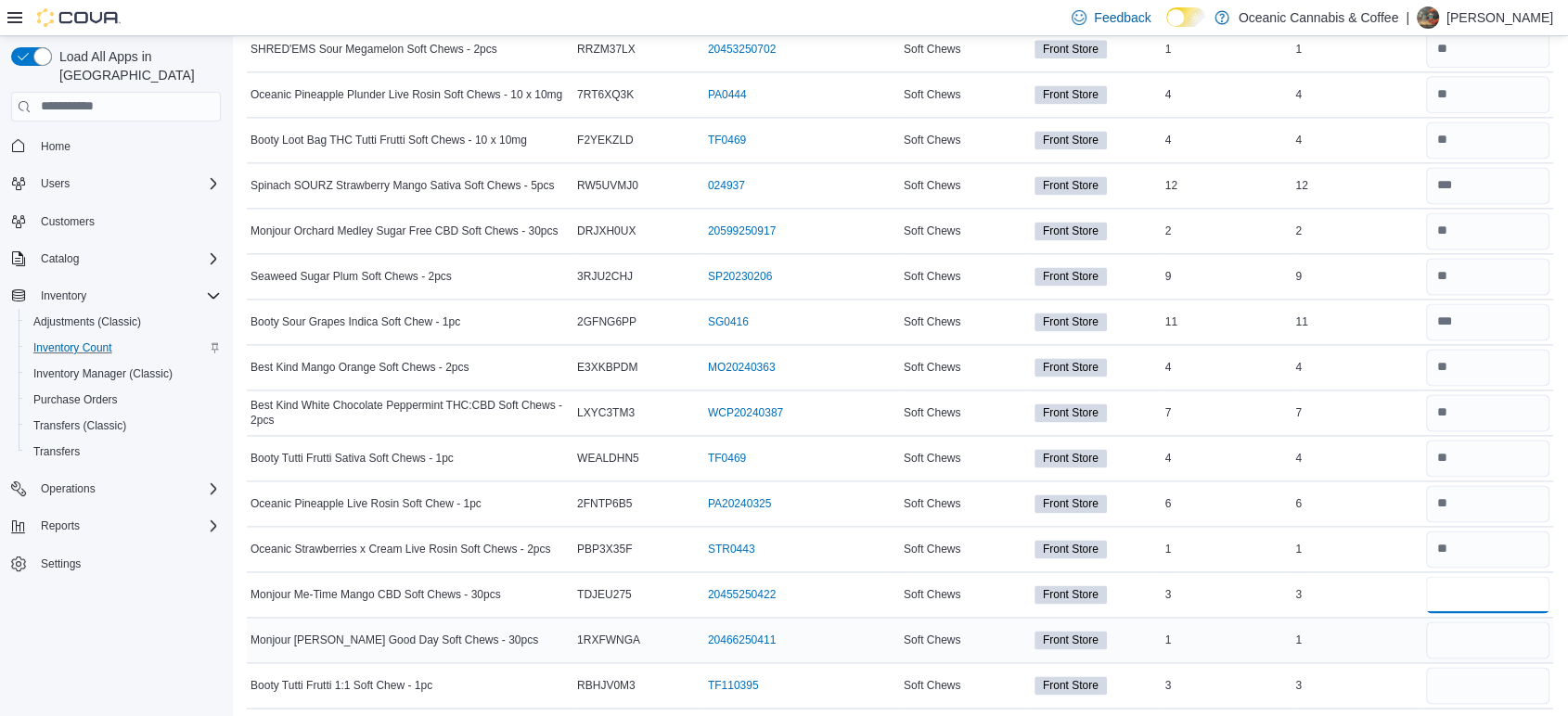
type input "*"
click at [1480, 622] on input "number" at bounding box center [1487, 640] width 123 height 37
type input "*"
click at [1497, 684] on input "number" at bounding box center [1487, 685] width 123 height 37
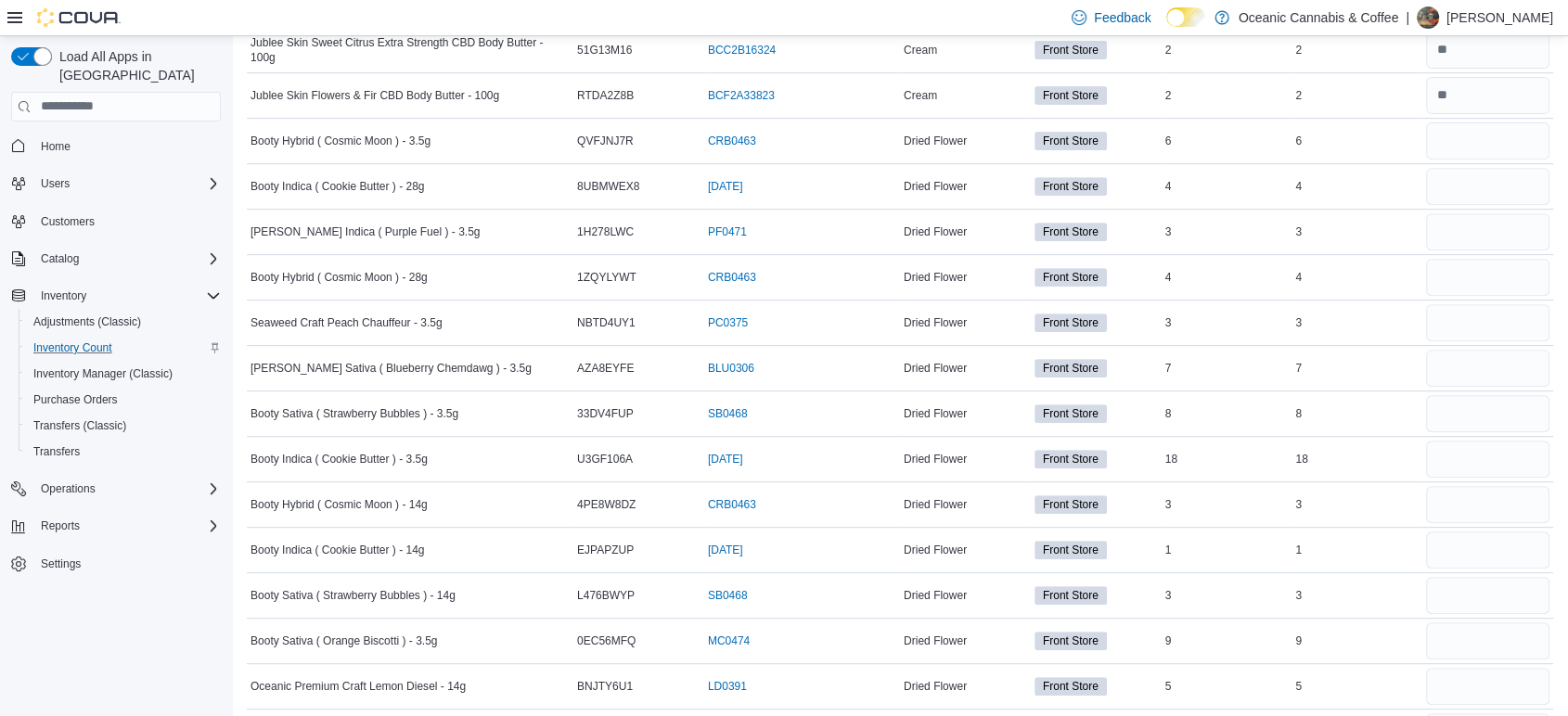
scroll to position [741, 0]
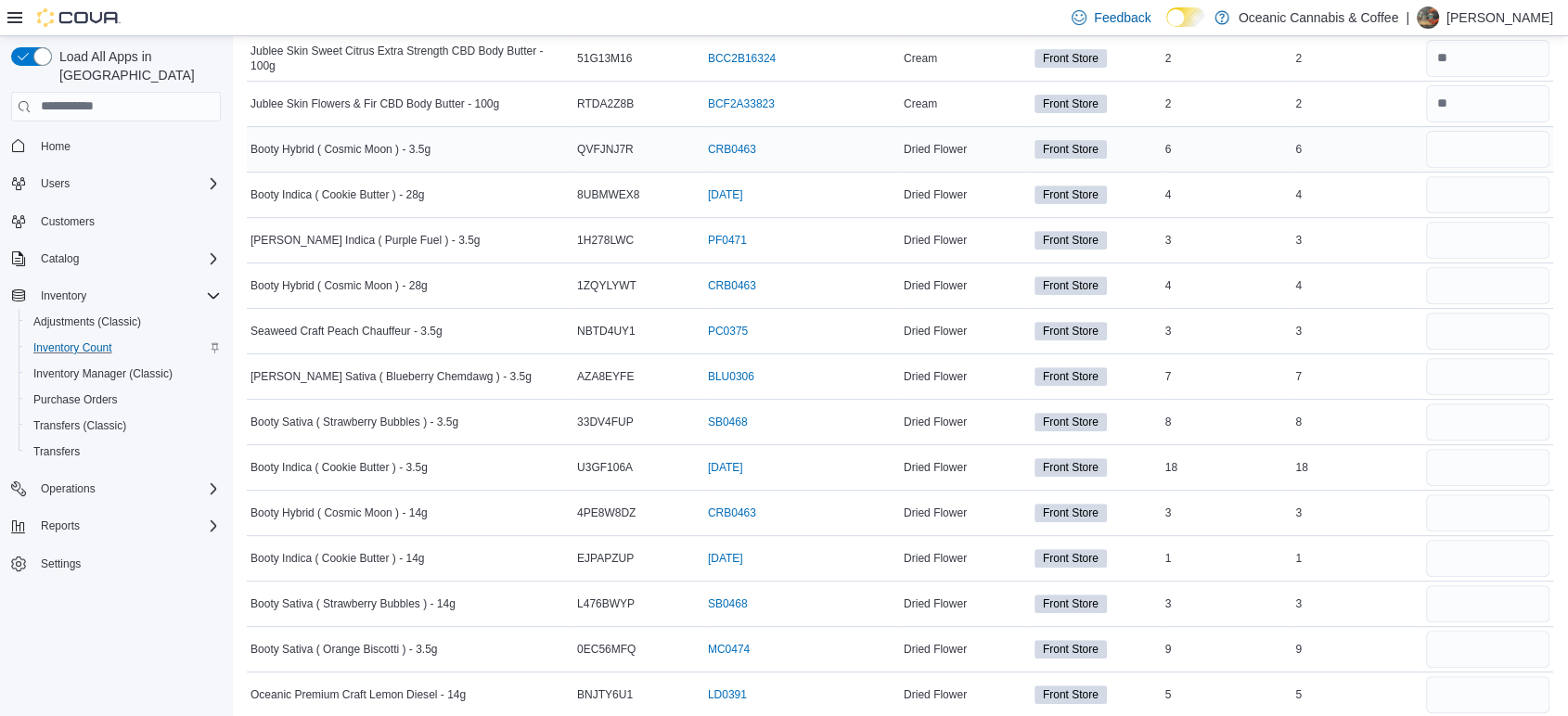
type input "*"
click at [1485, 153] on input "number" at bounding box center [1487, 149] width 123 height 37
type input "*"
click at [1499, 201] on input "number" at bounding box center [1487, 194] width 123 height 37
click at [1501, 236] on input "number" at bounding box center [1487, 240] width 123 height 37
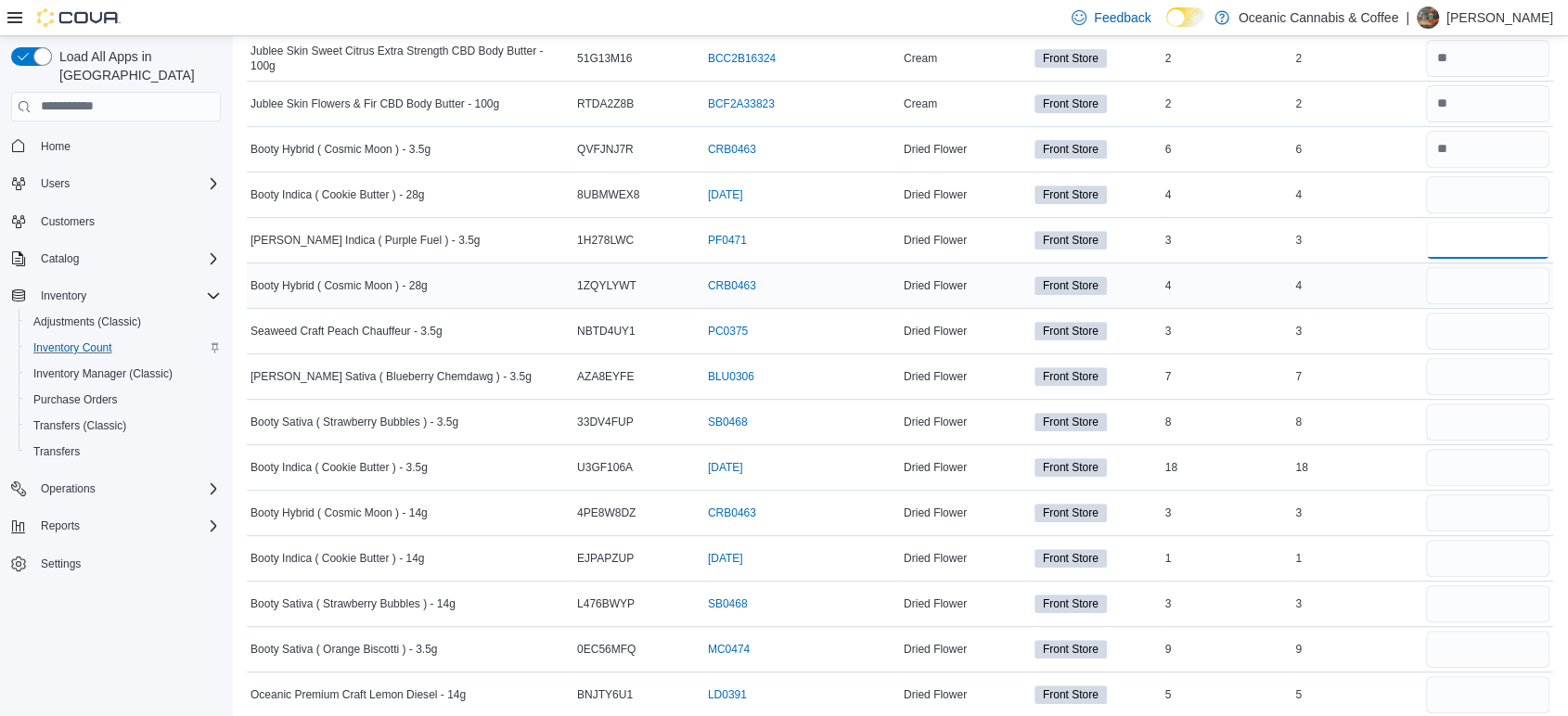
type input "*"
click at [1507, 287] on input "number" at bounding box center [1487, 285] width 123 height 37
click at [1492, 314] on input "number" at bounding box center [1487, 331] width 123 height 37
type input "*"
click at [1501, 365] on input "number" at bounding box center [1487, 377] width 123 height 37
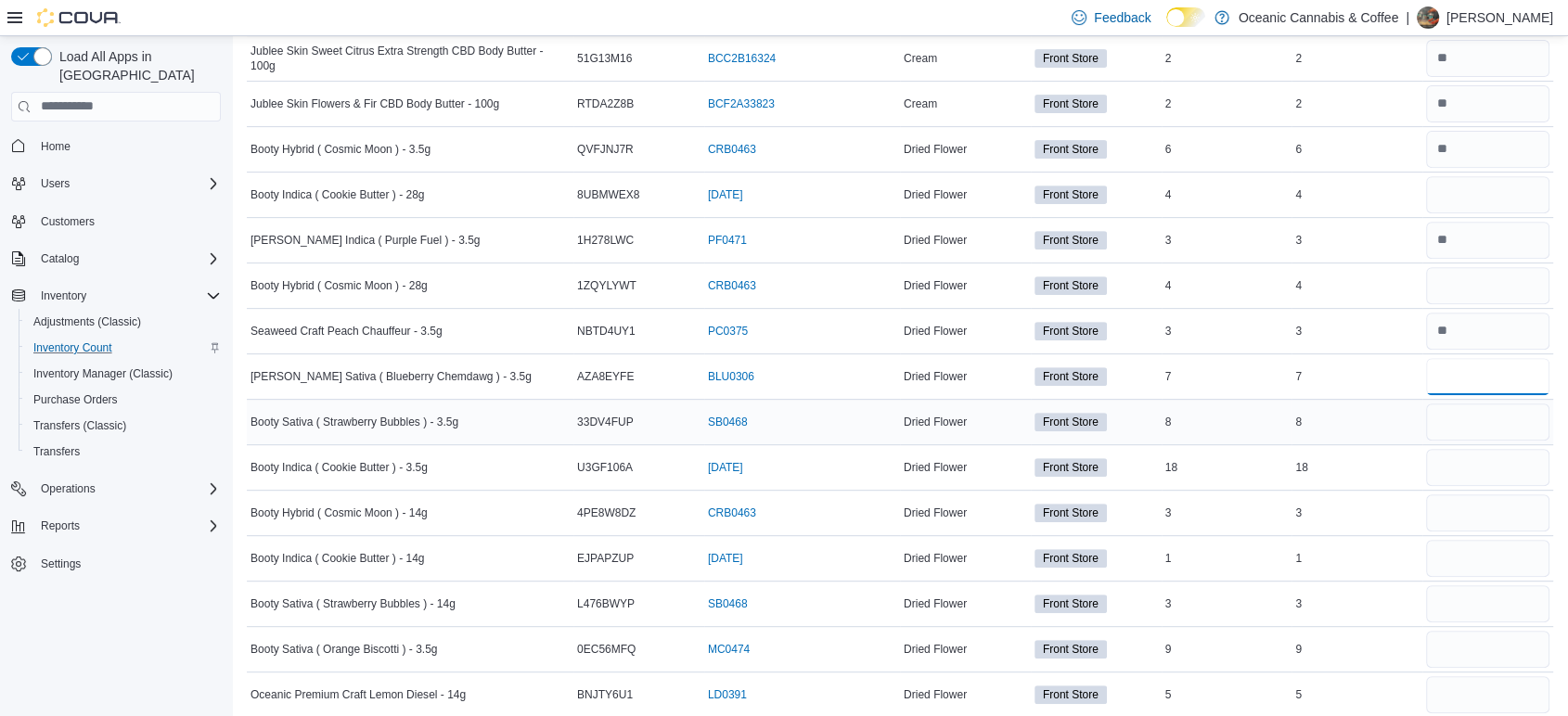
type input "*"
click at [1505, 413] on input "number" at bounding box center [1487, 421] width 123 height 37
click at [1509, 450] on input "number" at bounding box center [1487, 467] width 123 height 37
click at [1509, 423] on input "number" at bounding box center [1487, 421] width 123 height 37
type input "*"
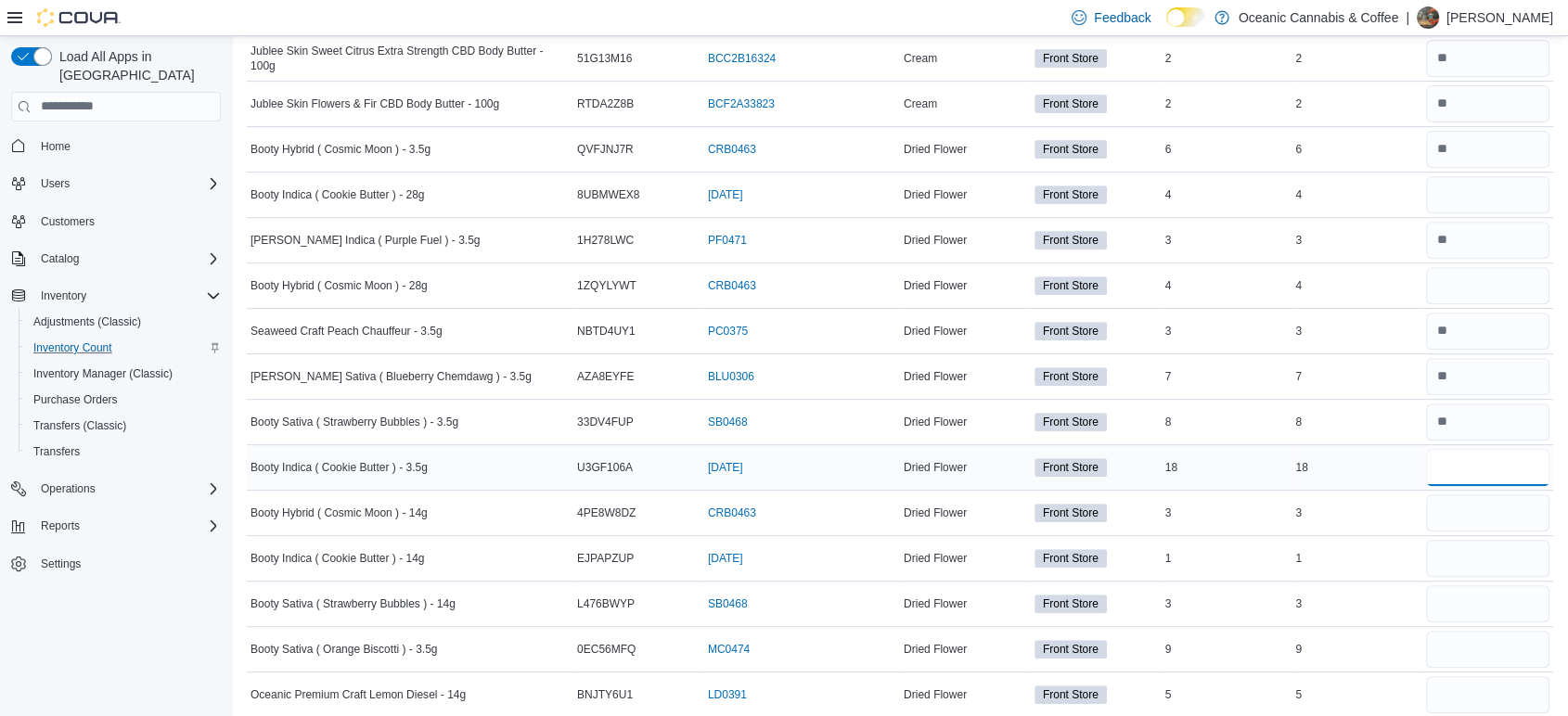
click at [1515, 464] on input "number" at bounding box center [1487, 467] width 123 height 37
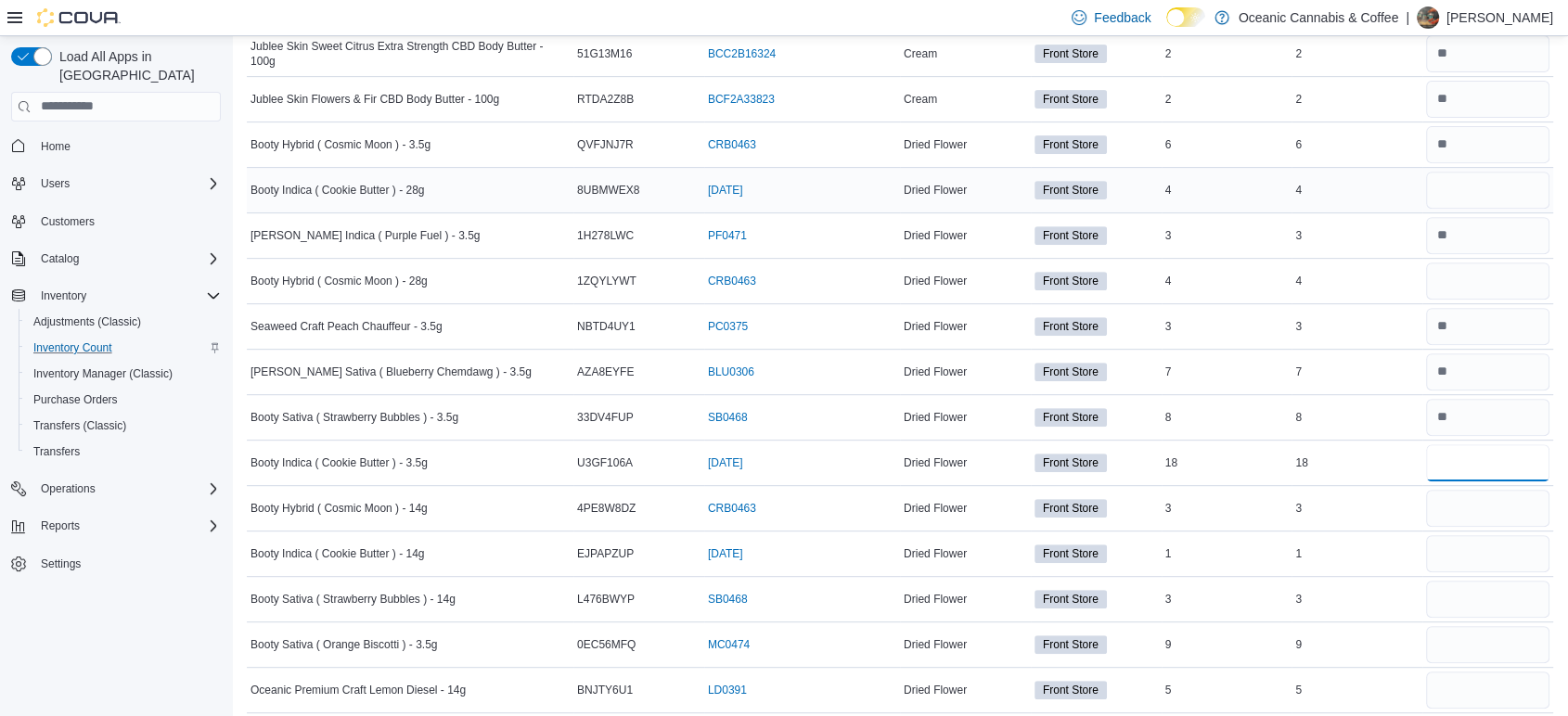
type input "**"
drag, startPoint x: 1412, startPoint y: 182, endPoint x: 1567, endPoint y: 206, distance: 156.8
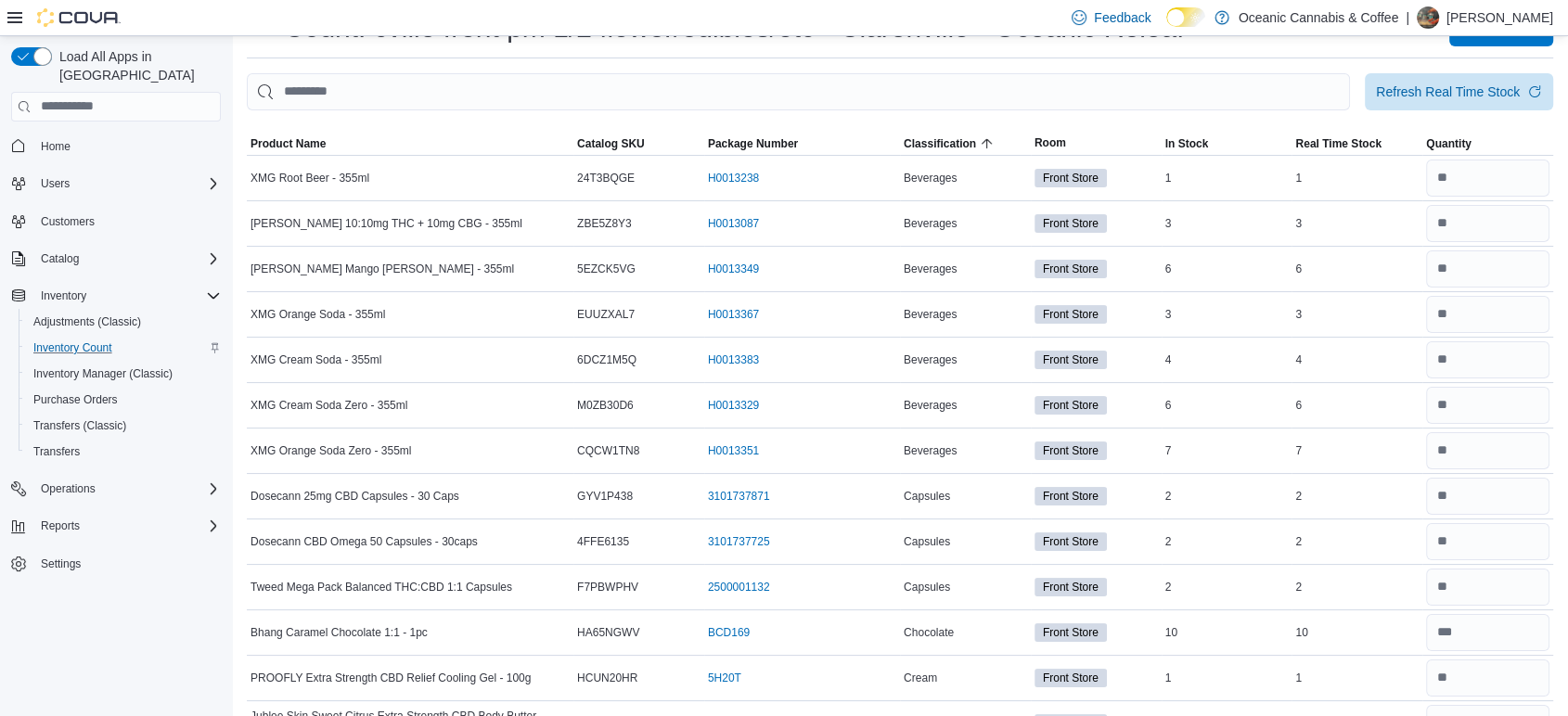
scroll to position [19, 0]
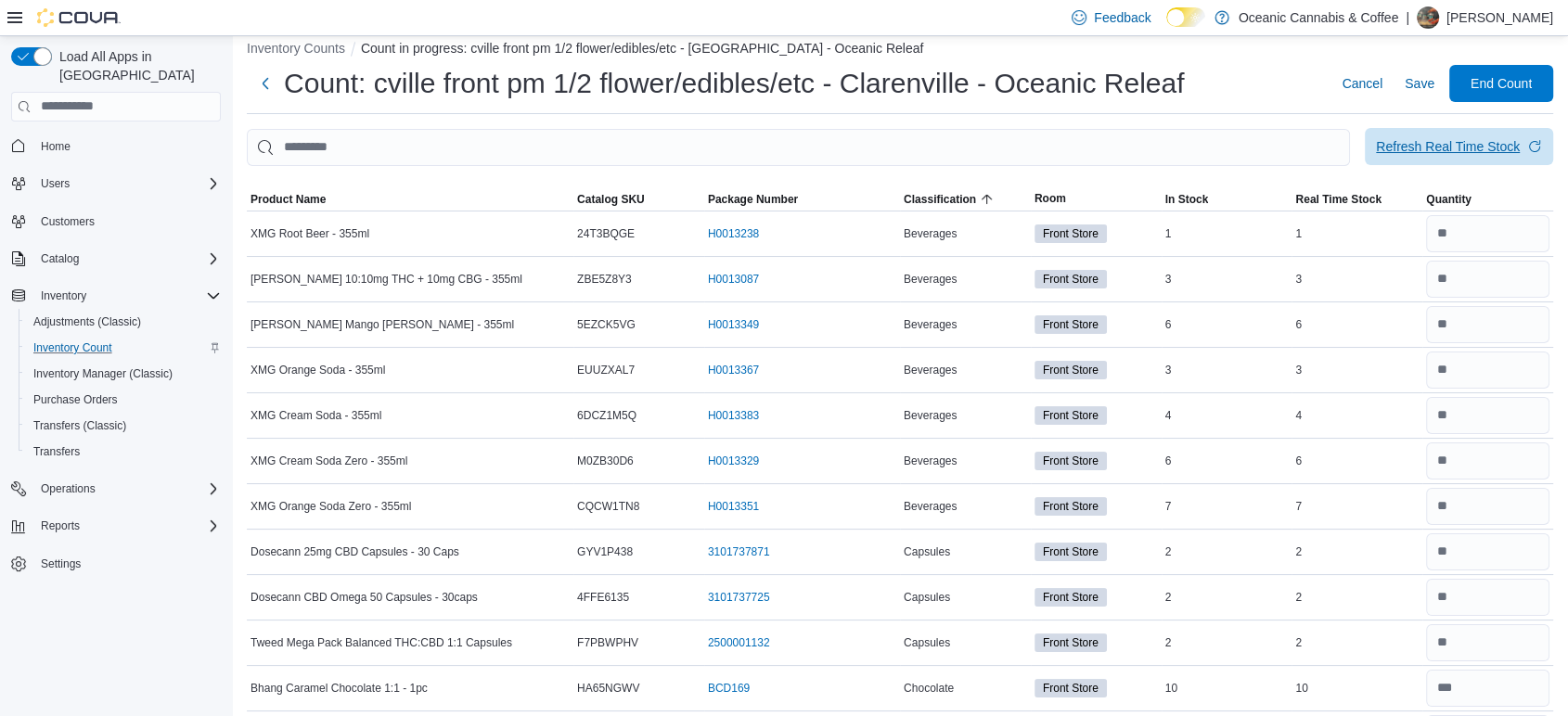
click at [1515, 151] on div "Refresh Real Time Stock" at bounding box center [1447, 146] width 144 height 18
click at [1403, 269] on div "3" at bounding box center [1356, 278] width 131 height 22
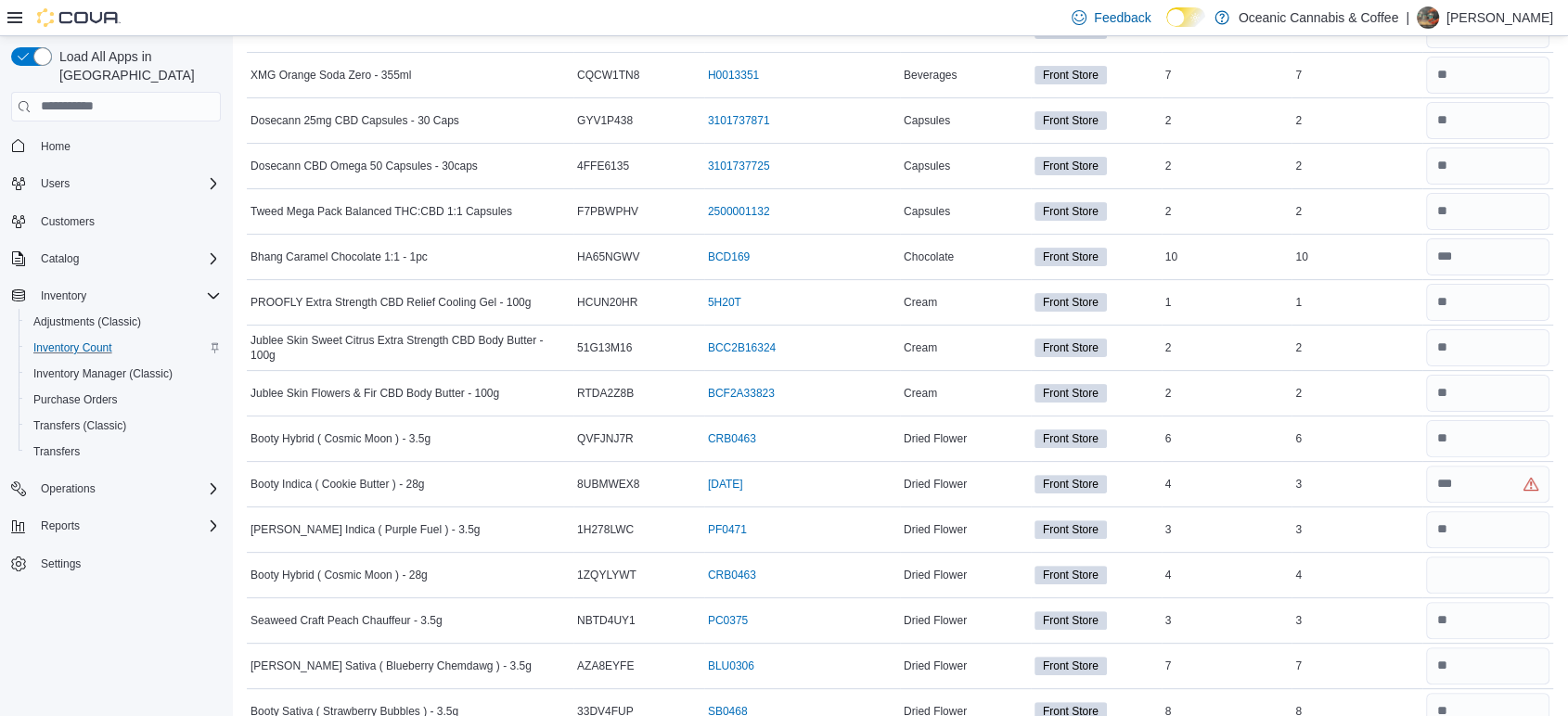
scroll to position [473, 0]
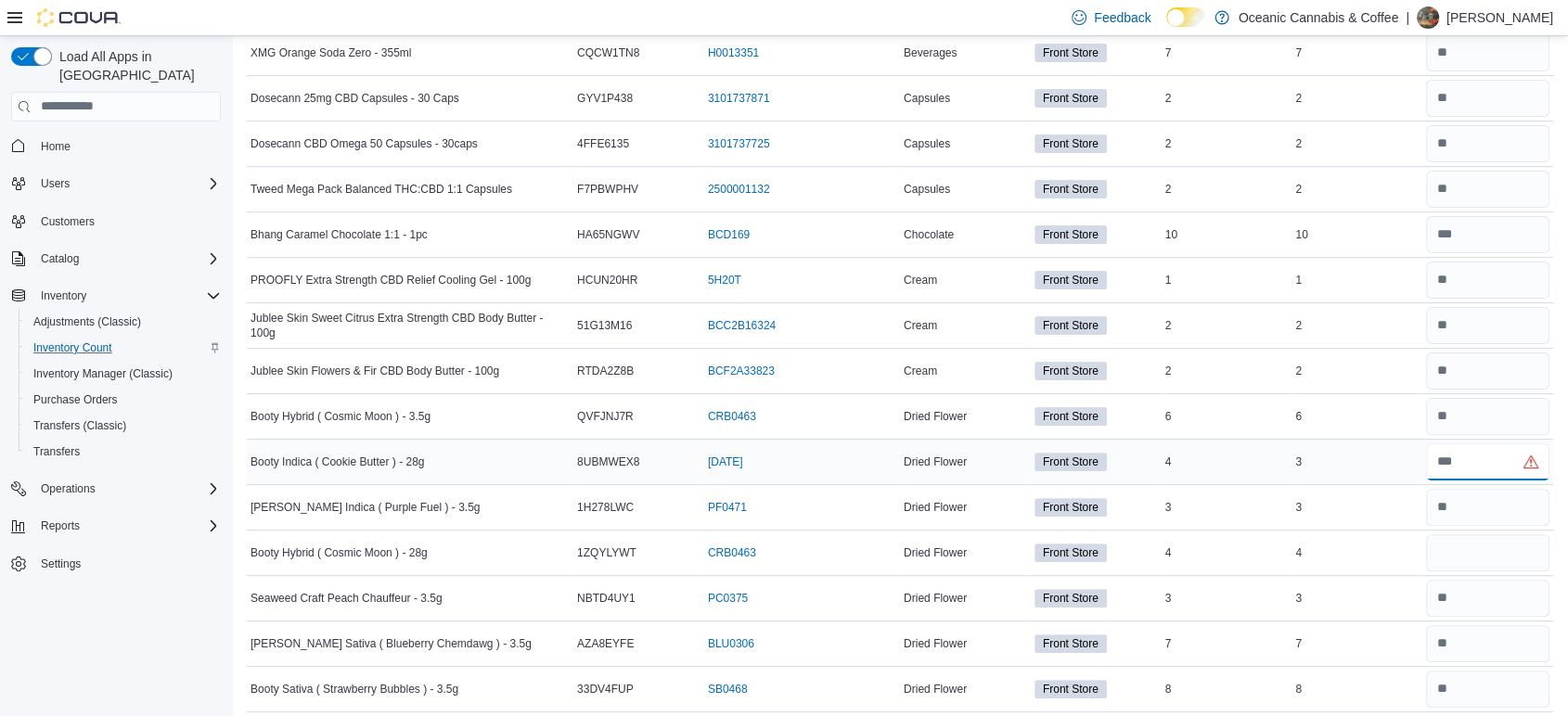
click at [1529, 458] on input "number" at bounding box center [1487, 461] width 123 height 37
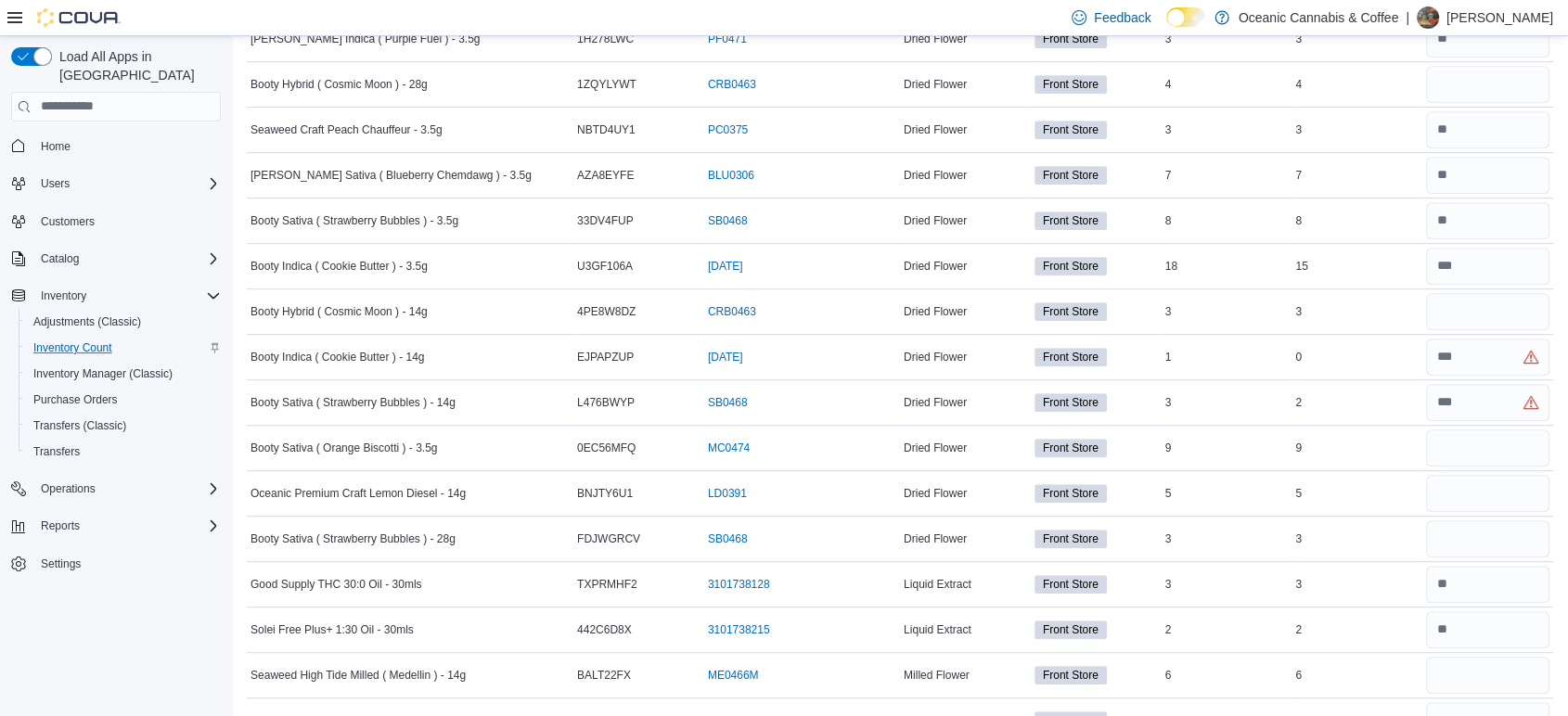
scroll to position [946, 0]
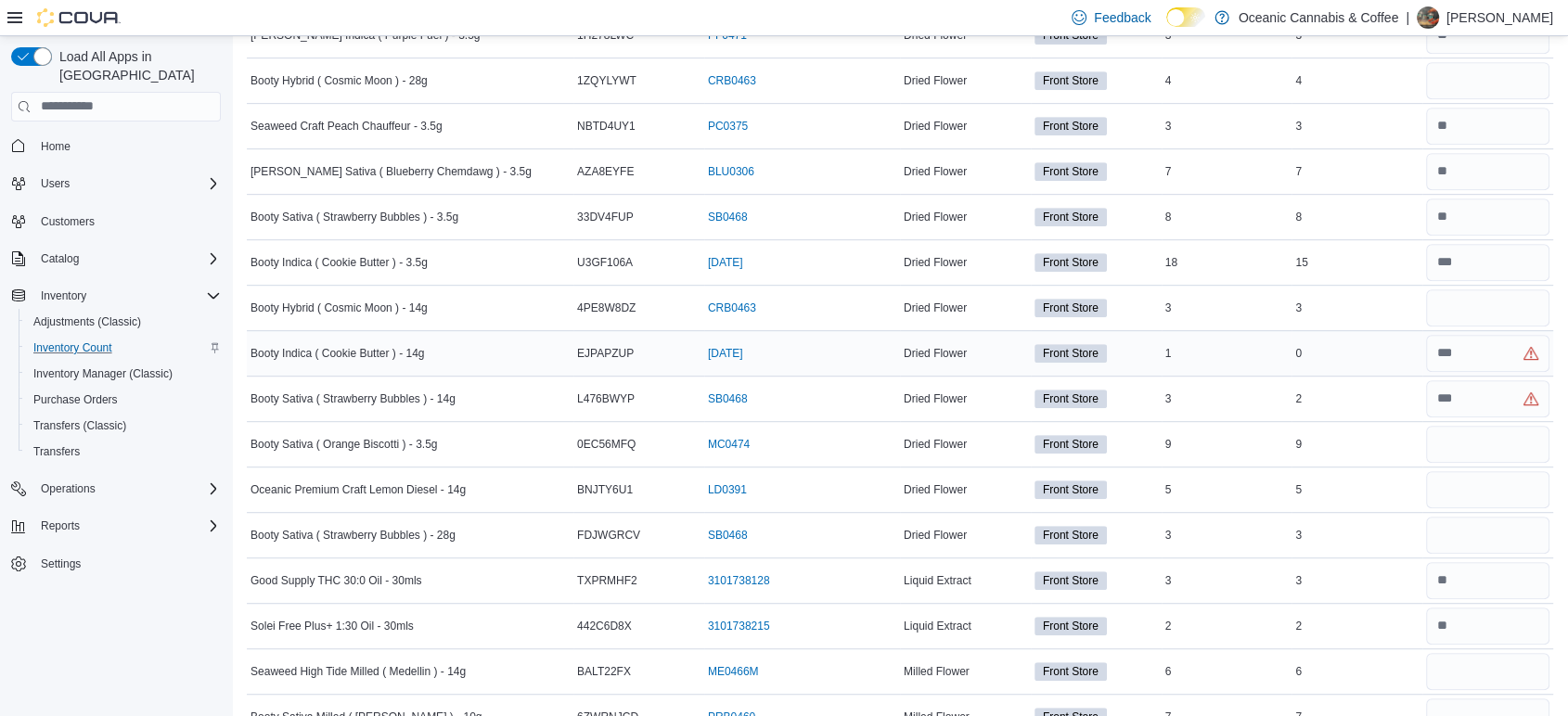
type input "*"
click at [1488, 353] on input "number" at bounding box center [1487, 353] width 123 height 37
type input "*"
click at [1484, 391] on input "number" at bounding box center [1487, 399] width 123 height 37
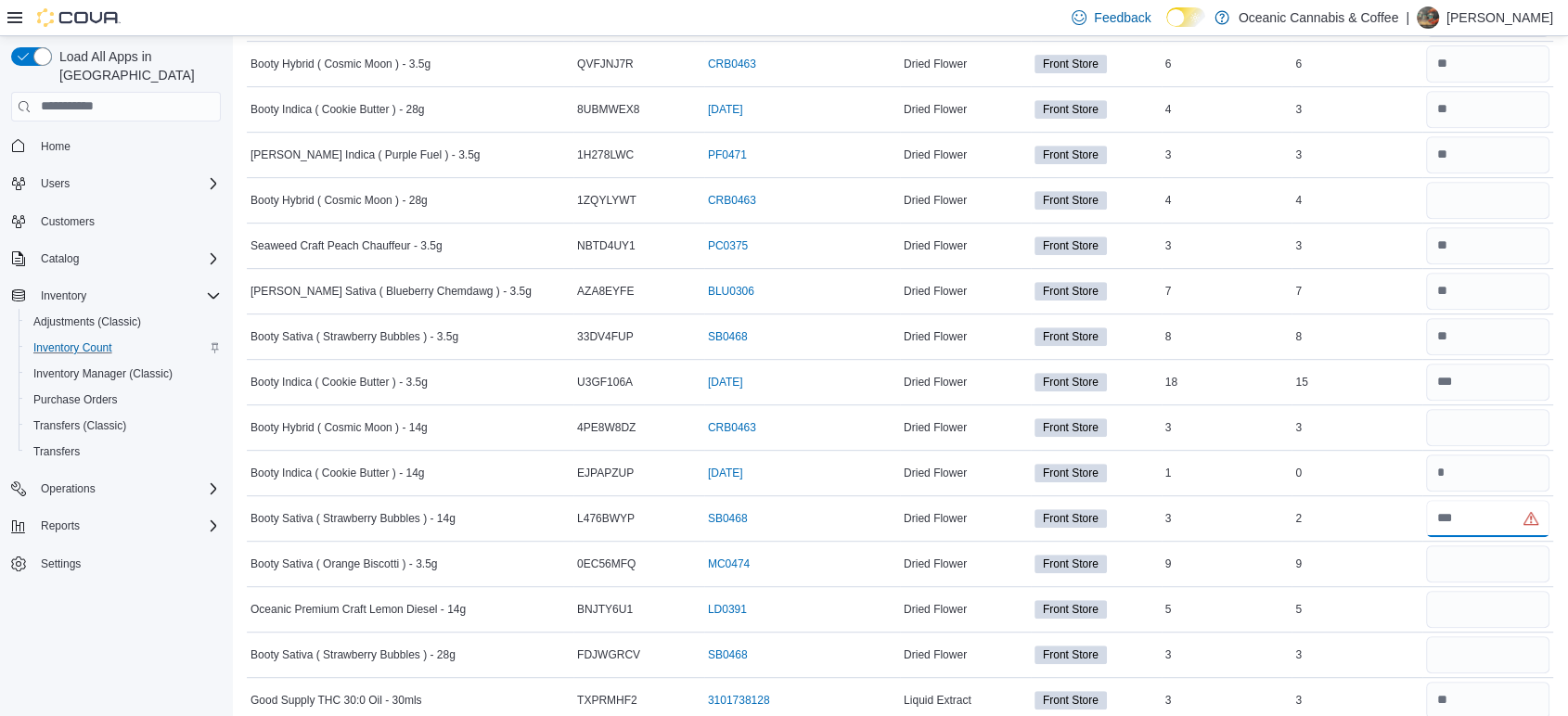
scroll to position [838, 0]
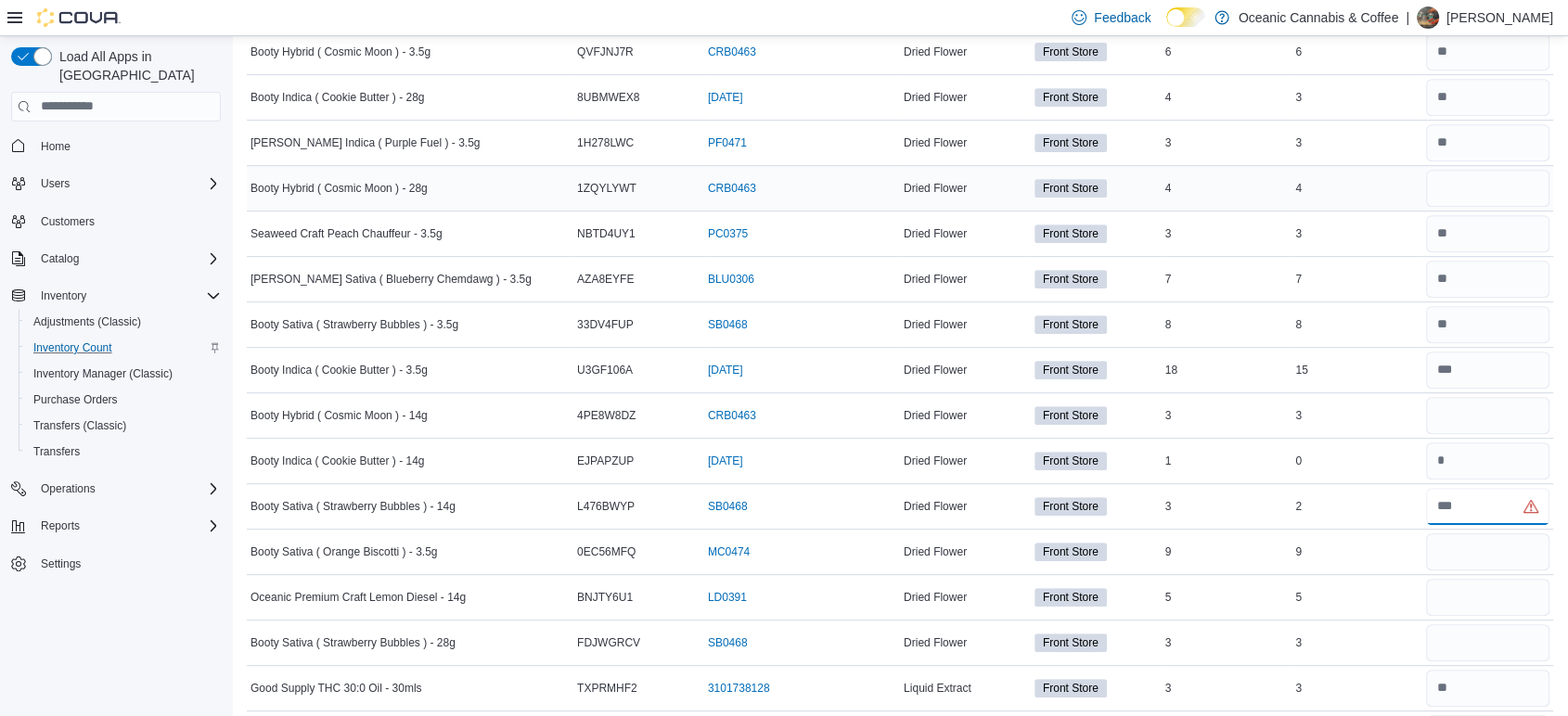
type input "*"
click at [1465, 192] on input "number" at bounding box center [1487, 188] width 123 height 37
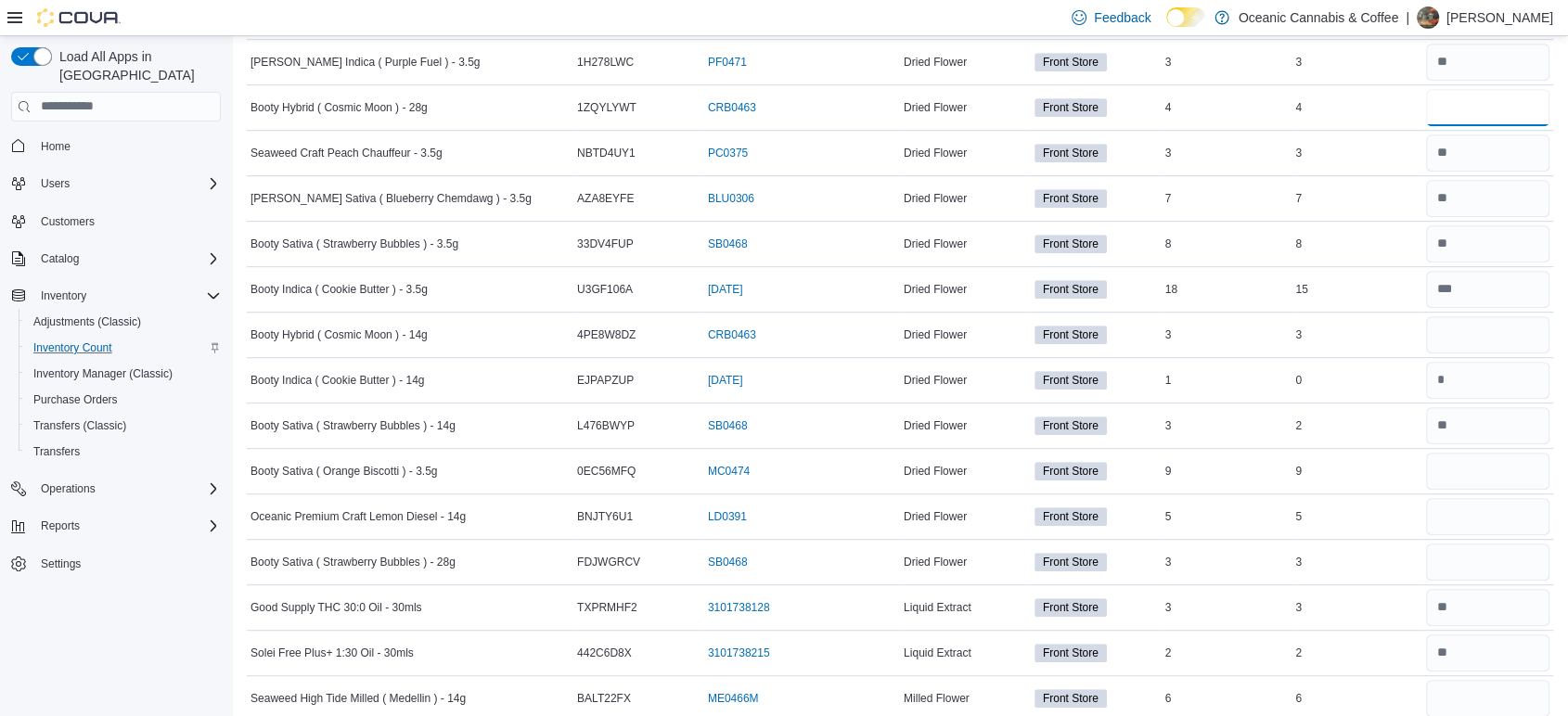
scroll to position [927, 0]
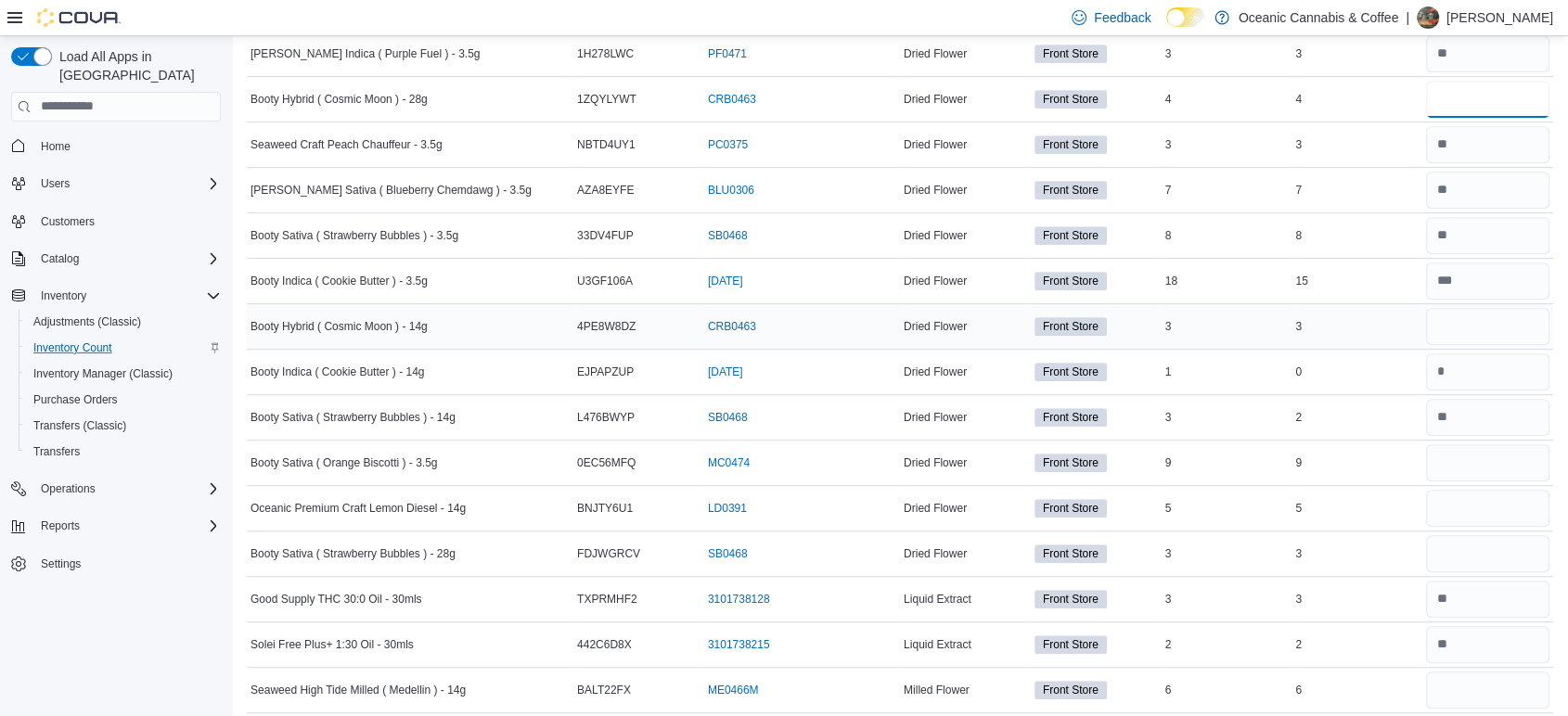
type input "*"
click at [1462, 314] on input "number" at bounding box center [1487, 326] width 123 height 37
click at [1549, 314] on input "*" at bounding box center [1487, 326] width 123 height 37
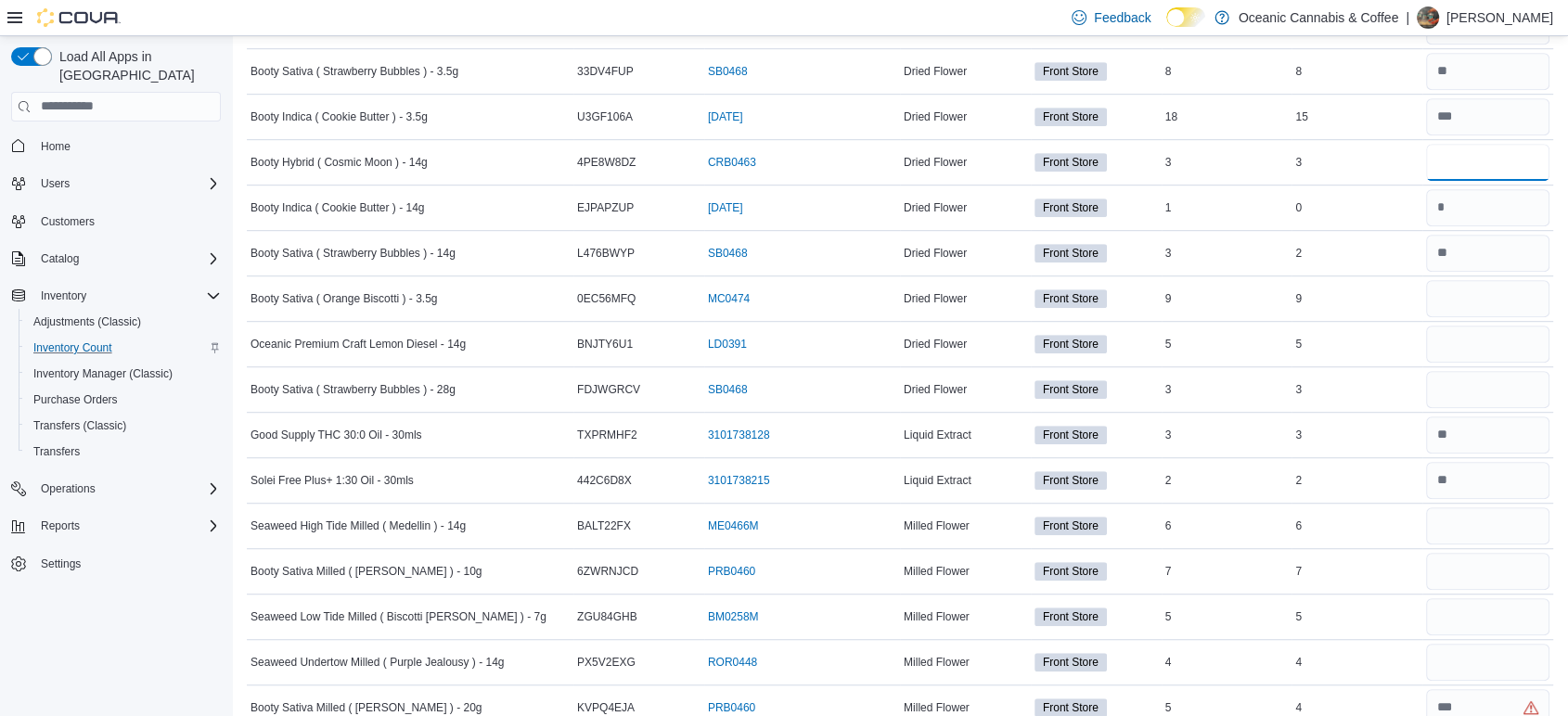
scroll to position [1095, 0]
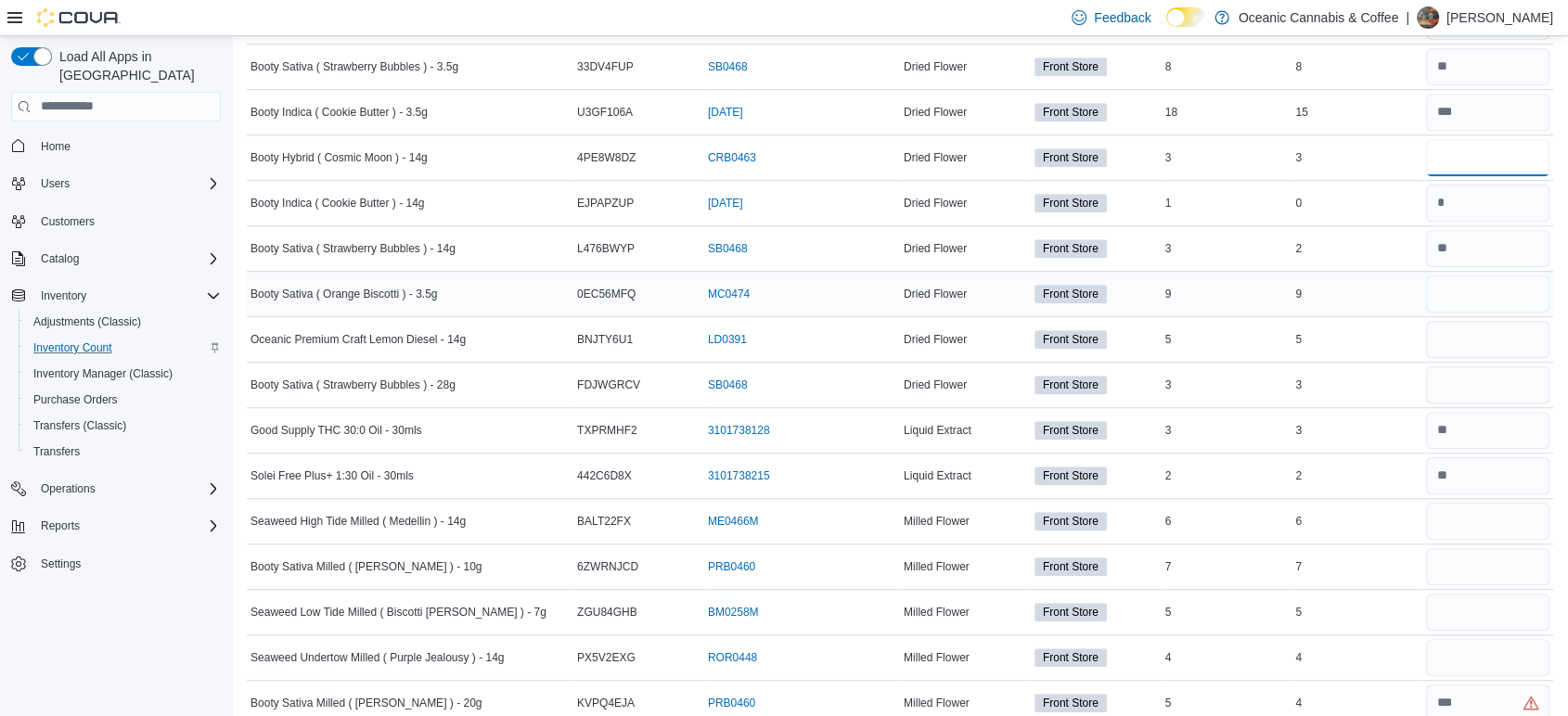
type input "*"
click at [1469, 305] on input "number" at bounding box center [1487, 294] width 123 height 37
type input "*"
click at [1482, 340] on input "number" at bounding box center [1487, 339] width 123 height 37
type input "*"
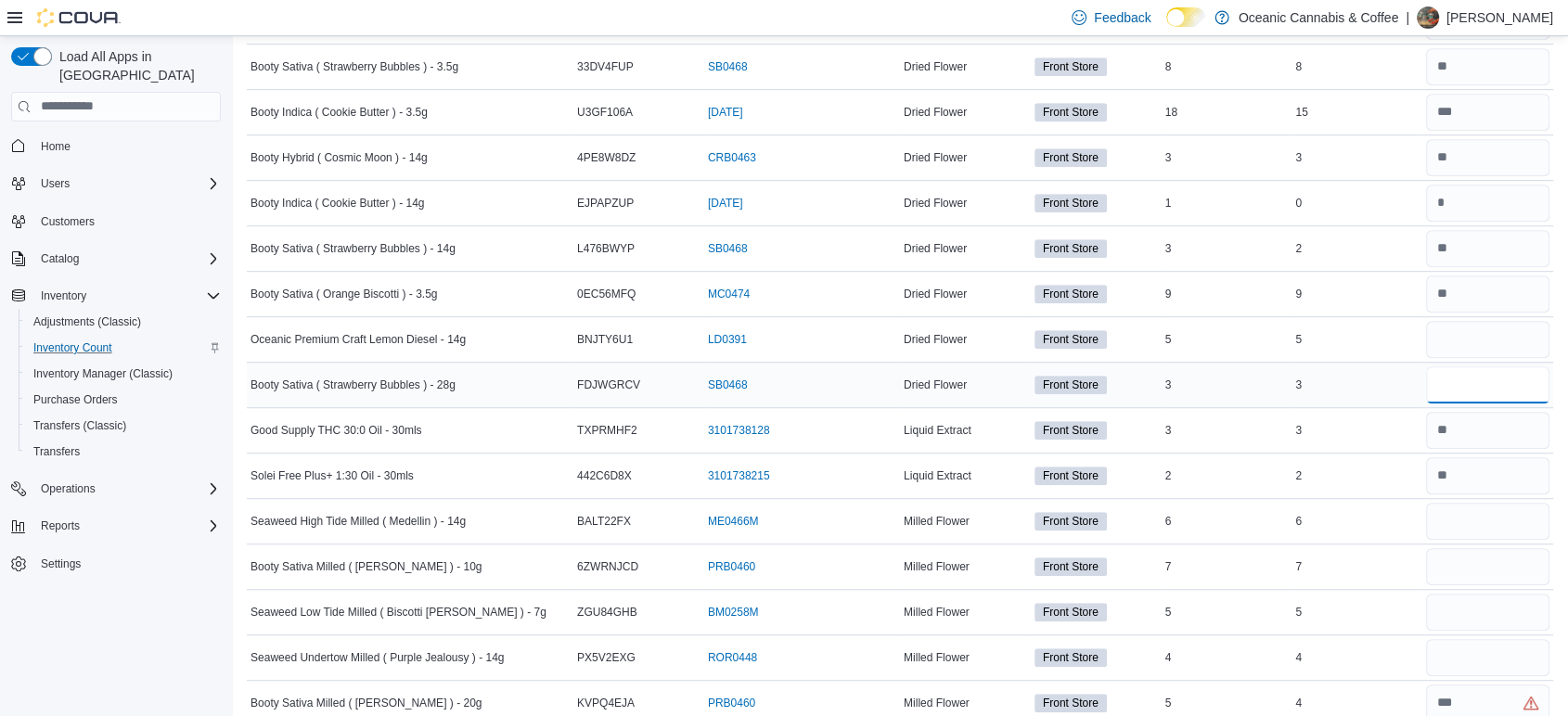
click at [1491, 382] on input "number" at bounding box center [1487, 384] width 123 height 37
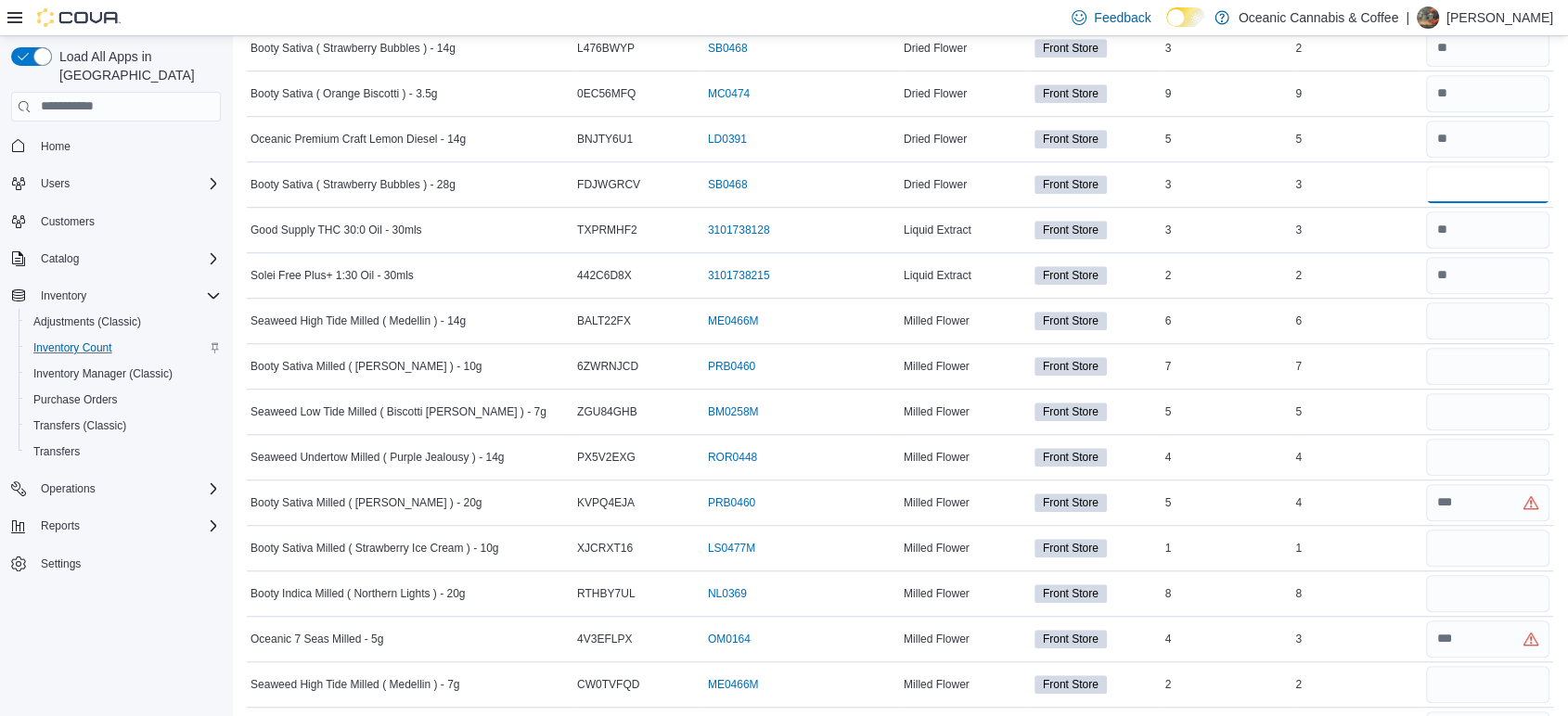
scroll to position [1292, 0]
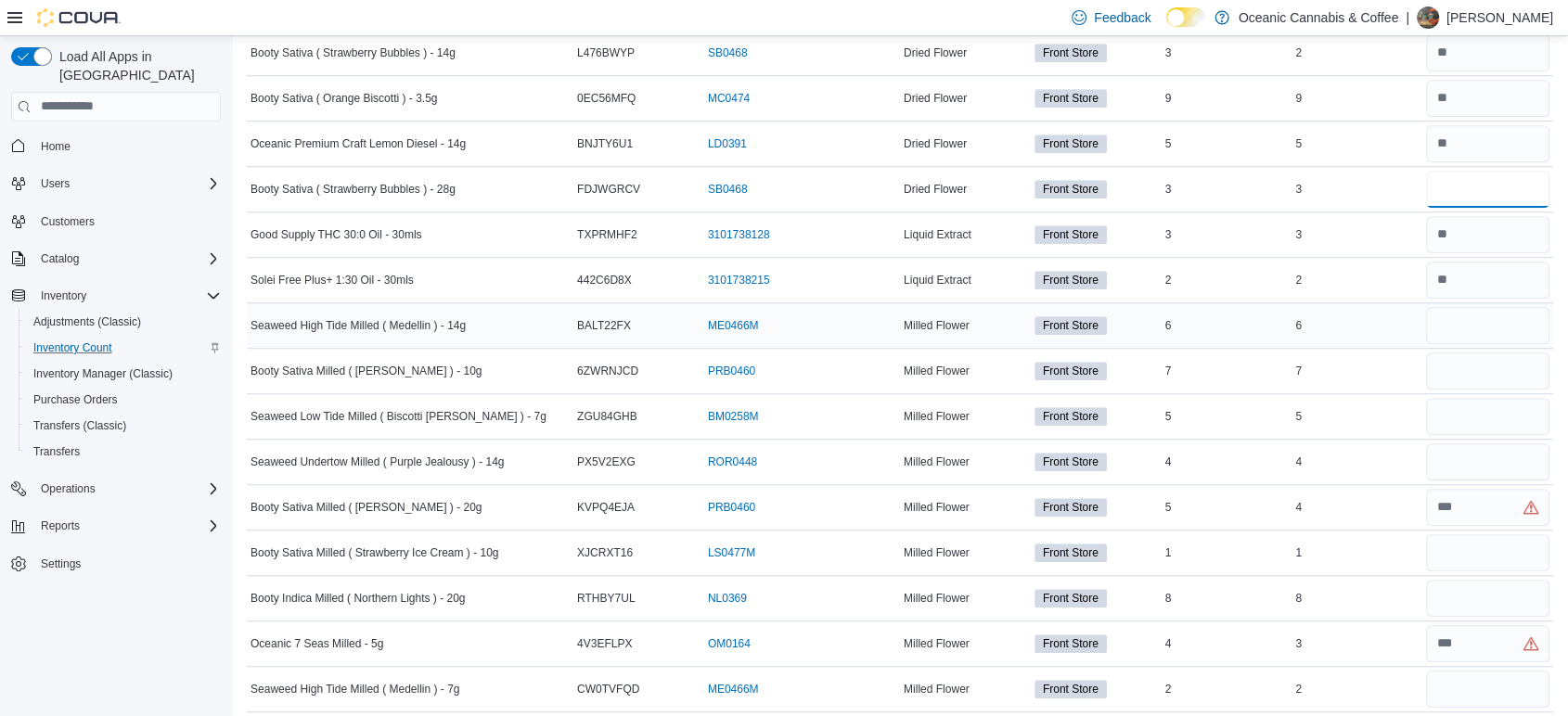
type input "*"
click at [1472, 323] on input "number" at bounding box center [1487, 325] width 123 height 37
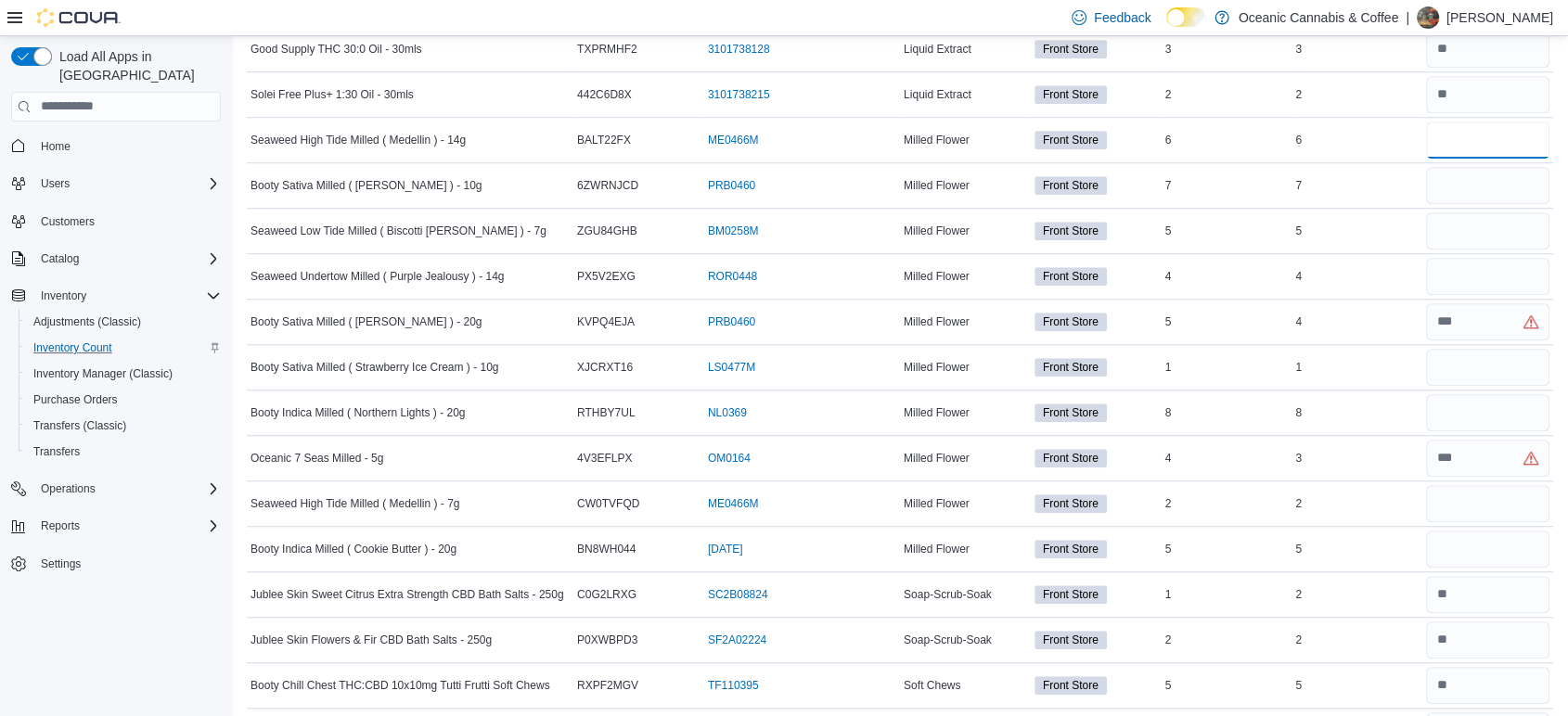
scroll to position [1481, 0]
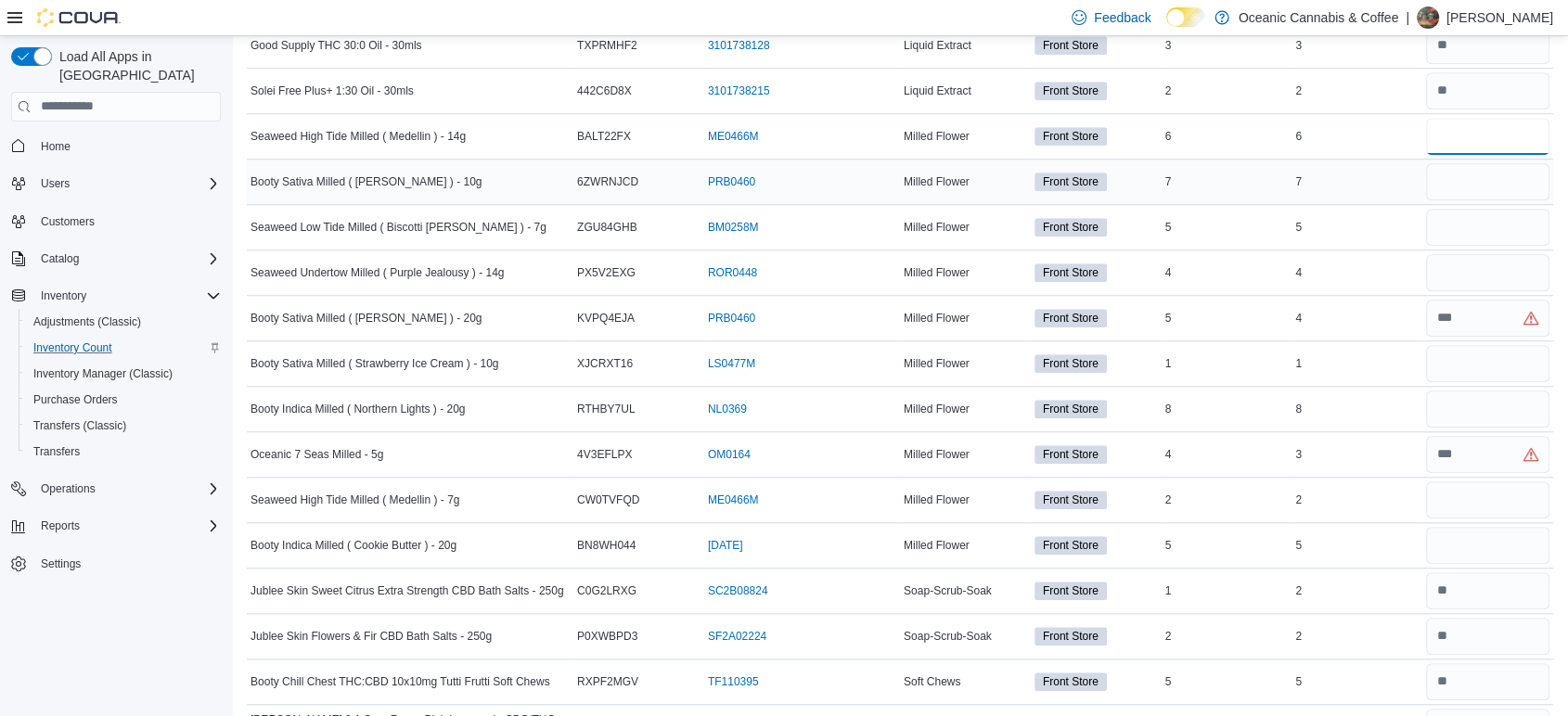
type input "*"
click at [1492, 177] on input "number" at bounding box center [1487, 181] width 123 height 37
type input "*"
click at [1493, 221] on input "number" at bounding box center [1487, 227] width 123 height 37
type input "*"
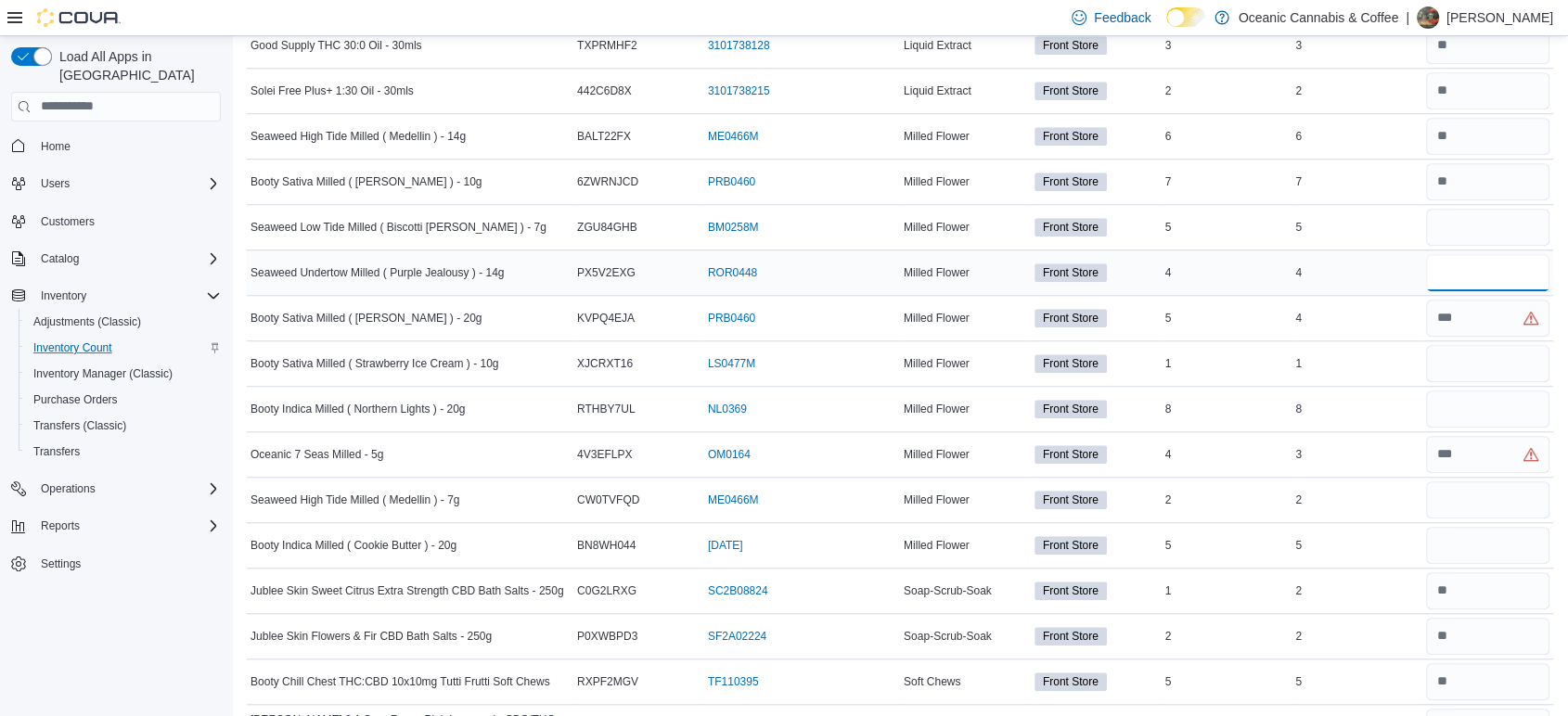
click at [1497, 261] on input "number" at bounding box center [1487, 273] width 123 height 37
type input "*"
click at [1497, 319] on input "number" at bounding box center [1487, 317] width 123 height 37
type input "*"
click at [1497, 367] on input "number" at bounding box center [1487, 363] width 123 height 37
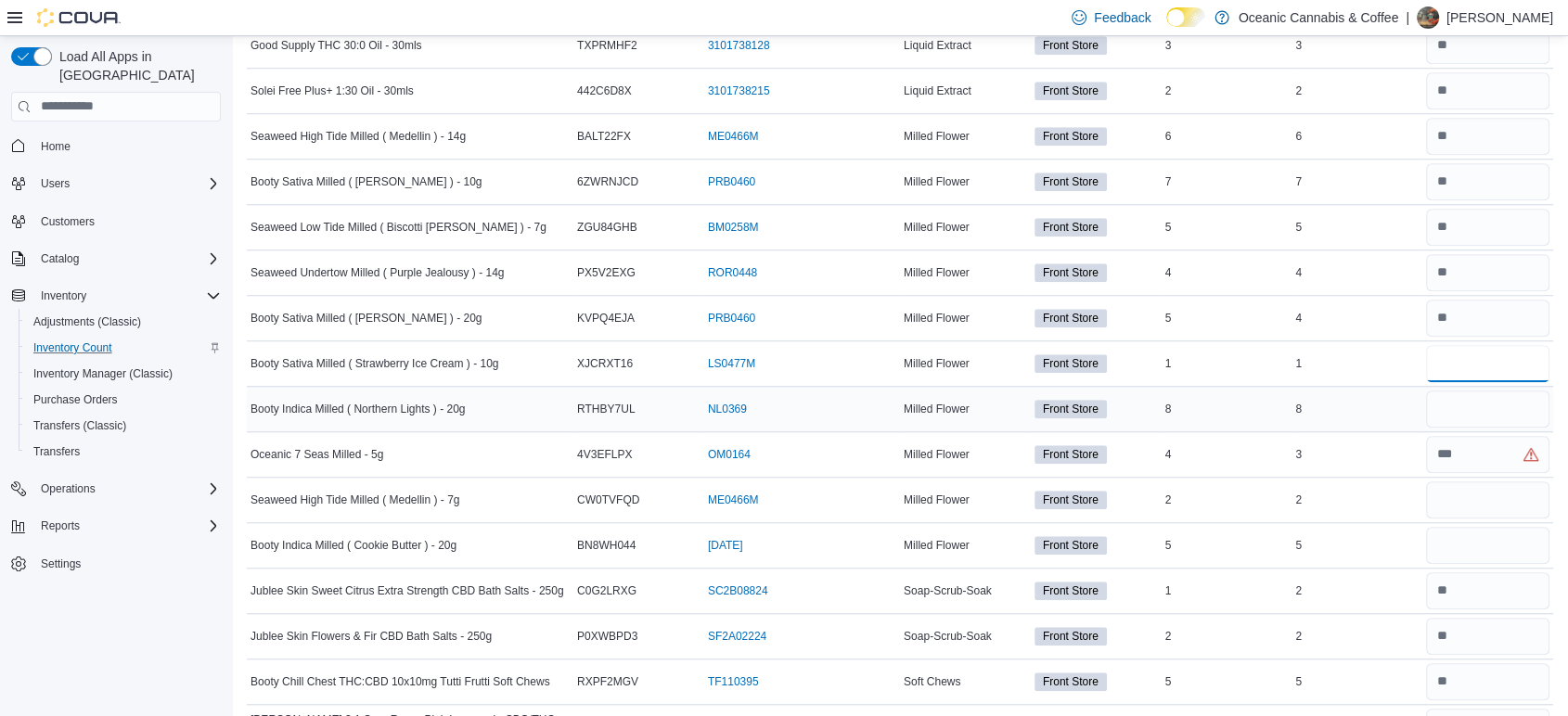
type input "*"
click at [1489, 399] on input "number" at bounding box center [1487, 409] width 123 height 37
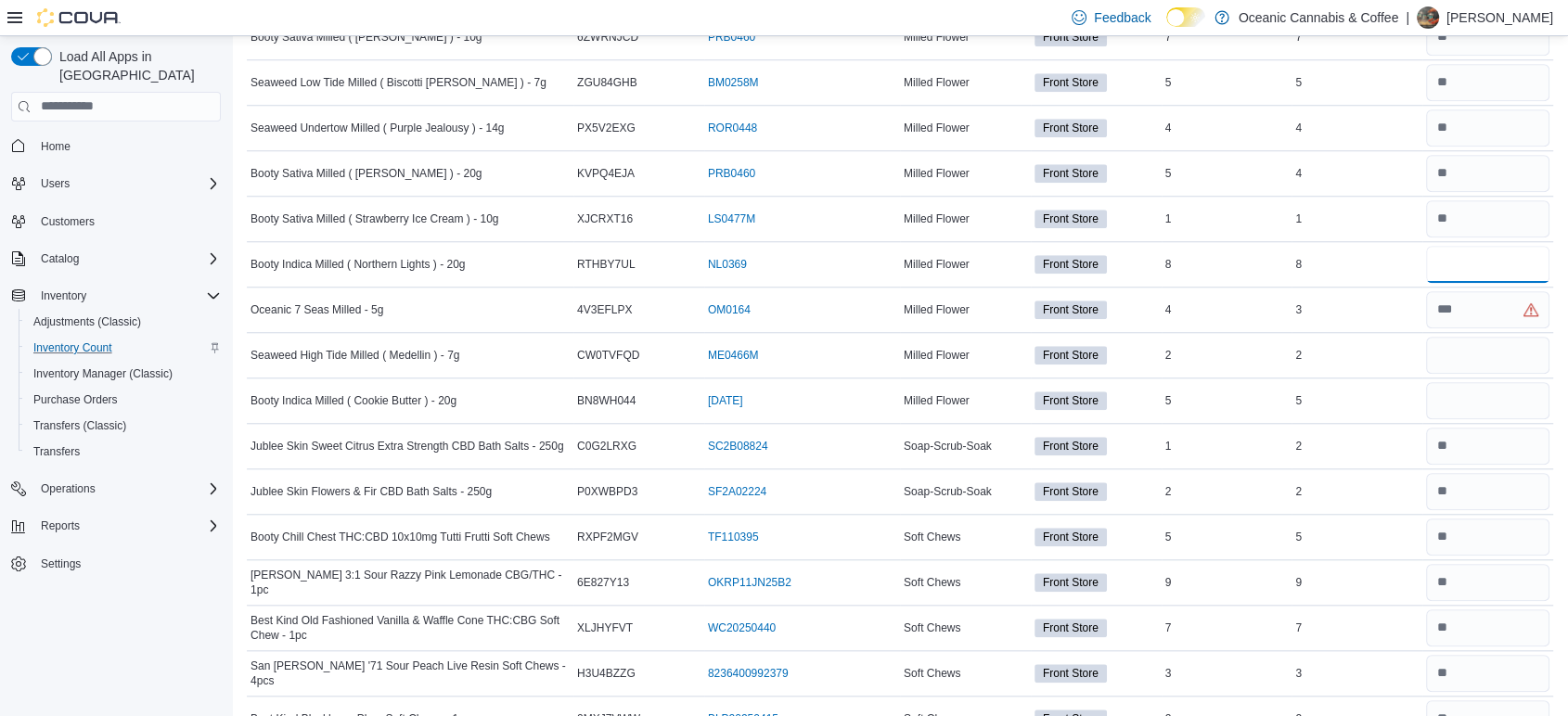
scroll to position [1642, 0]
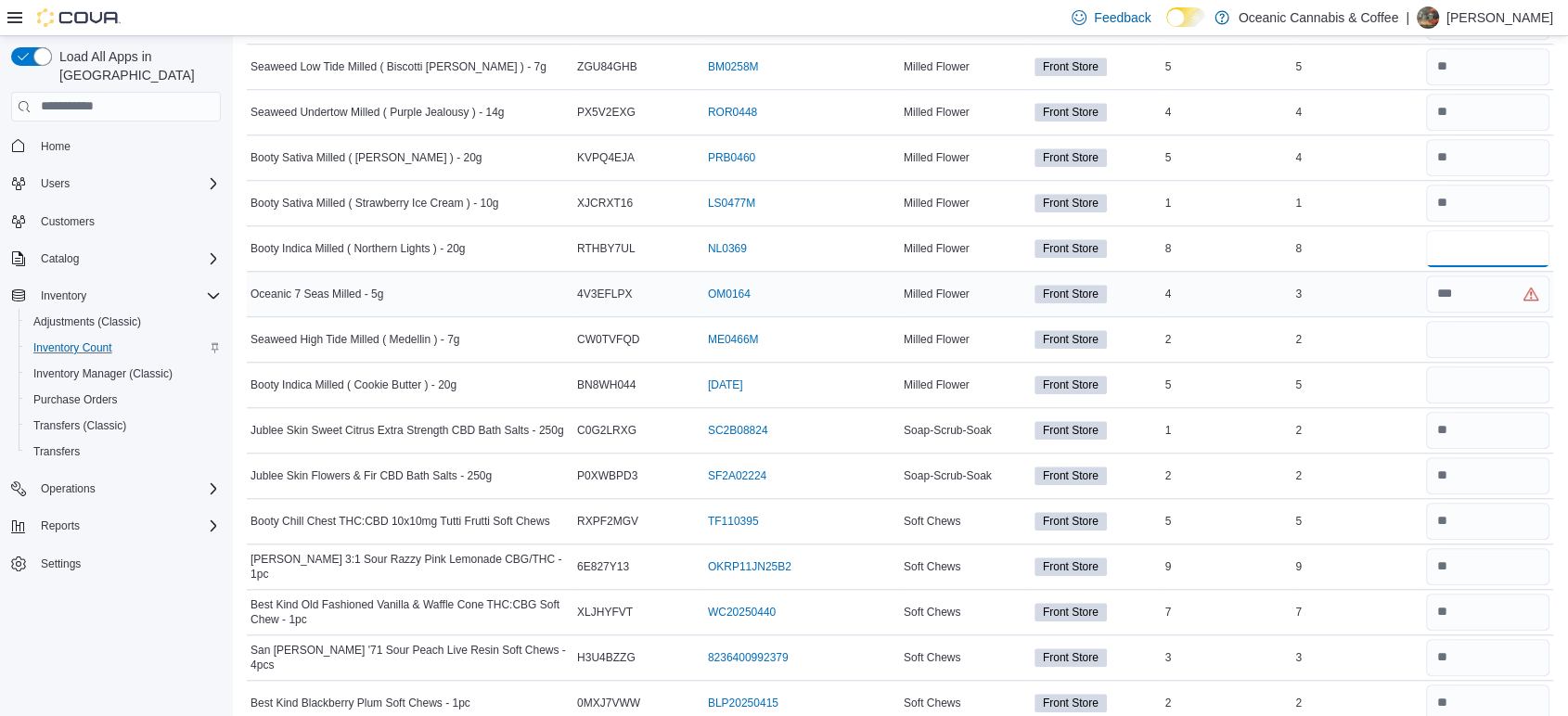
type input "*"
click at [1507, 300] on input "number" at bounding box center [1487, 294] width 123 height 37
type input "*"
click at [1499, 342] on input "number" at bounding box center [1487, 339] width 123 height 37
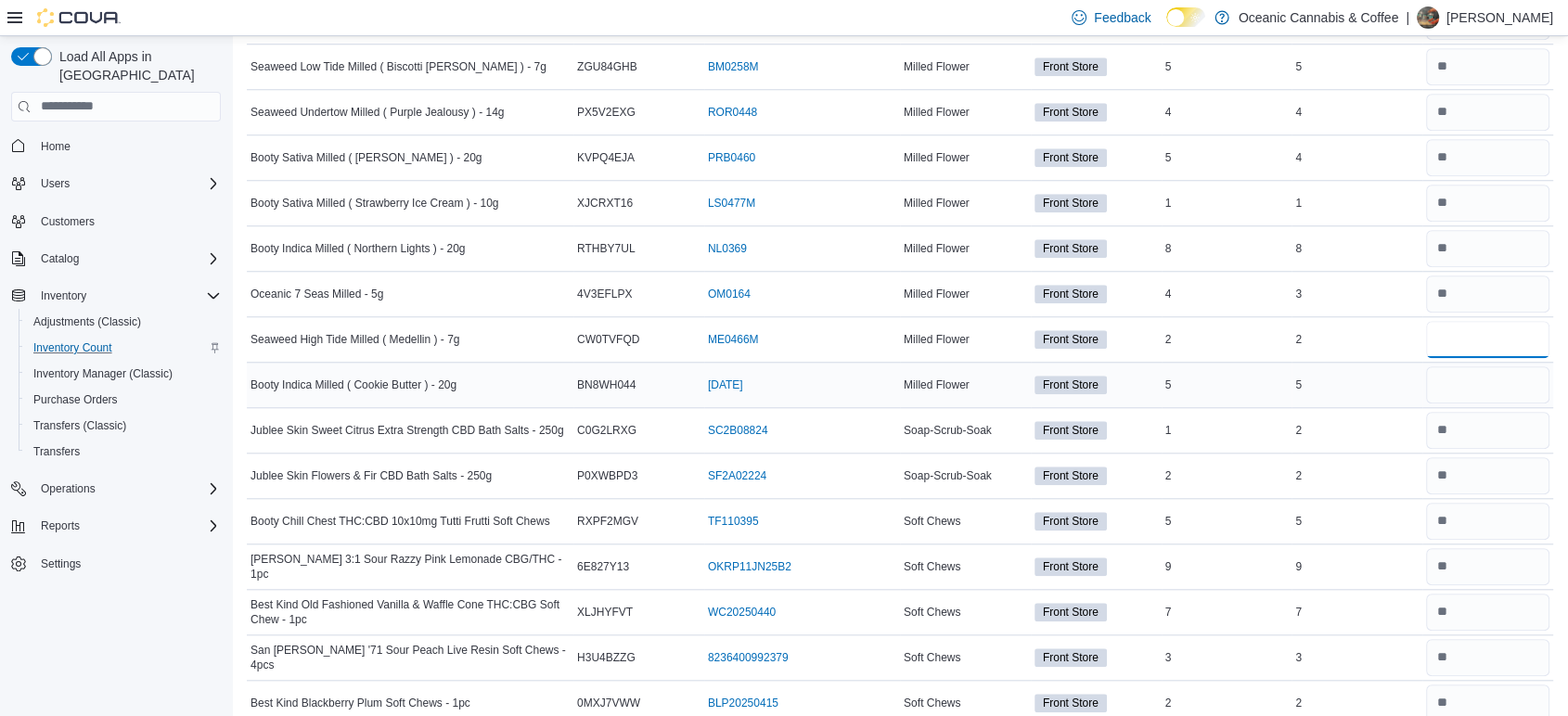
type input "*"
click at [1499, 372] on input "number" at bounding box center [1487, 384] width 123 height 37
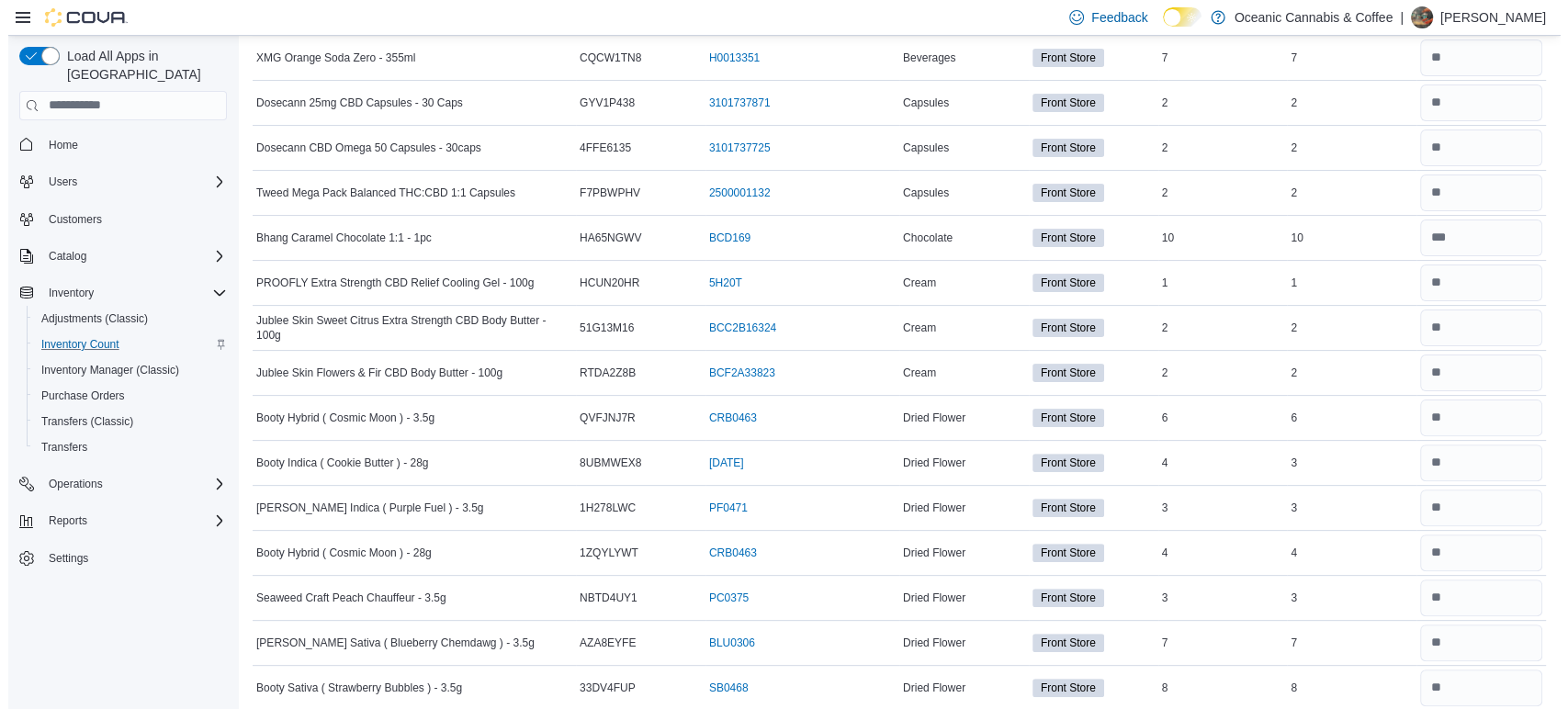
scroll to position [0, 0]
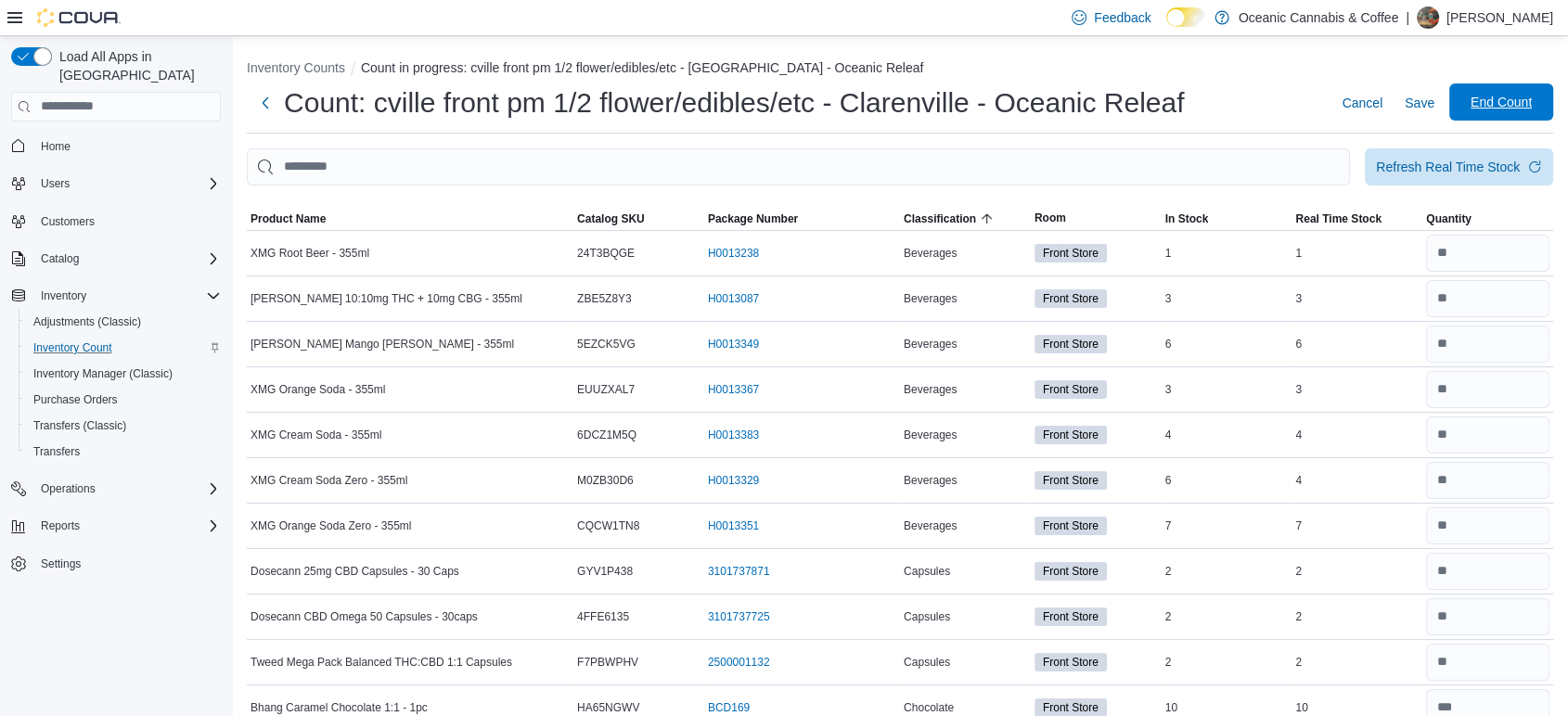
type input "*"
click at [1485, 106] on span "End Count" at bounding box center [1501, 101] width 61 height 18
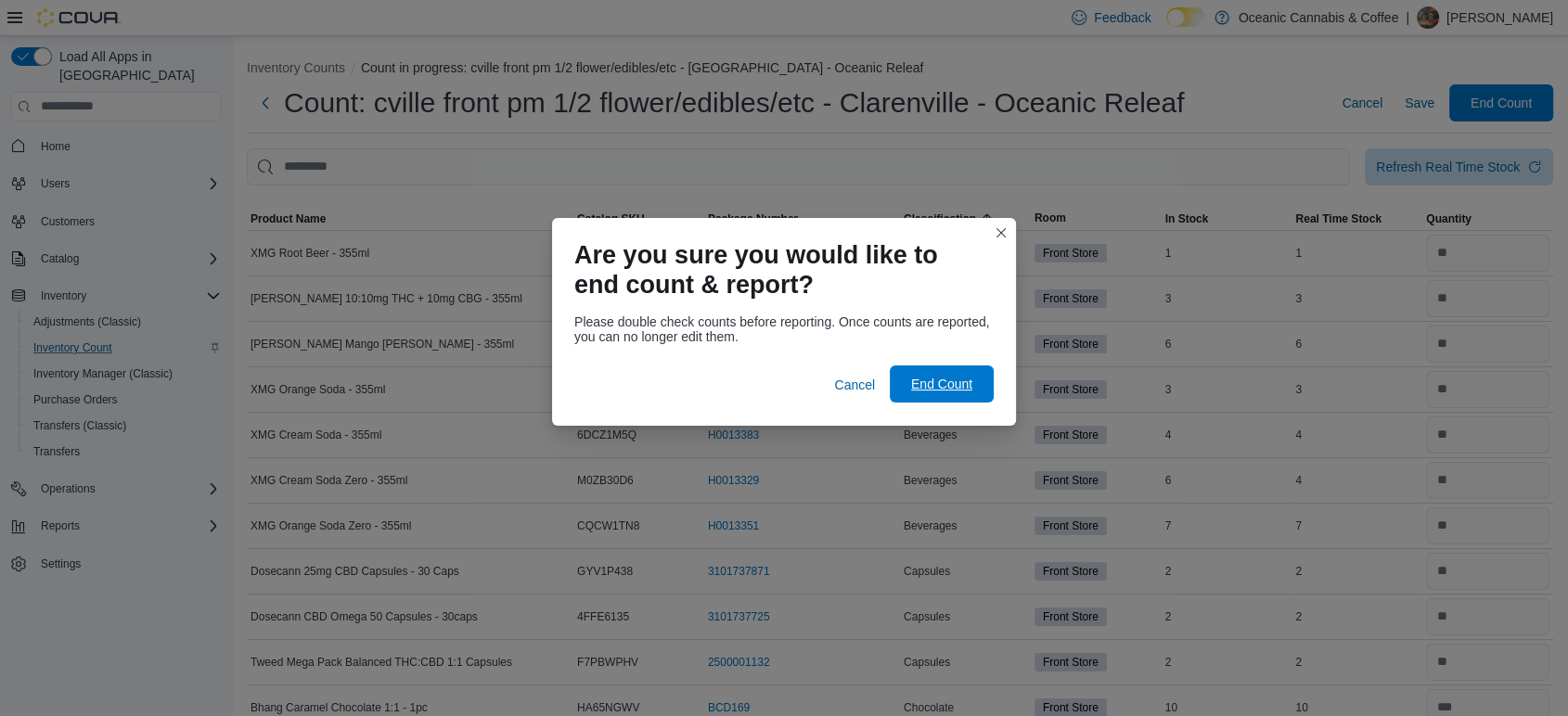
click at [932, 381] on span "End Count" at bounding box center [942, 383] width 61 height 18
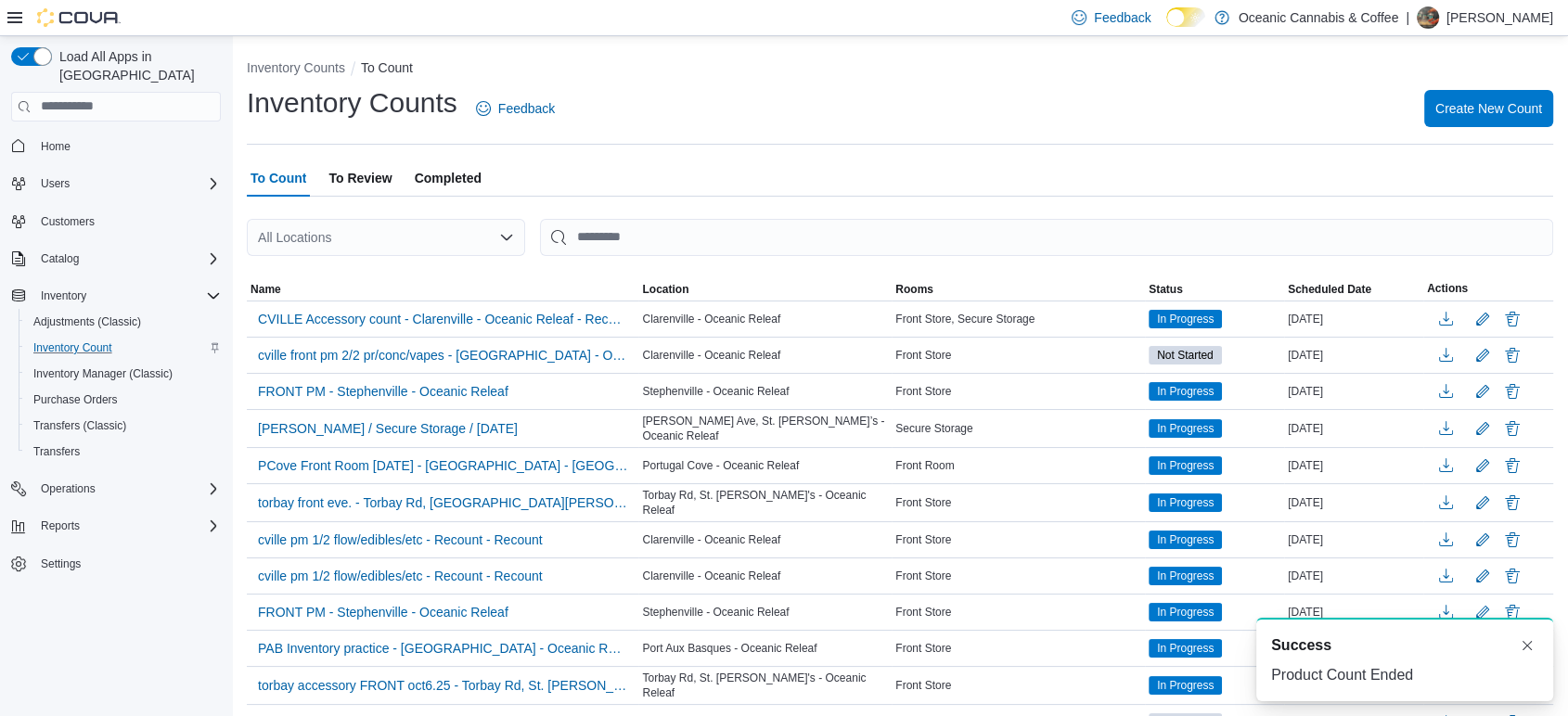
click at [349, 168] on span "To Review" at bounding box center [360, 177] width 63 height 37
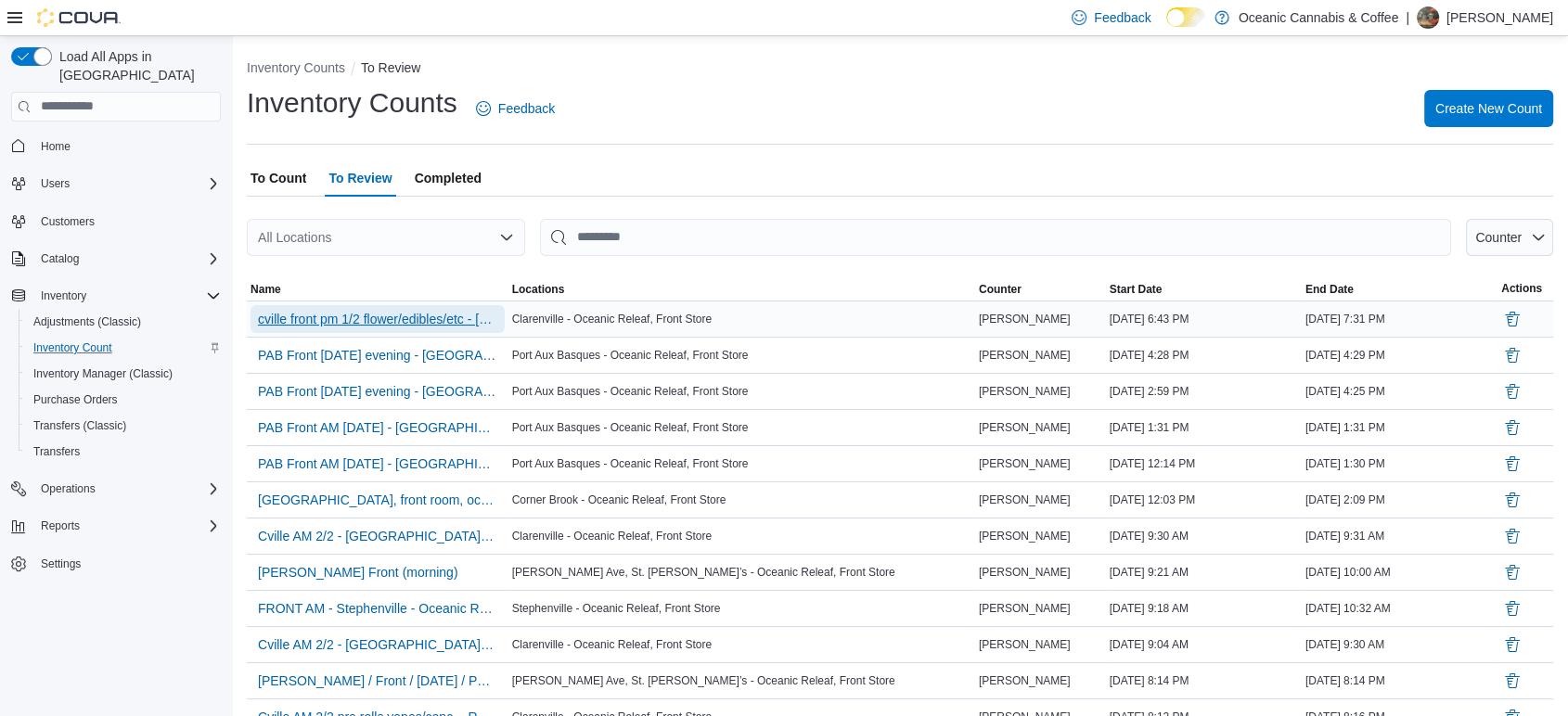
click at [398, 307] on span "cville front pm 1/2 flower/edibles/etc - [GEOGRAPHIC_DATA] - Oceanic Releaf" at bounding box center [377, 318] width 239 height 28
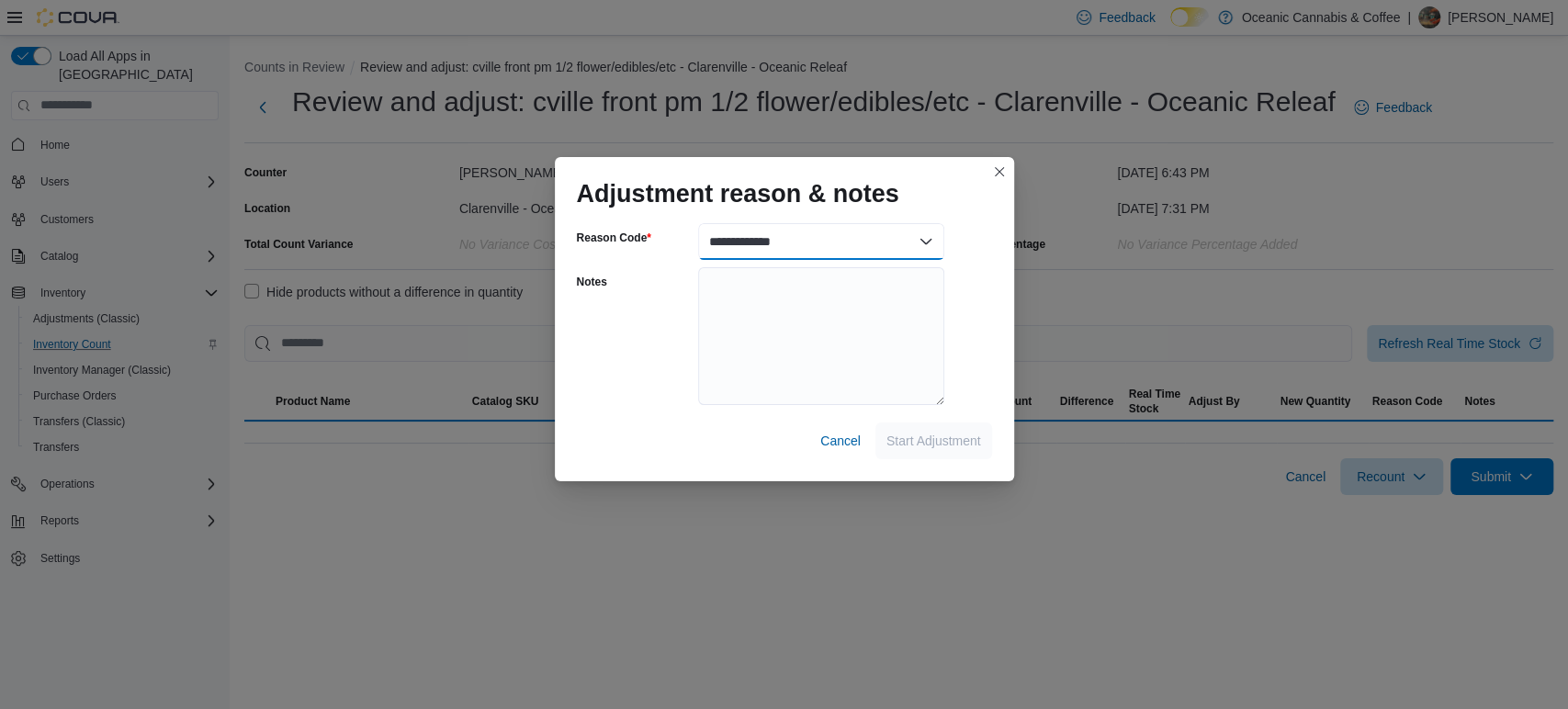
click at [921, 243] on select "**********" at bounding box center [821, 242] width 246 height 37
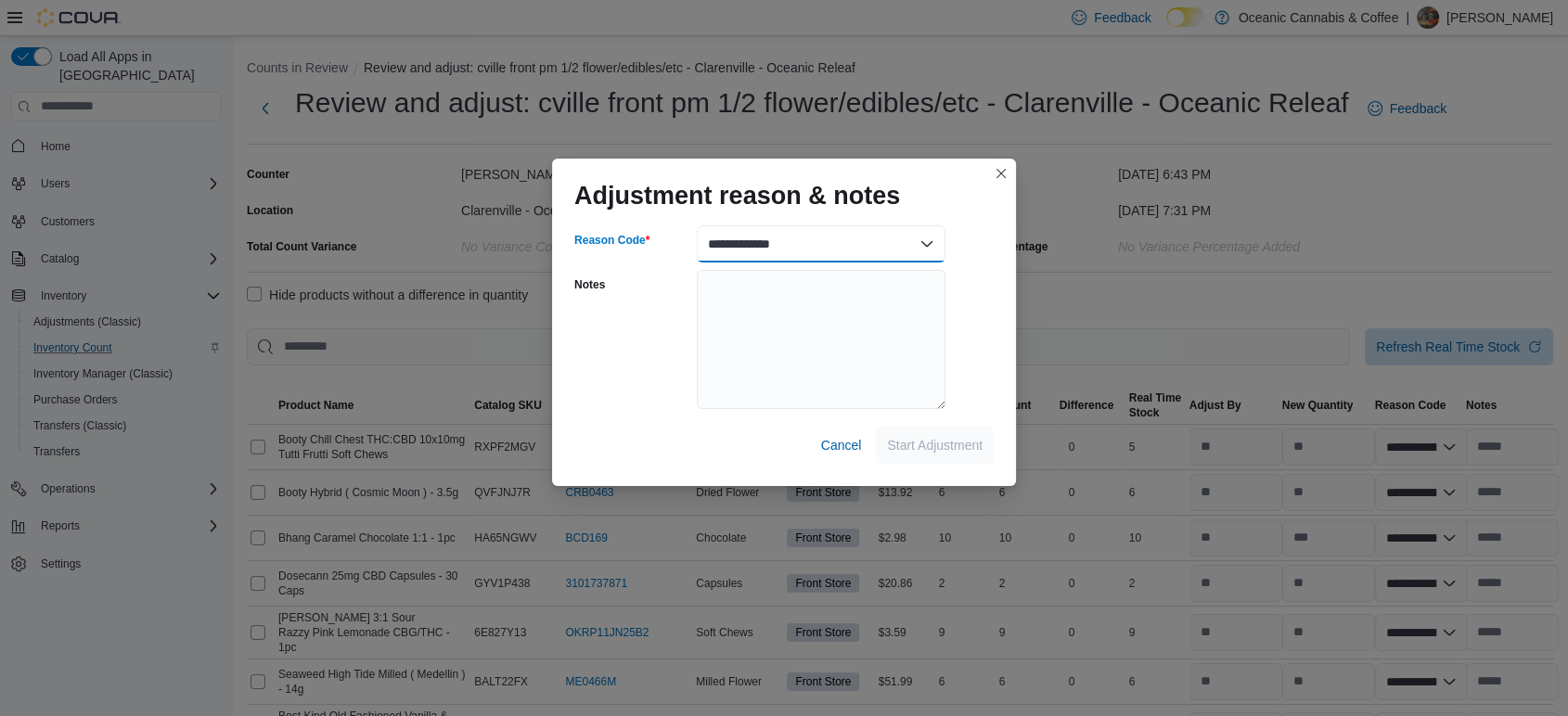
select select "**********"
click at [697, 226] on select "**********" at bounding box center [821, 244] width 249 height 37
click at [930, 448] on span "Start Adjustment" at bounding box center [934, 443] width 95 height 18
select select "**********"
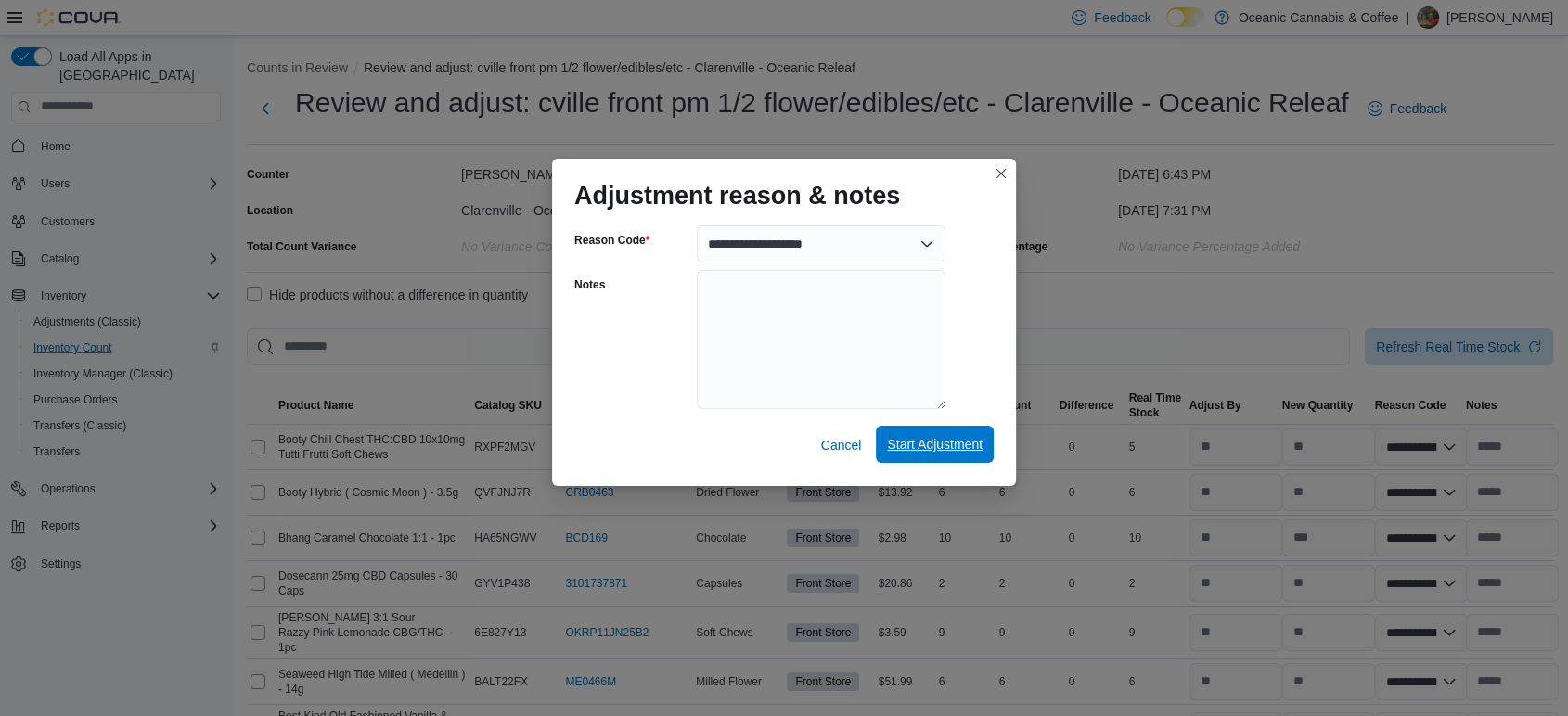
select select "**********"
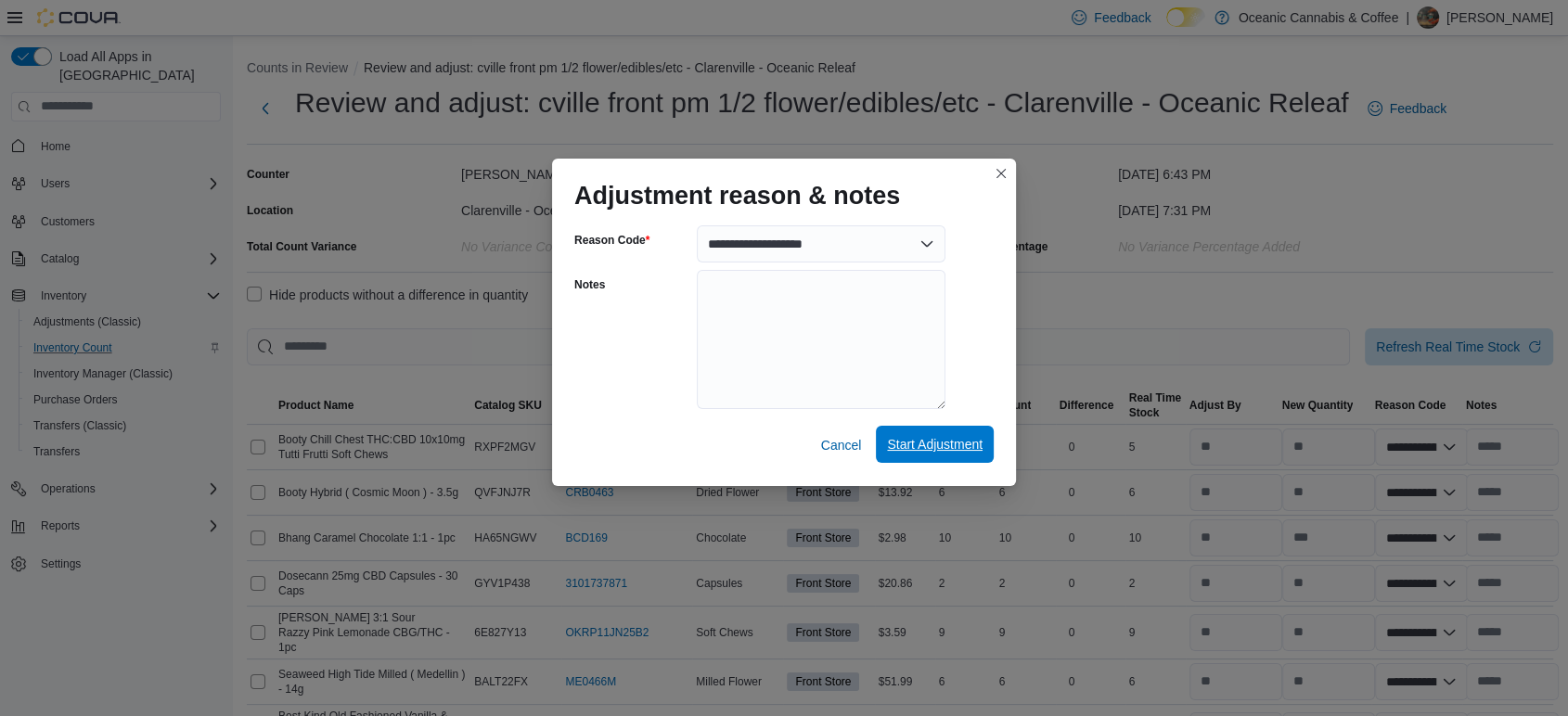
select select "**********"
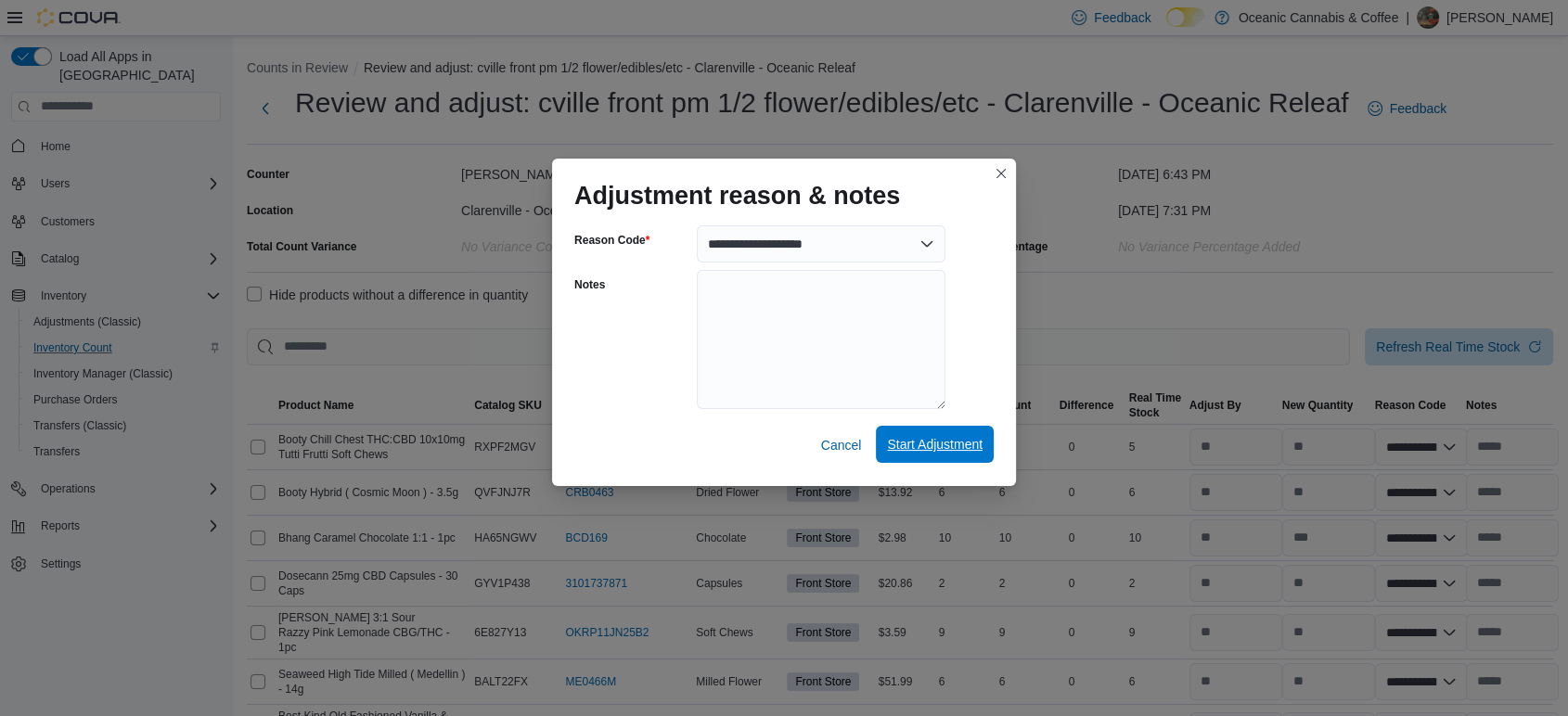
select select "**********"
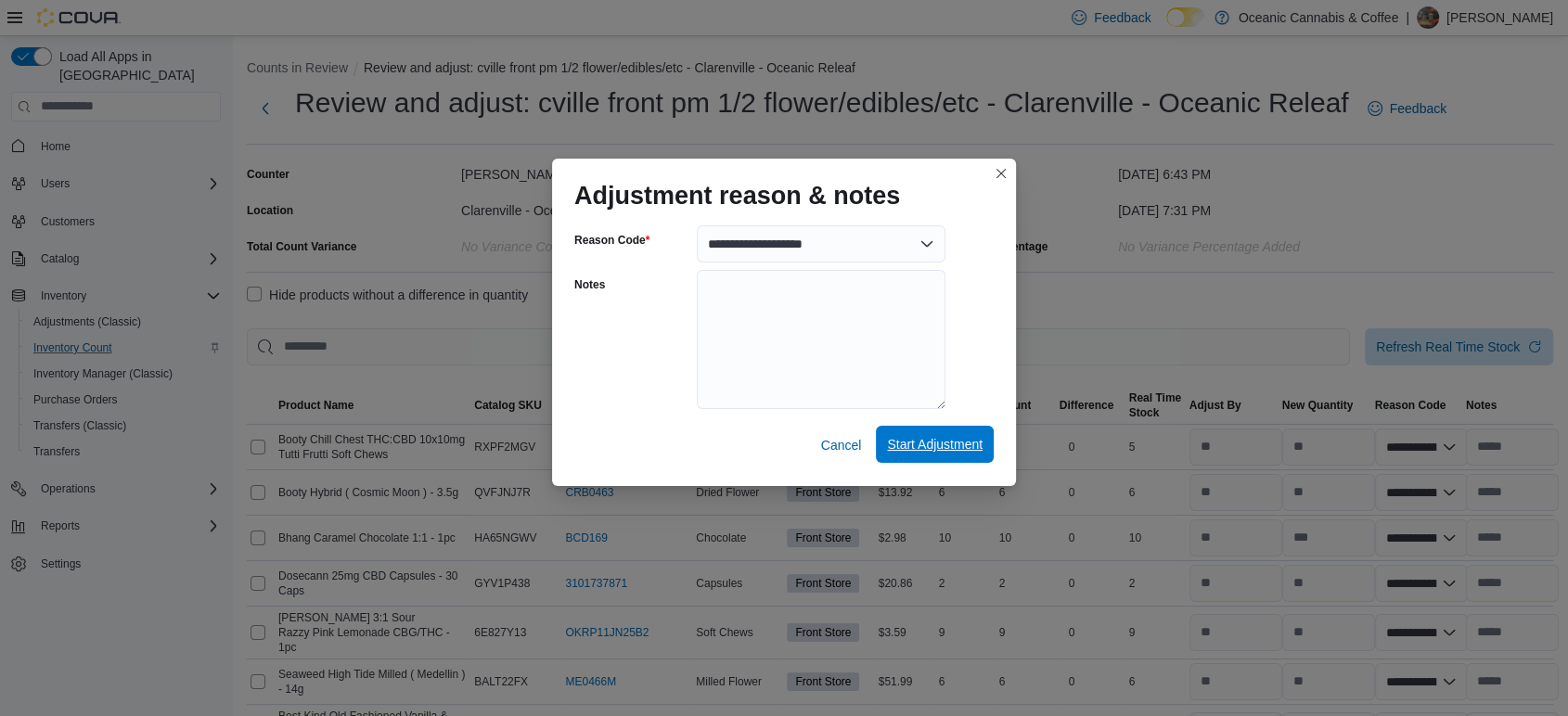
select select "**********"
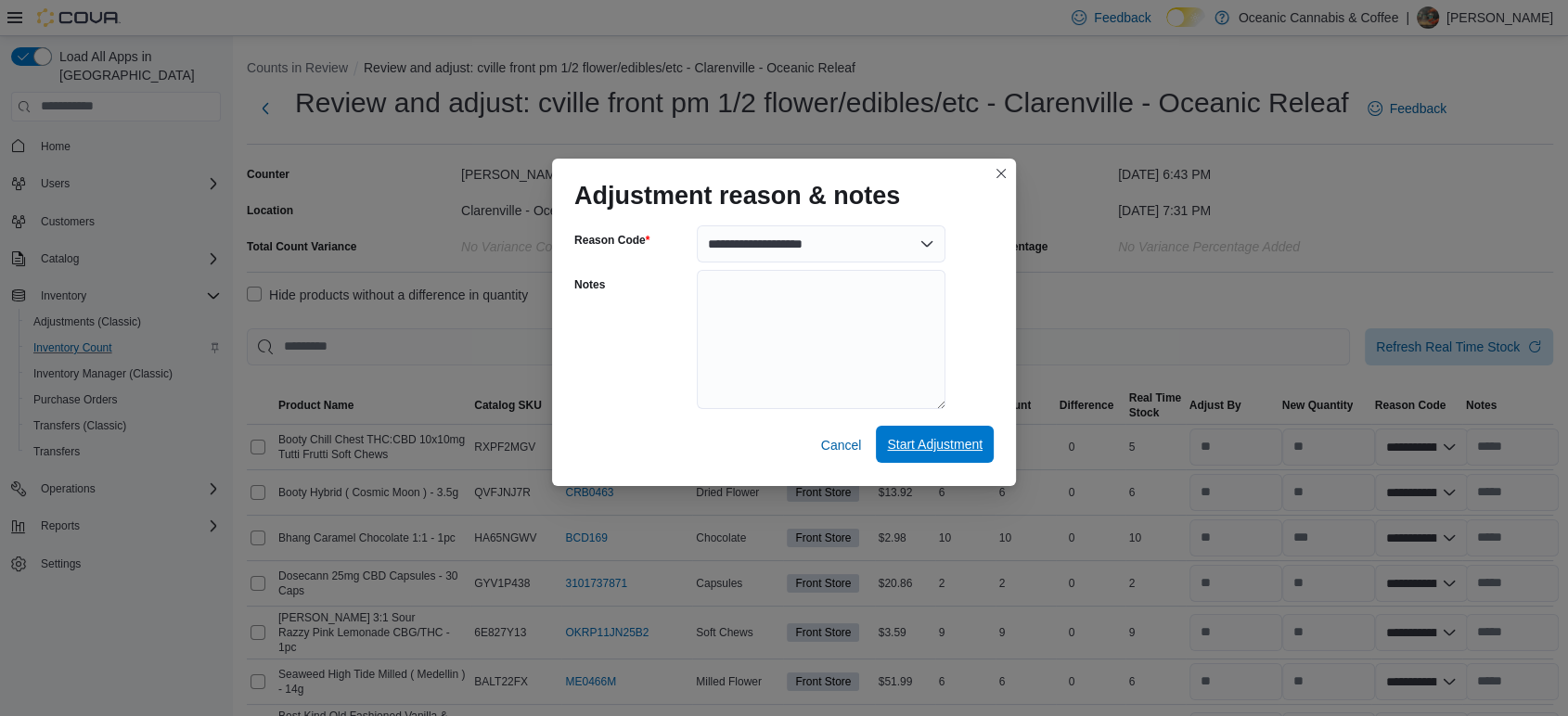
select select "**********"
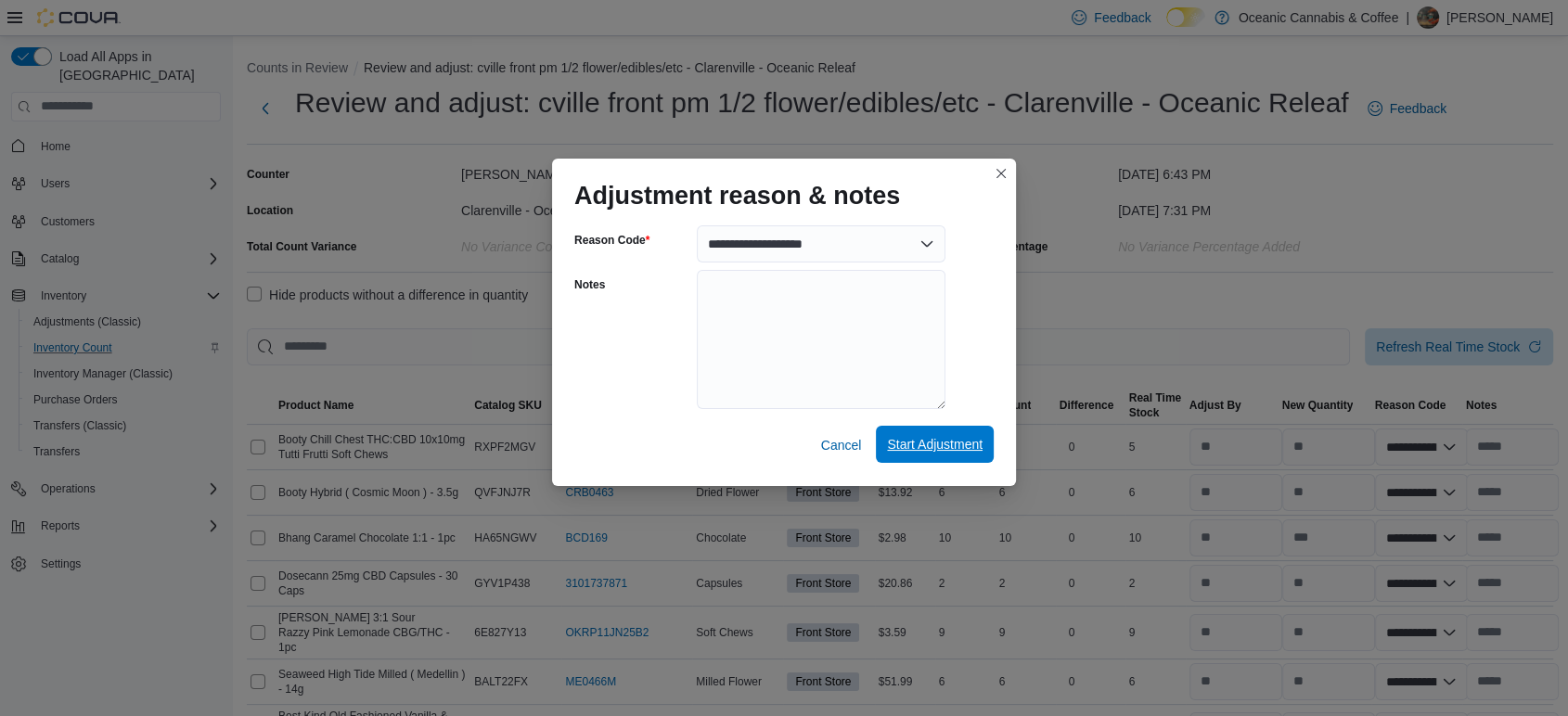
select select "**********"
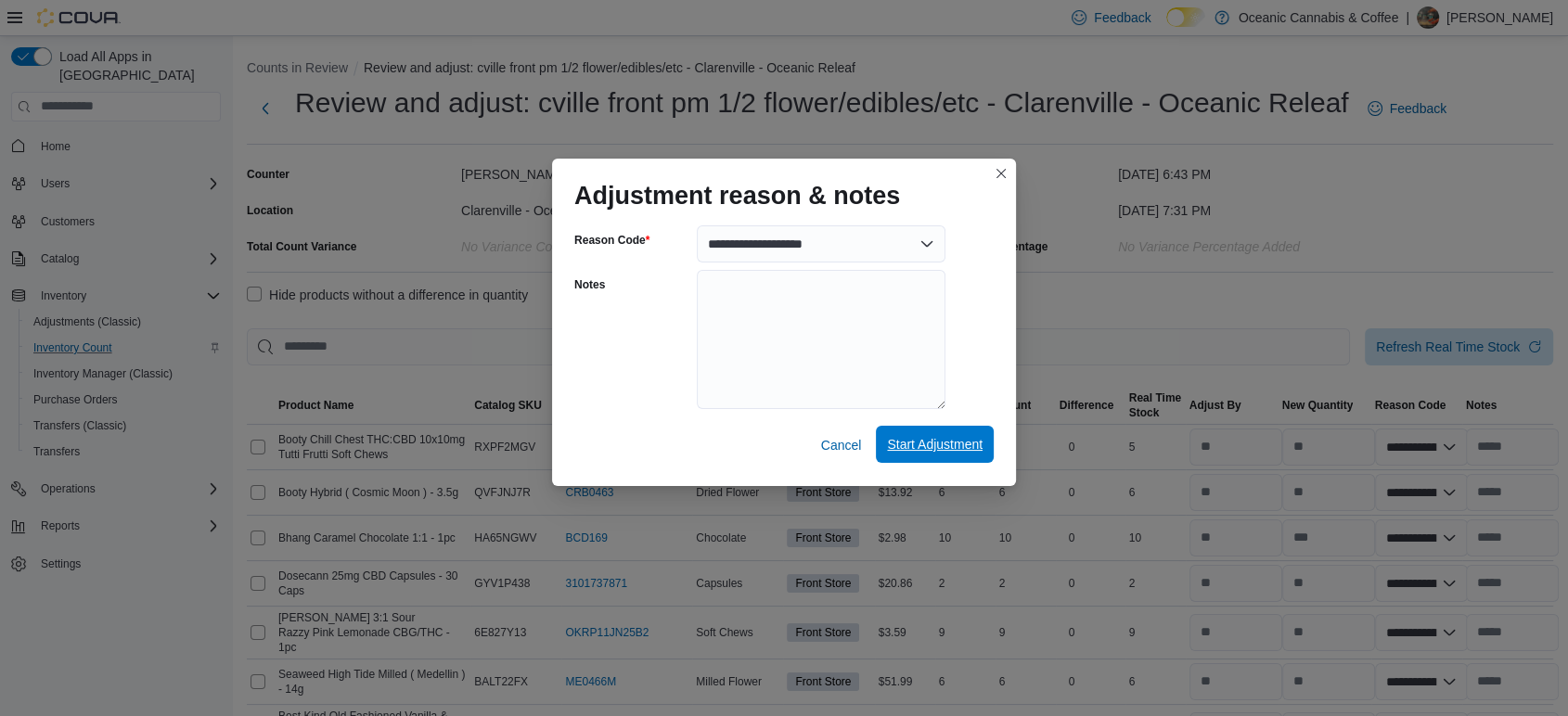
select select "**********"
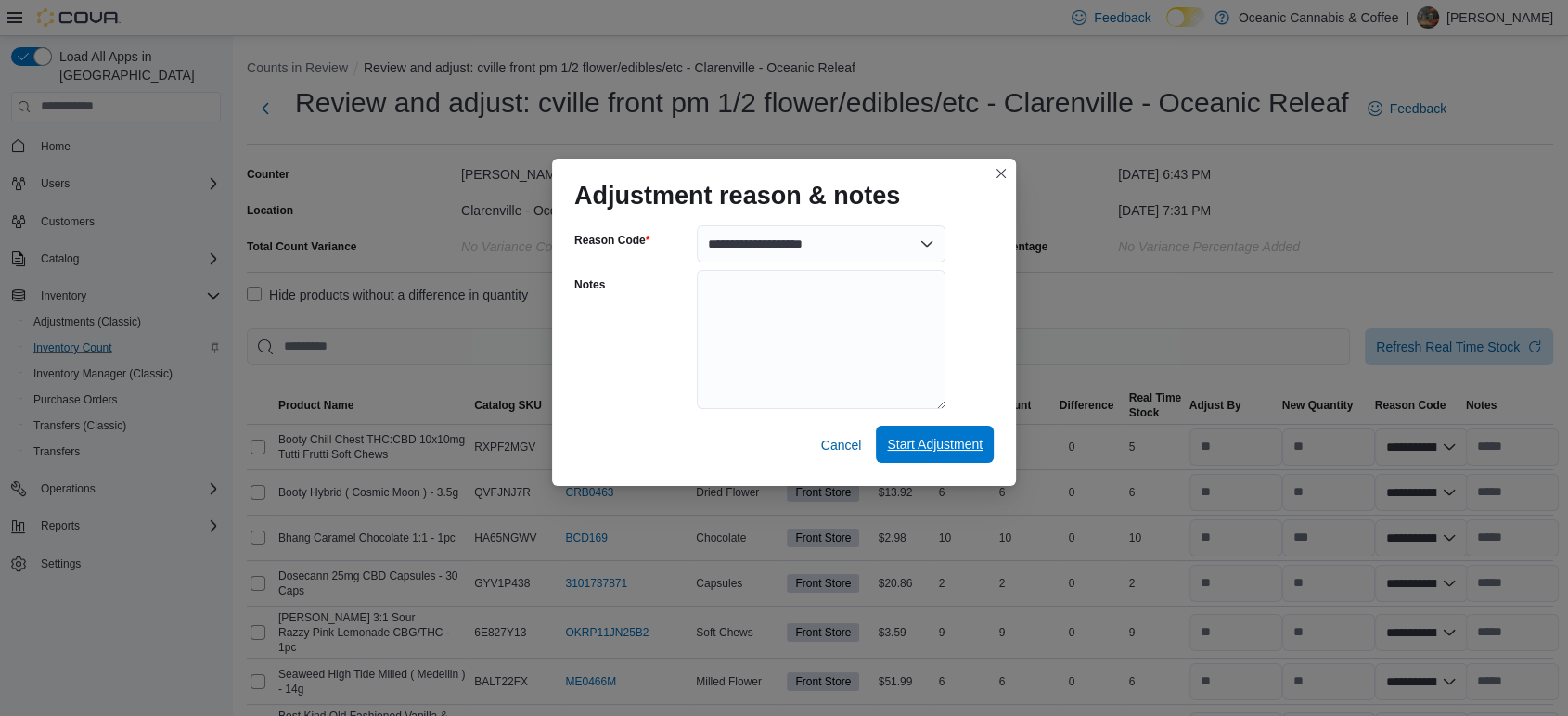
select select "**********"
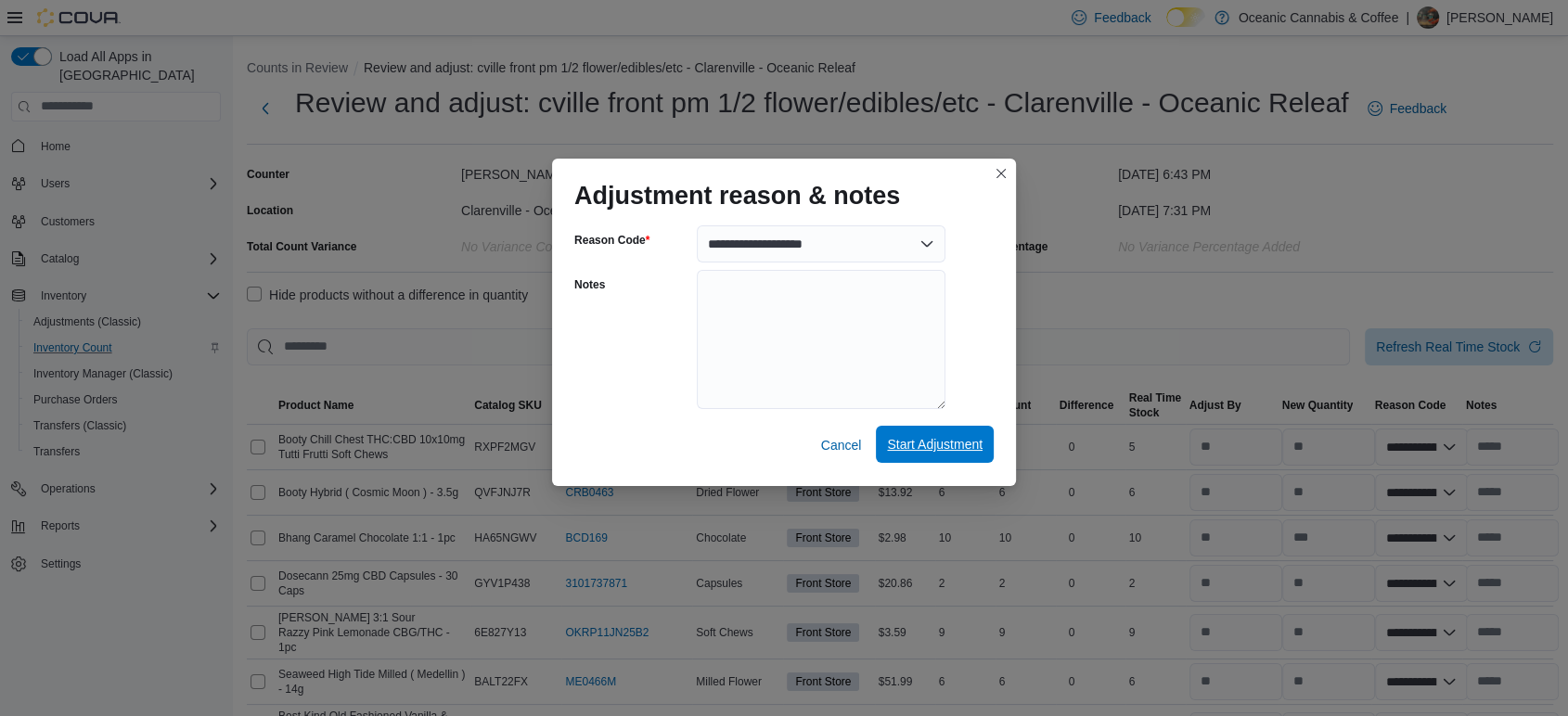
select select "**********"
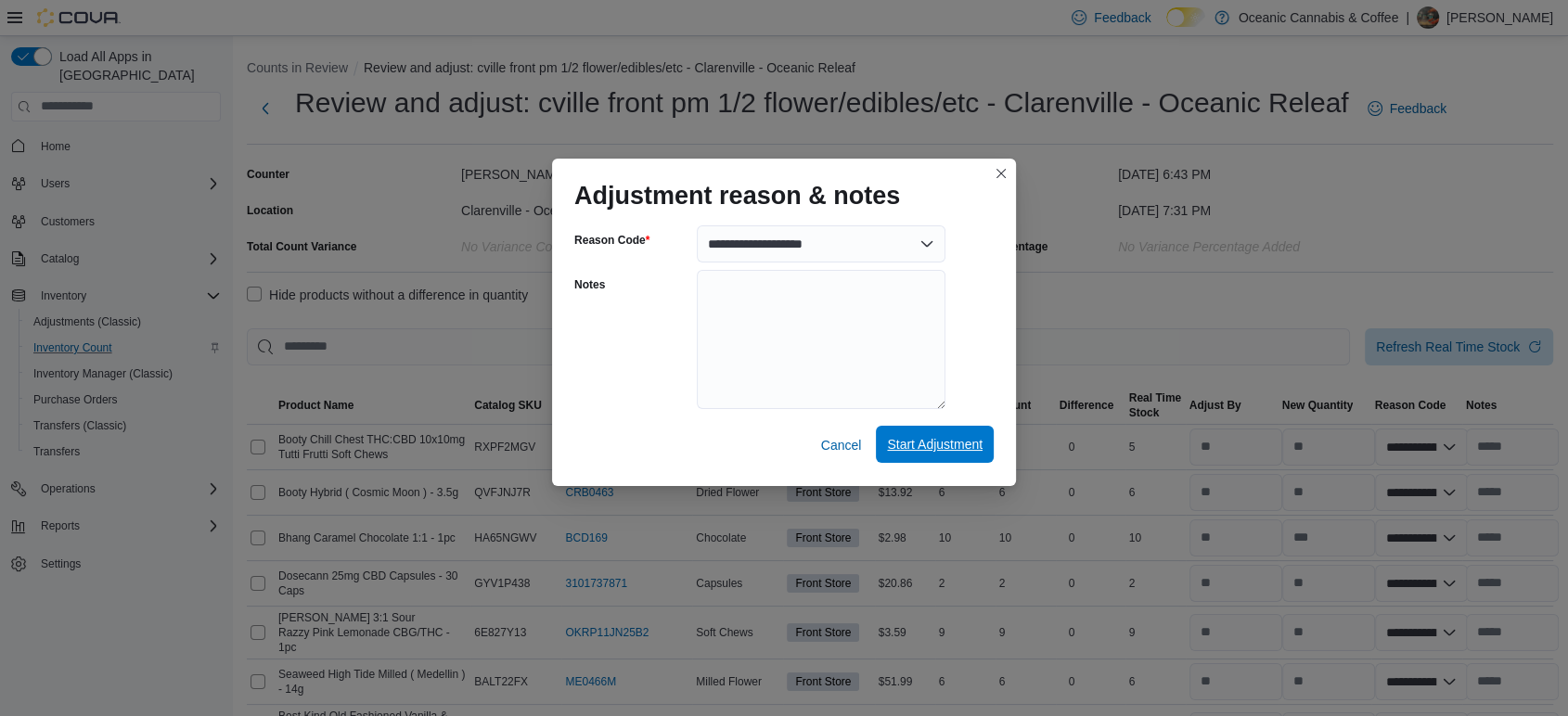
select select "**********"
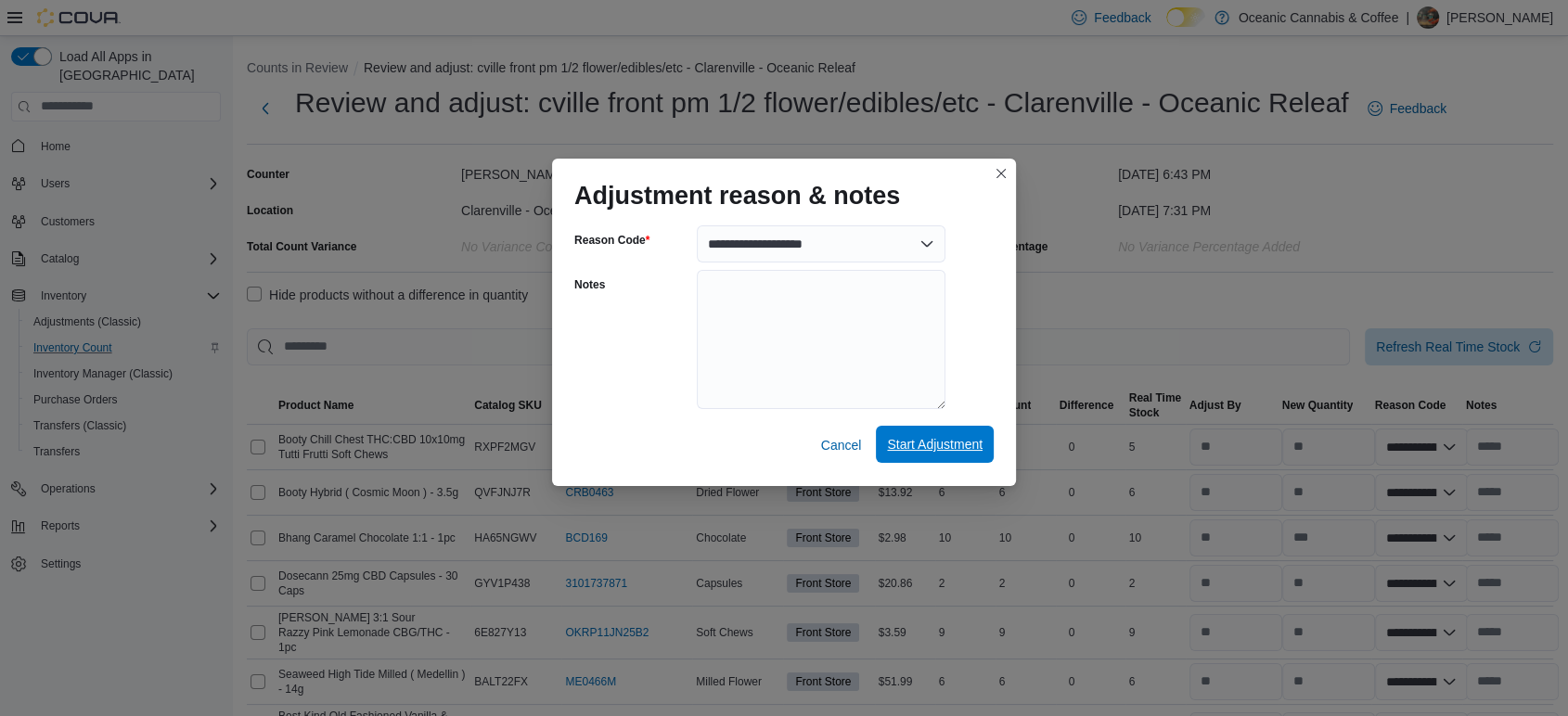
select select "**********"
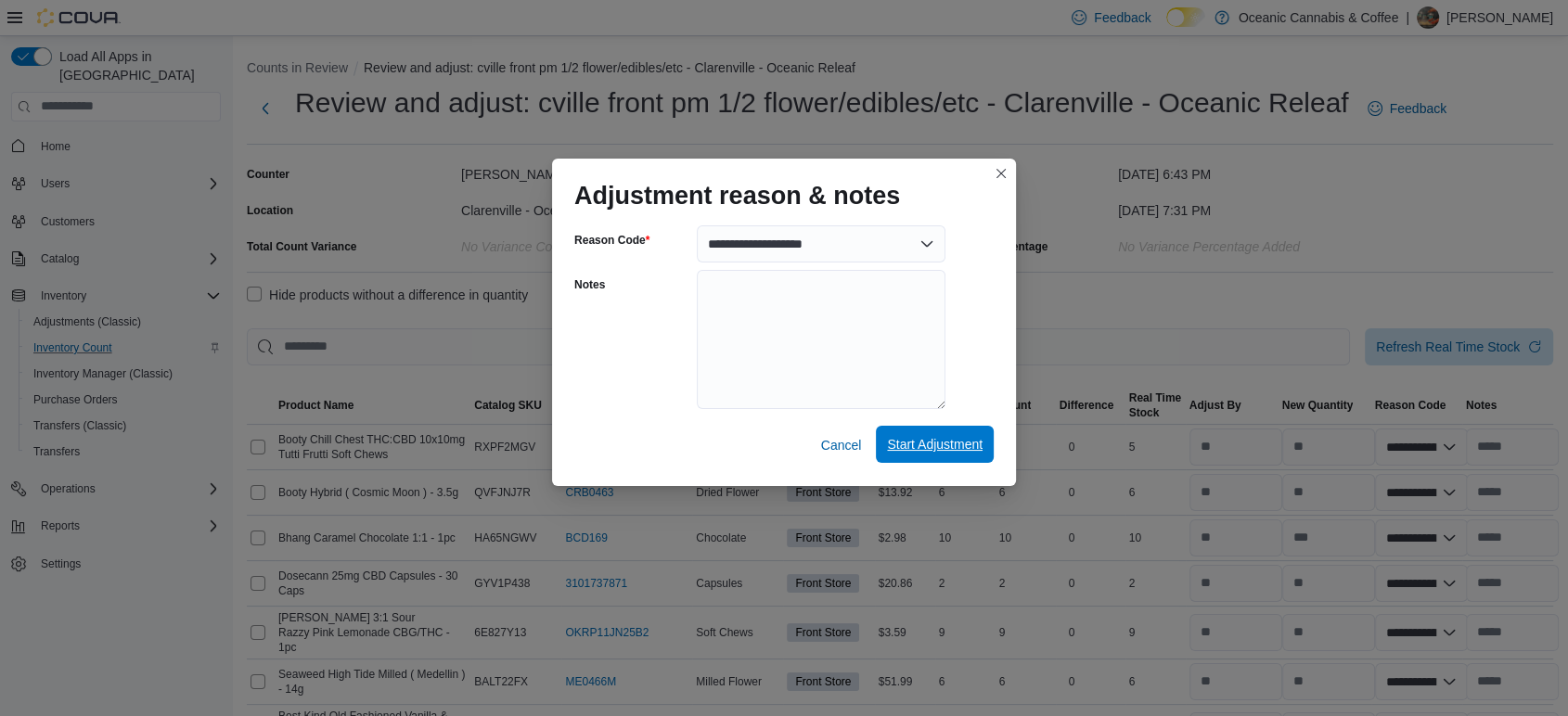
select select "**********"
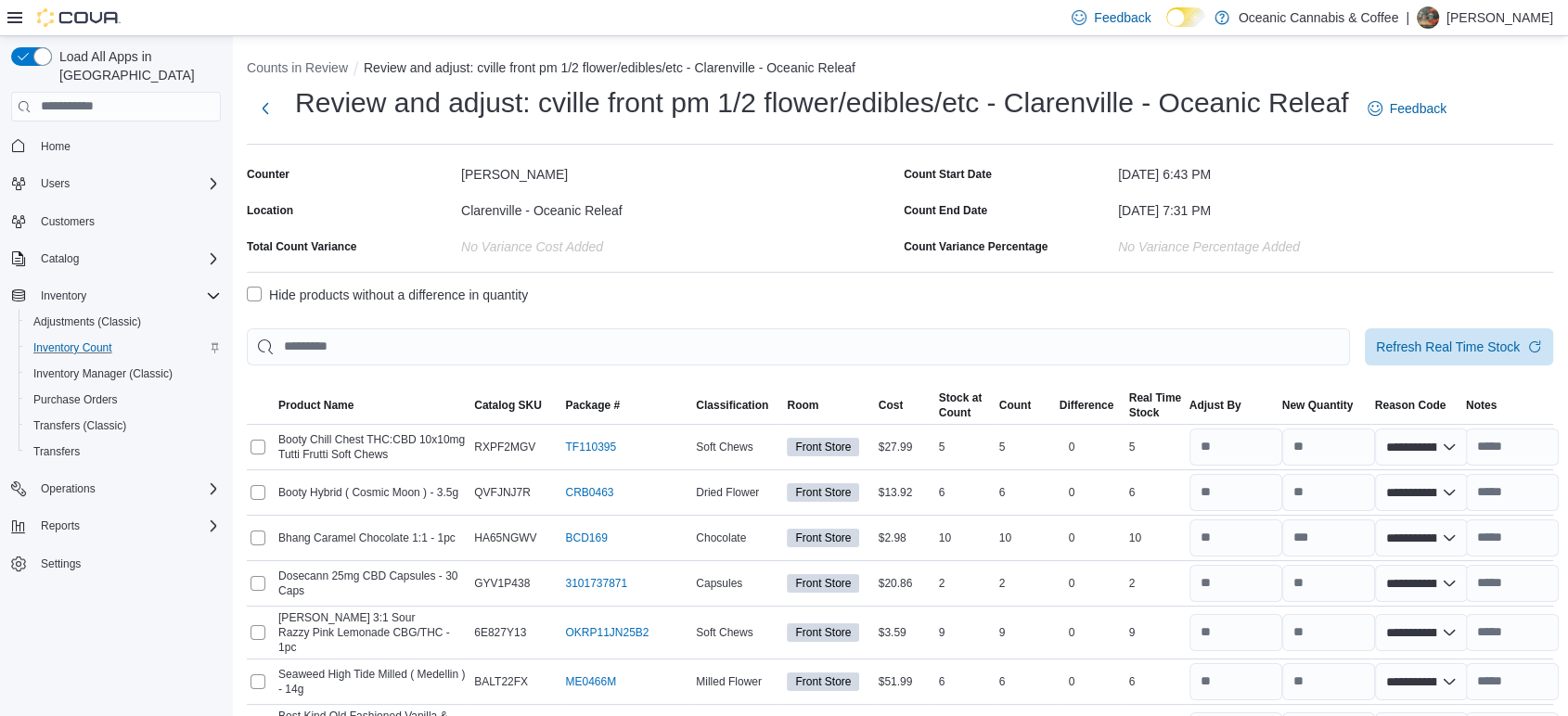
click at [251, 297] on label "Hide products without a difference in quantity" at bounding box center [387, 295] width 281 height 22
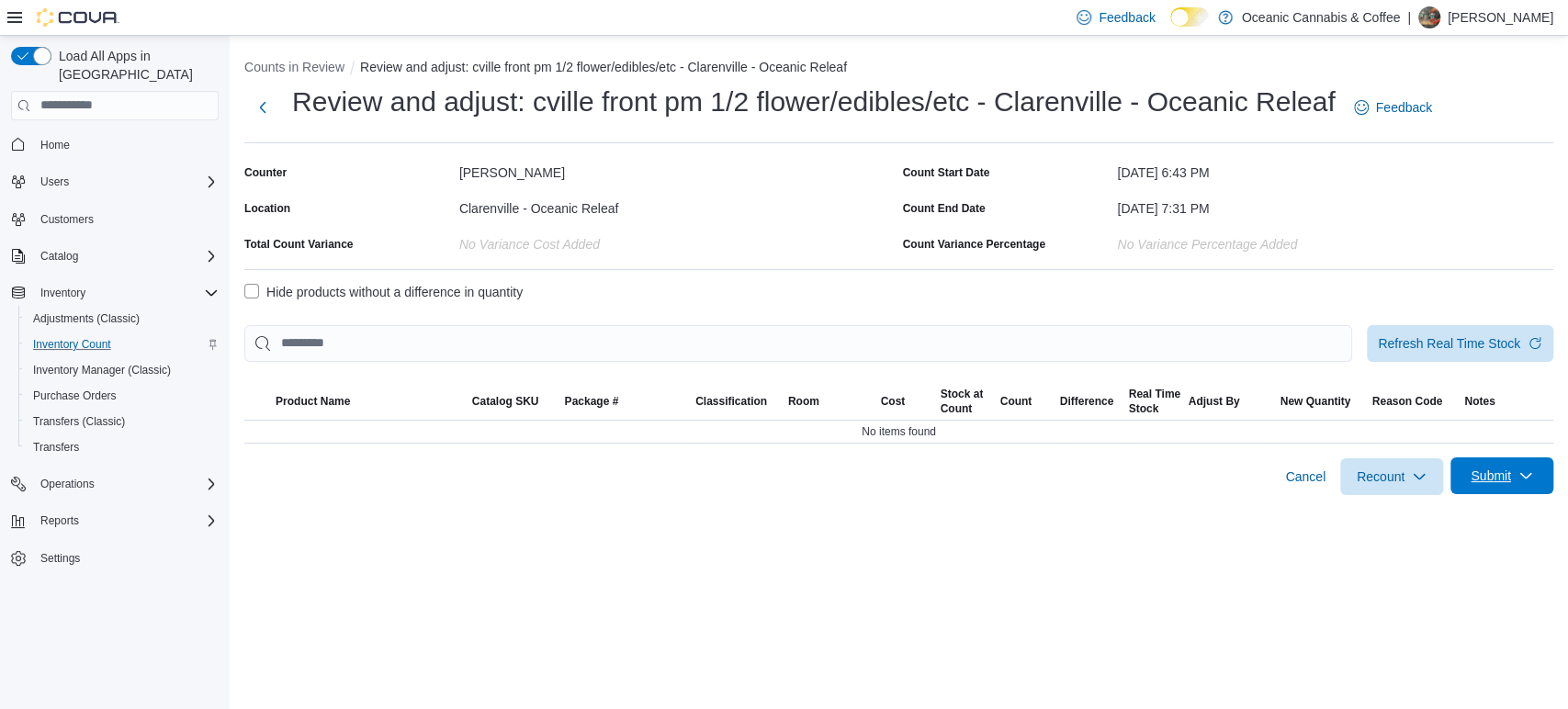
click at [1525, 464] on span "Submit" at bounding box center [1503, 476] width 81 height 37
click at [1474, 565] on span "Submit without Adjustments" at bounding box center [1467, 557] width 158 height 18
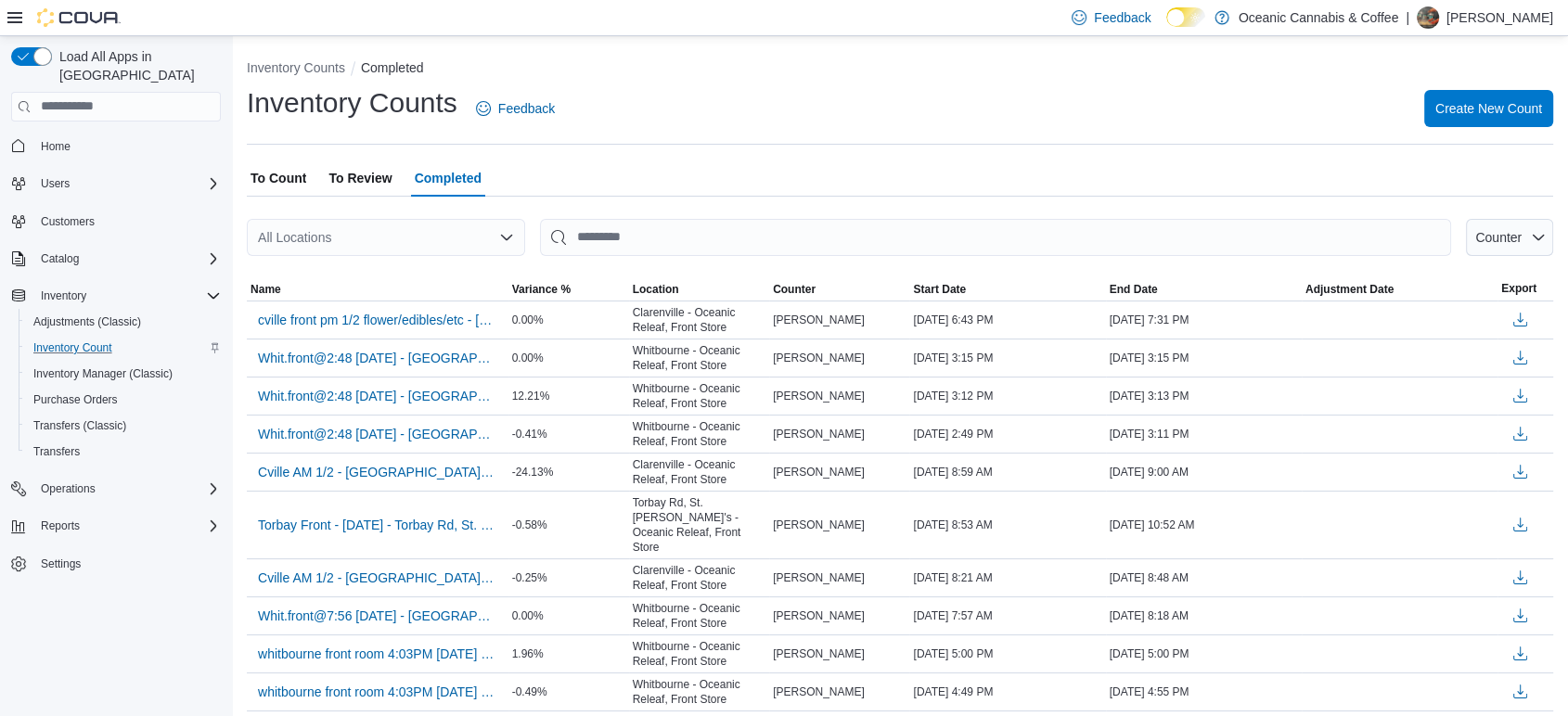
click at [271, 182] on span "To Count" at bounding box center [278, 177] width 55 height 37
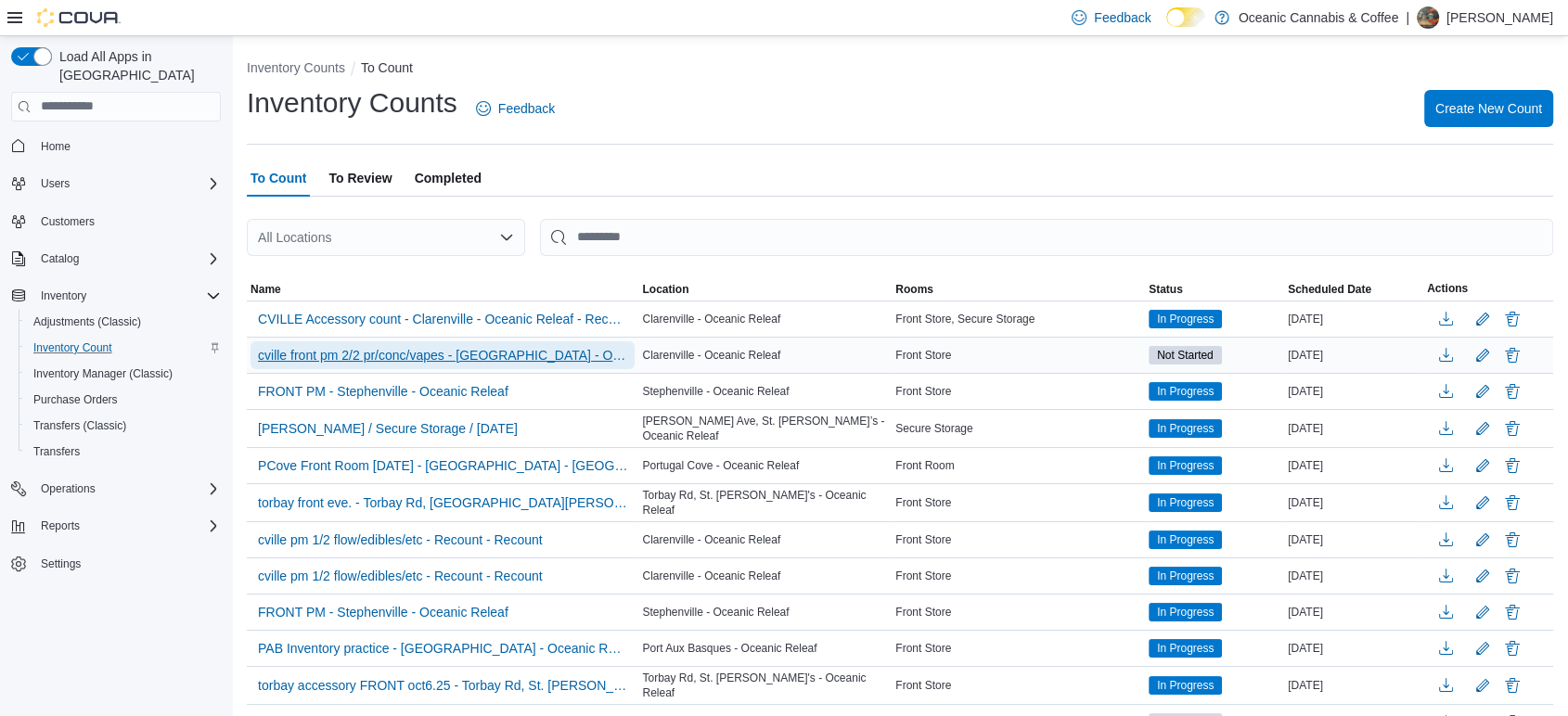
click at [363, 348] on span "cville front pm 2/2 pr/conc/vapes - [GEOGRAPHIC_DATA] - Oceanic Releaf" at bounding box center [442, 355] width 369 height 18
